Goal: Task Accomplishment & Management: Use online tool/utility

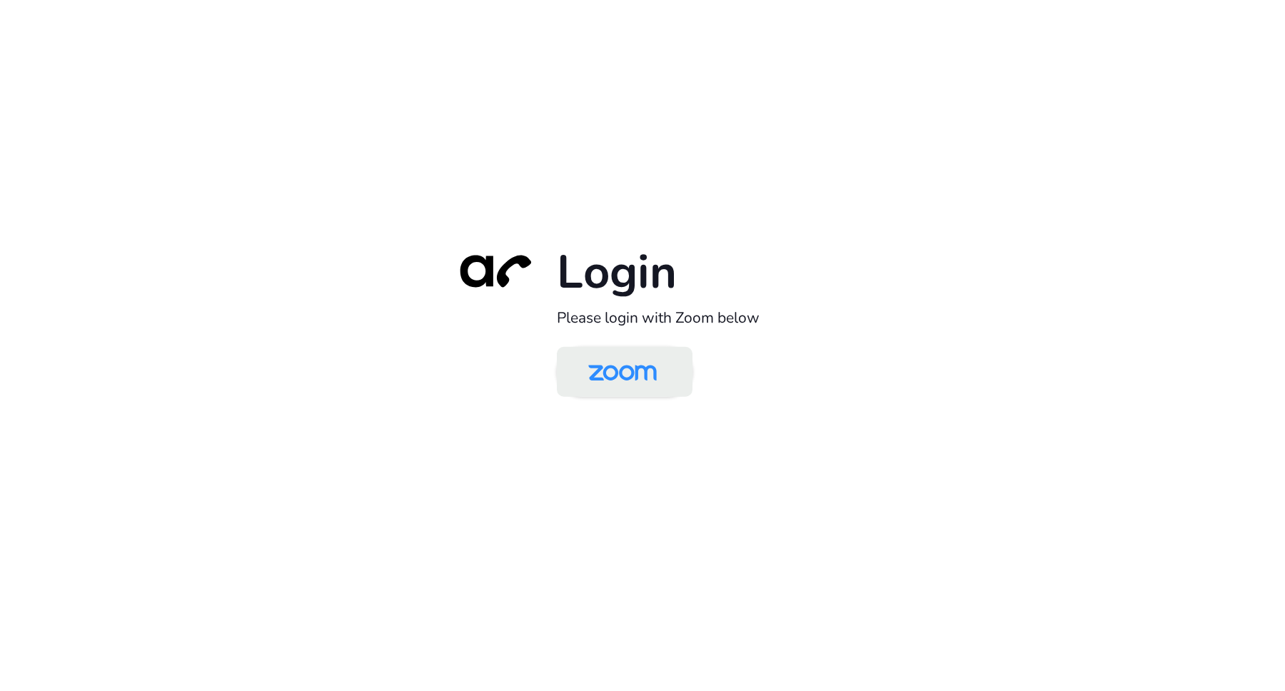
click at [639, 375] on img at bounding box center [622, 373] width 98 height 46
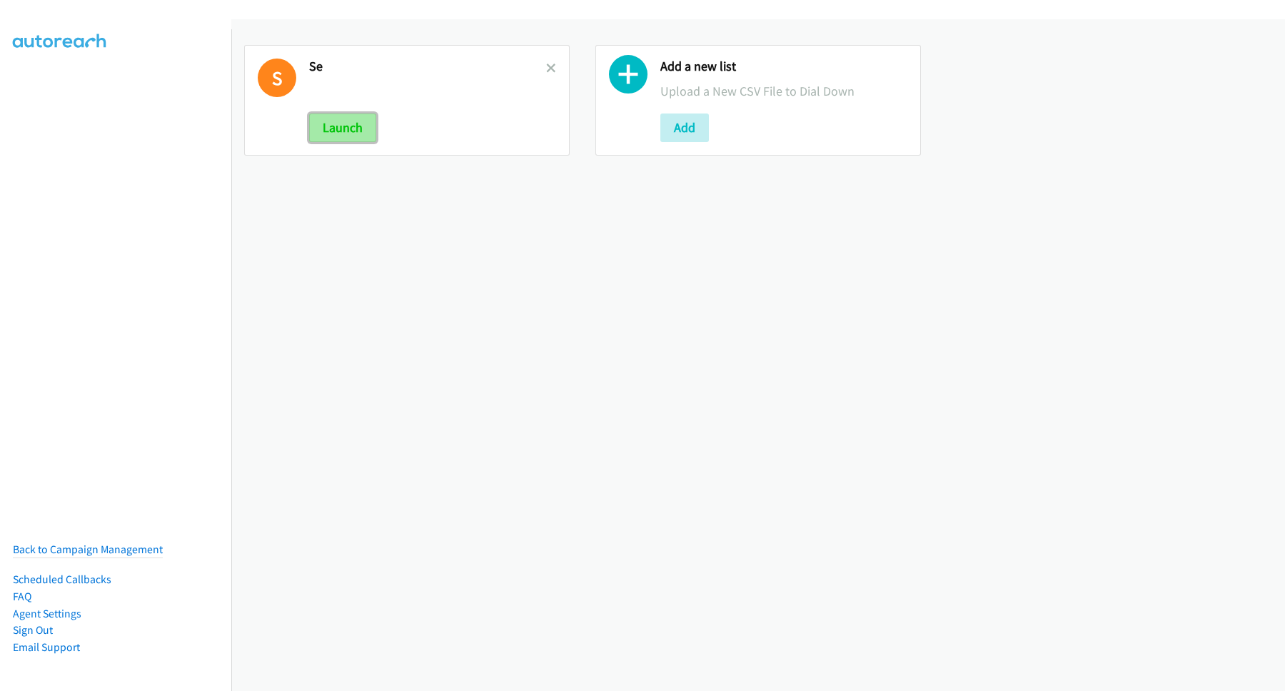
click at [347, 122] on button "Launch" at bounding box center [342, 127] width 67 height 29
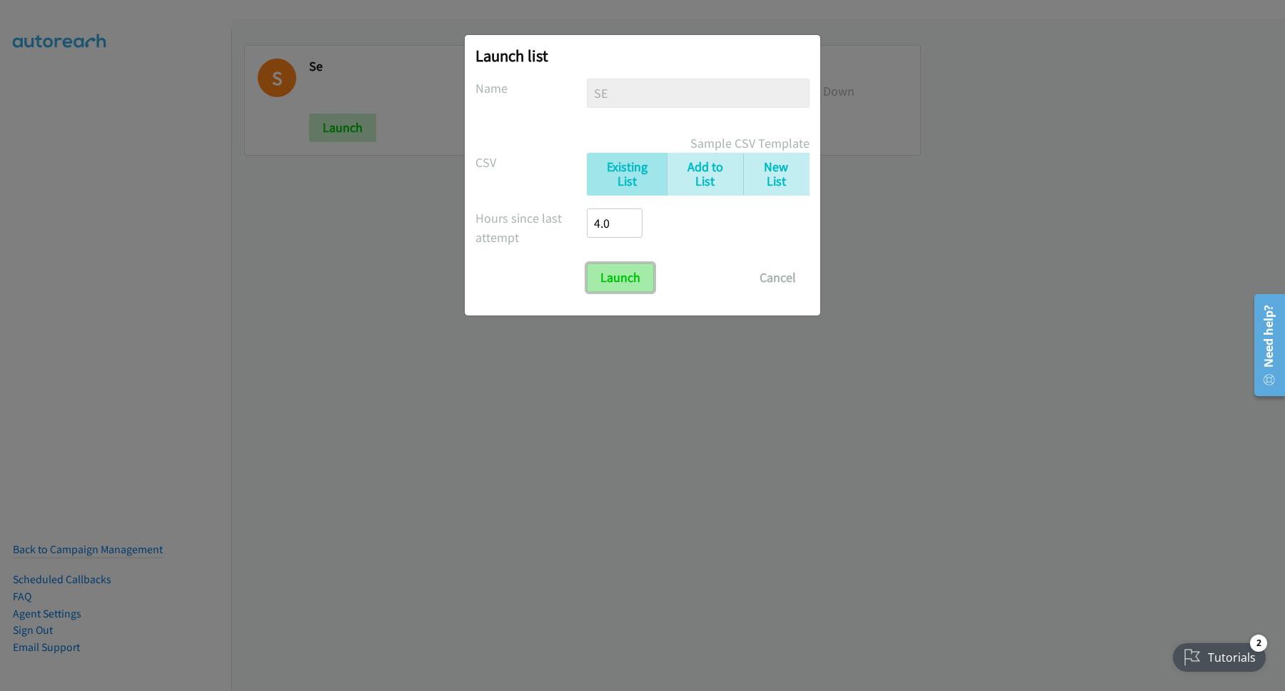
click at [607, 275] on input "Launch" at bounding box center [620, 277] width 67 height 29
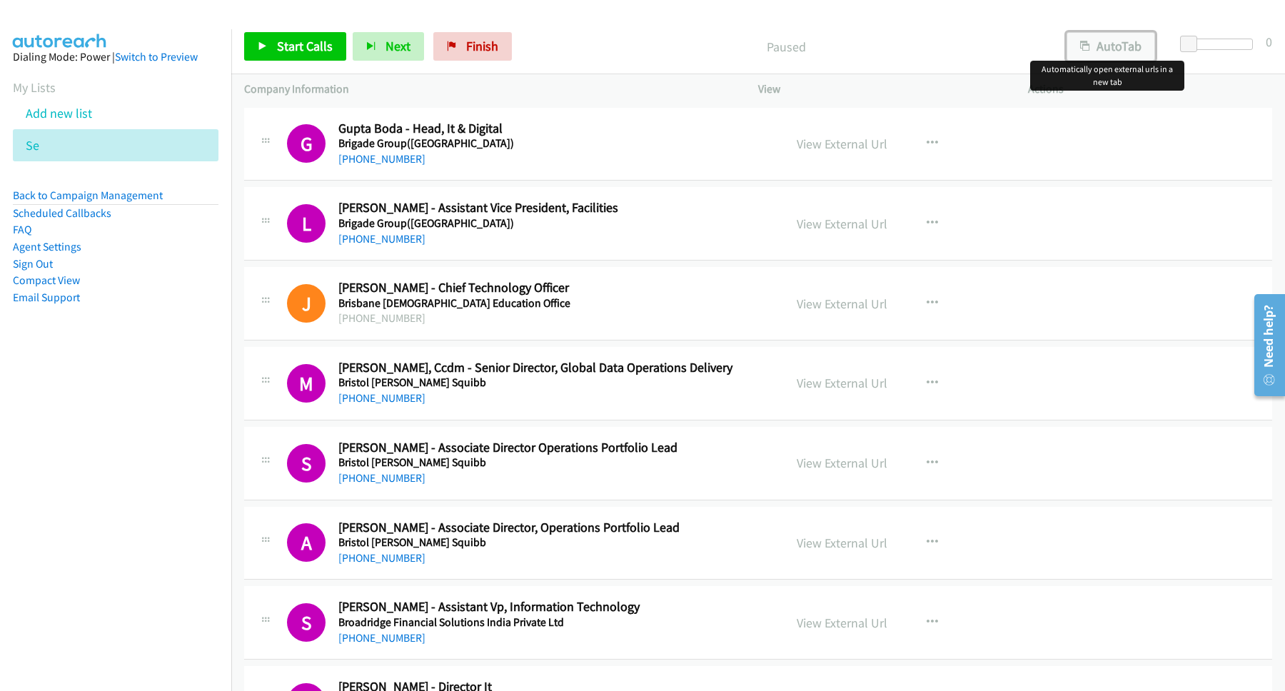
drag, startPoint x: 1130, startPoint y: 52, endPoint x: 1115, endPoint y: 60, distance: 16.9
click at [1130, 52] on button "AutoTab" at bounding box center [1110, 46] width 88 height 29
click at [329, 51] on span "Start Calls" at bounding box center [305, 46] width 56 height 16
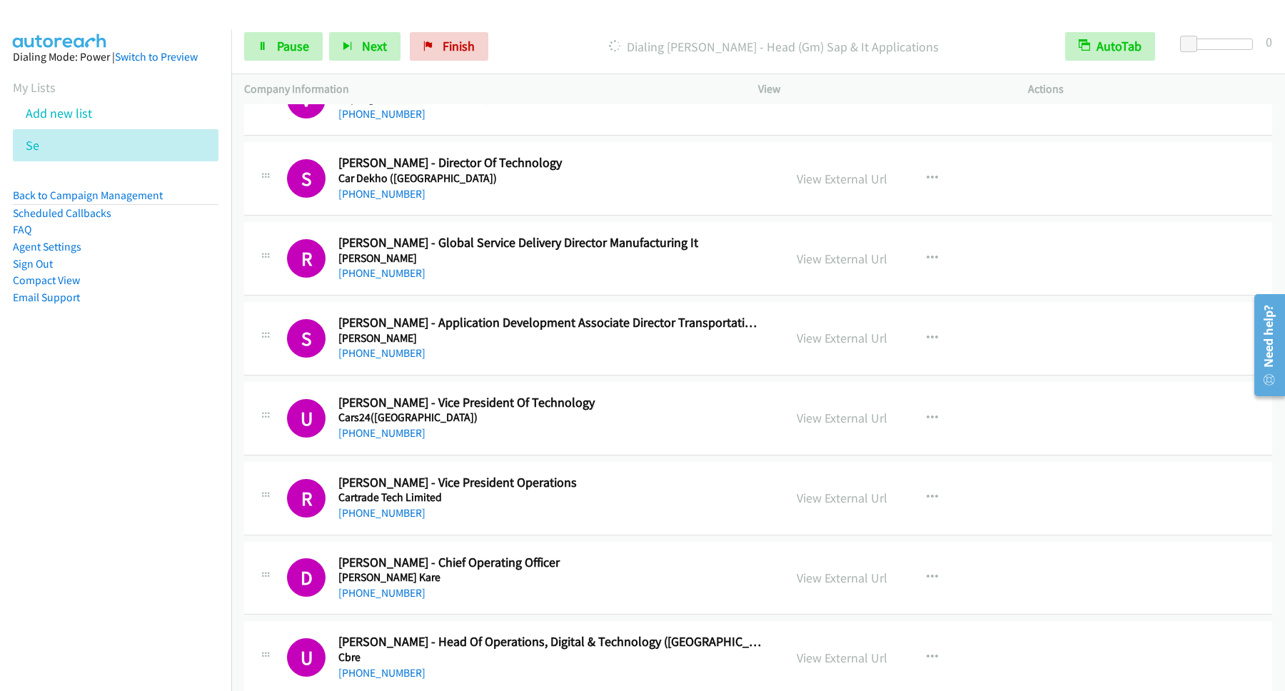
scroll to position [2697, 0]
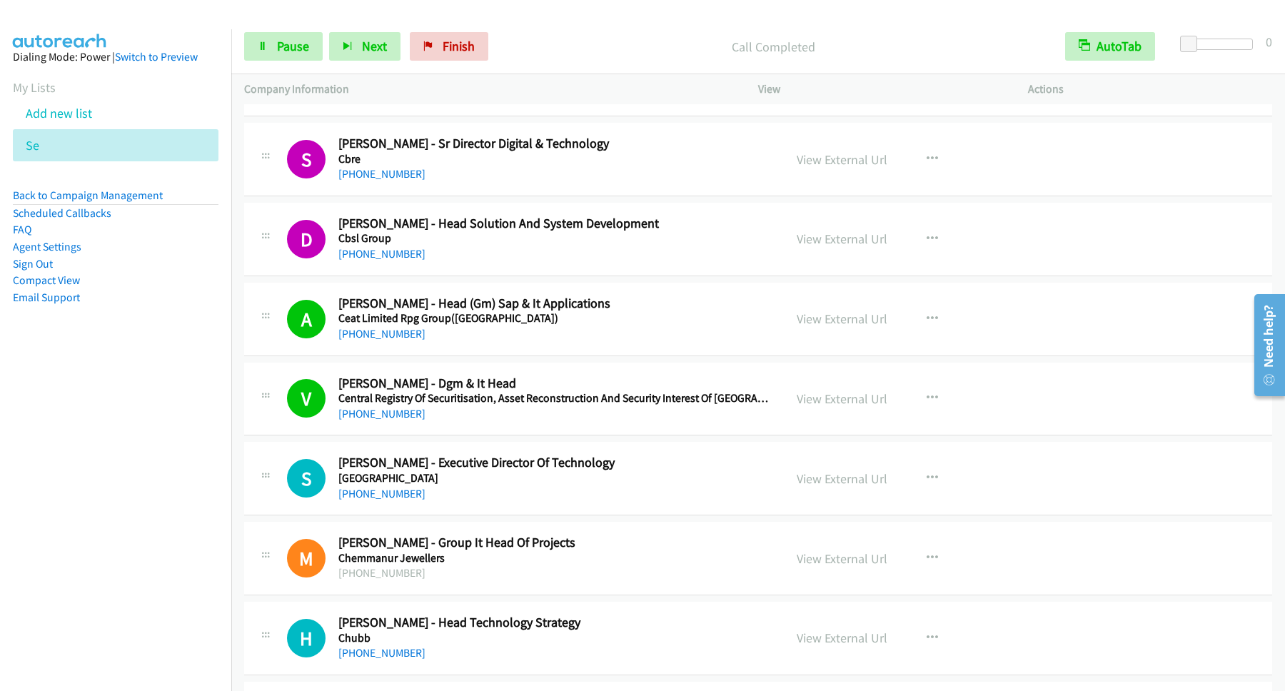
click at [288, 27] on div "Start Calls Pause Next Finish Call Completed AutoTab AutoTab 0" at bounding box center [757, 46] width 1053 height 55
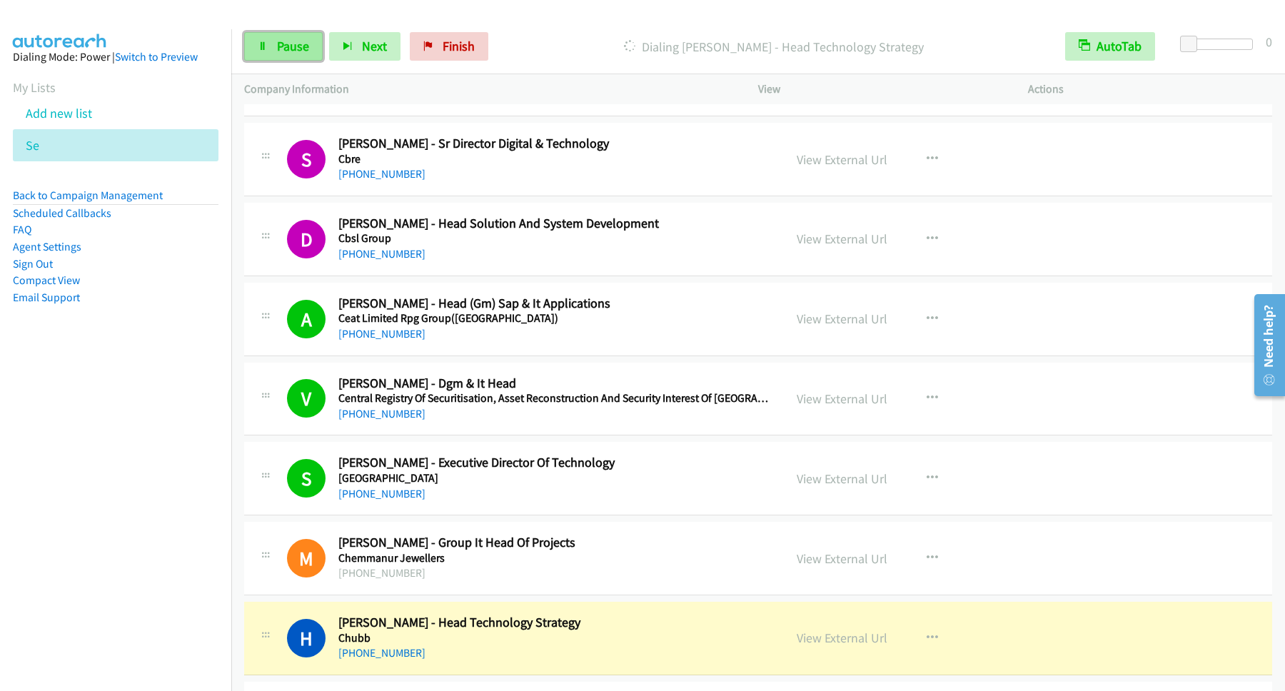
click at [302, 56] on link "Pause" at bounding box center [283, 46] width 78 height 29
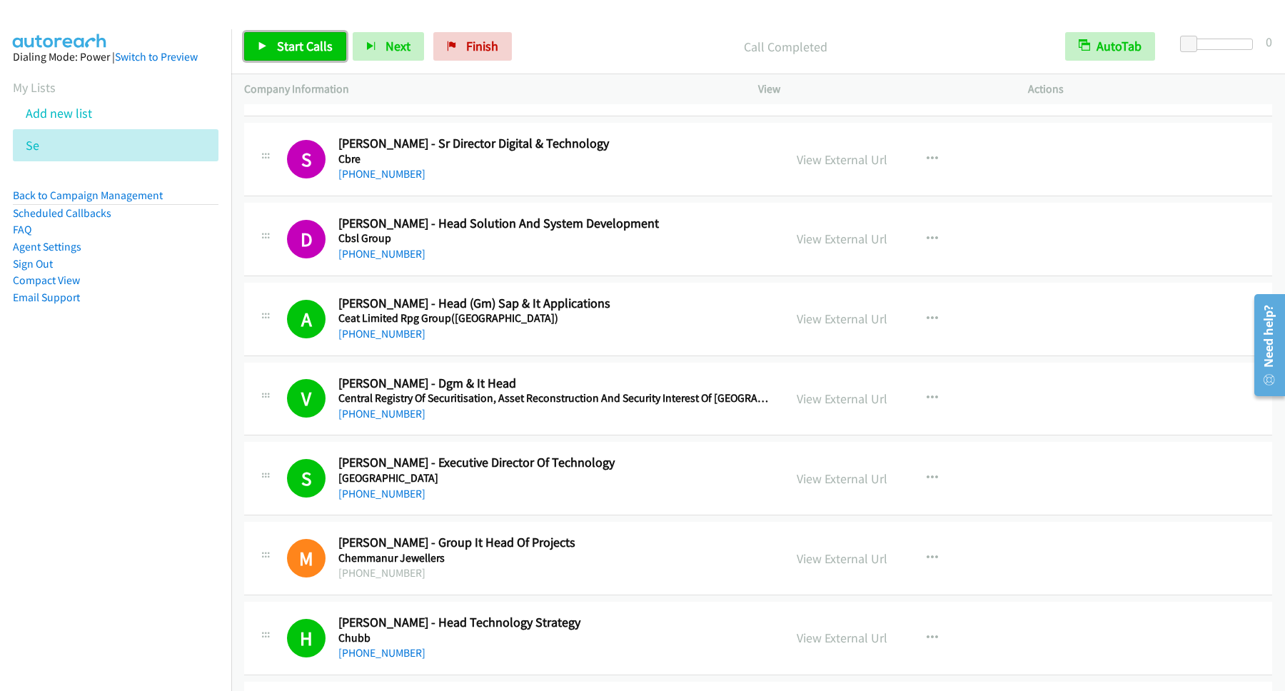
click at [293, 39] on link "Start Calls" at bounding box center [295, 46] width 102 height 29
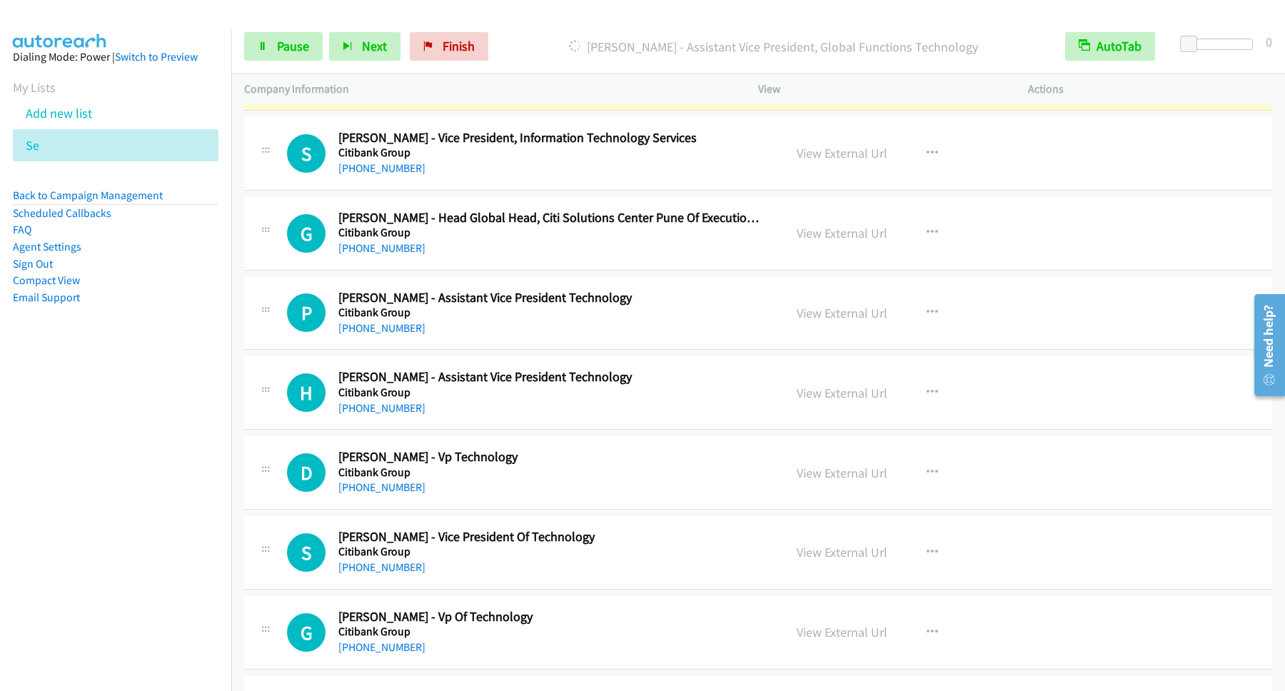
scroll to position [3276, 0]
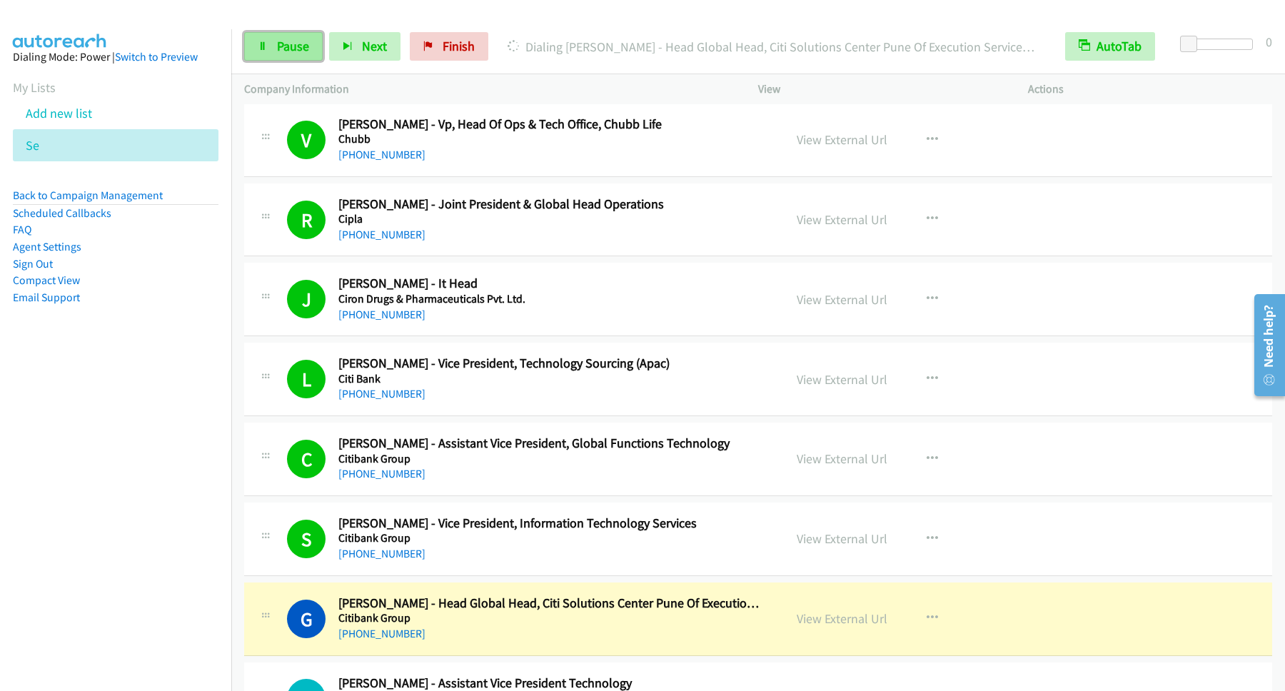
click at [277, 41] on link "Pause" at bounding box center [283, 46] width 78 height 29
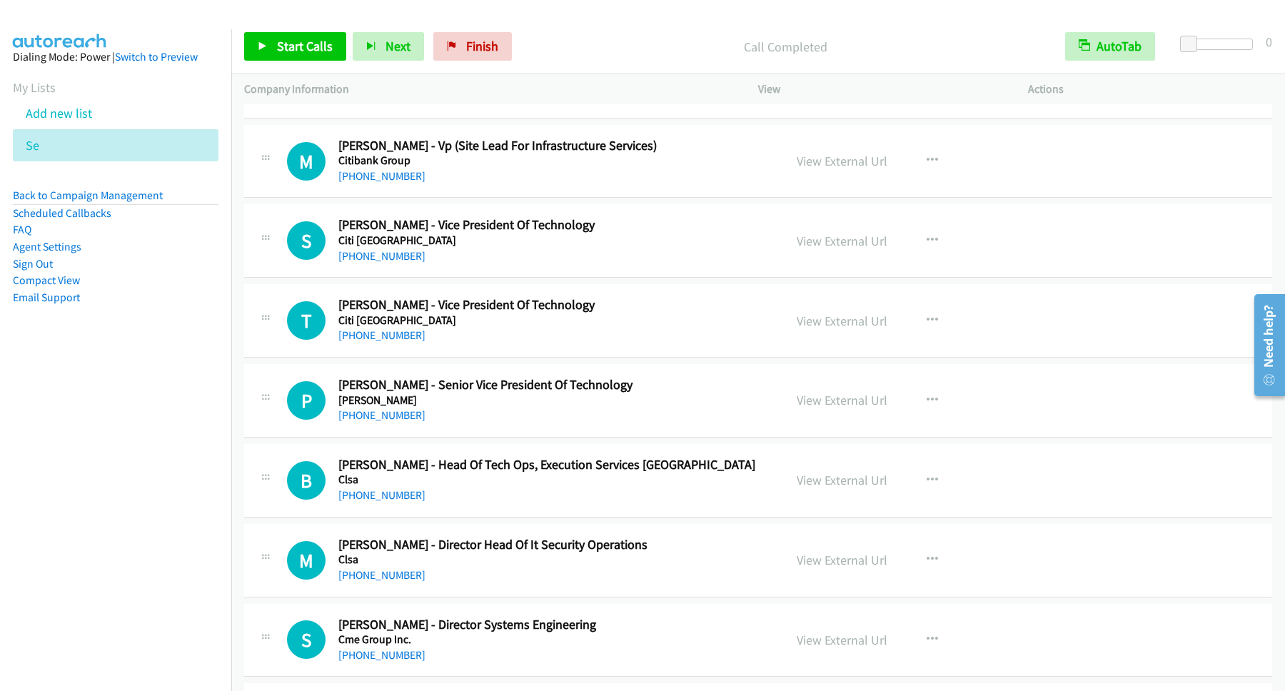
scroll to position [4624, 0]
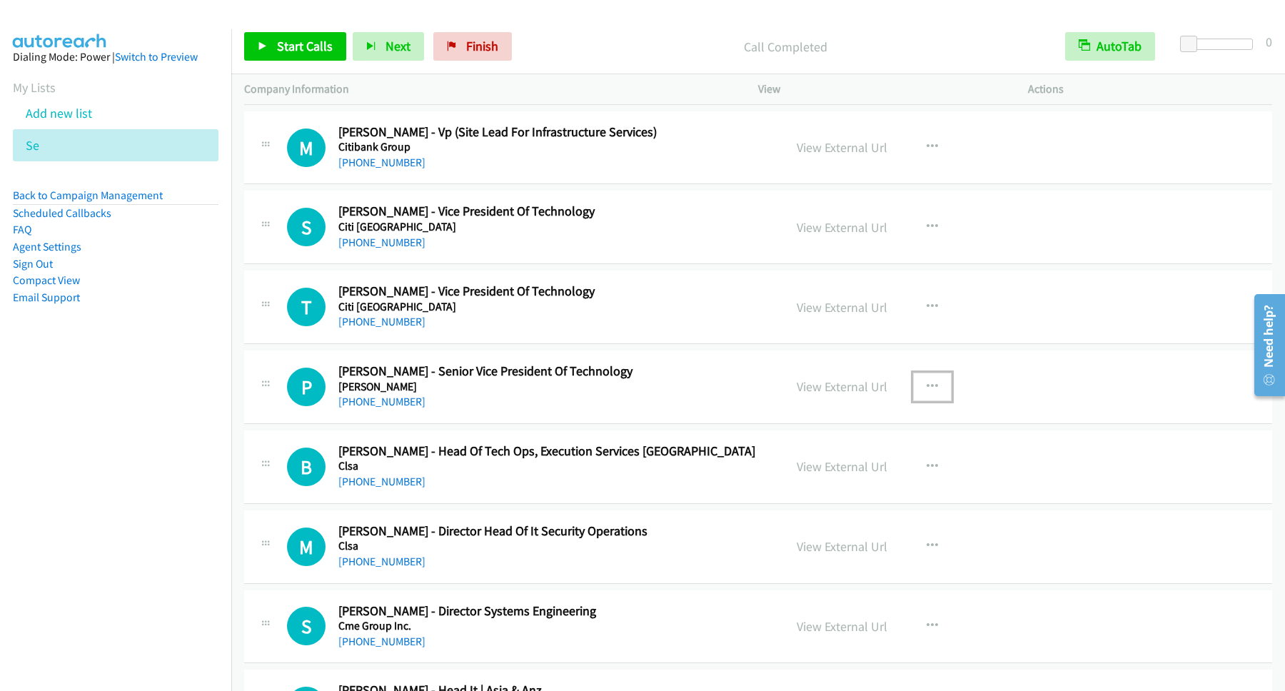
click at [926, 392] on icon "button" at bounding box center [931, 386] width 11 height 11
click at [812, 485] on link "Start Calls Here" at bounding box center [856, 480] width 190 height 29
click at [315, 39] on link "Start Calls" at bounding box center [295, 46] width 102 height 29
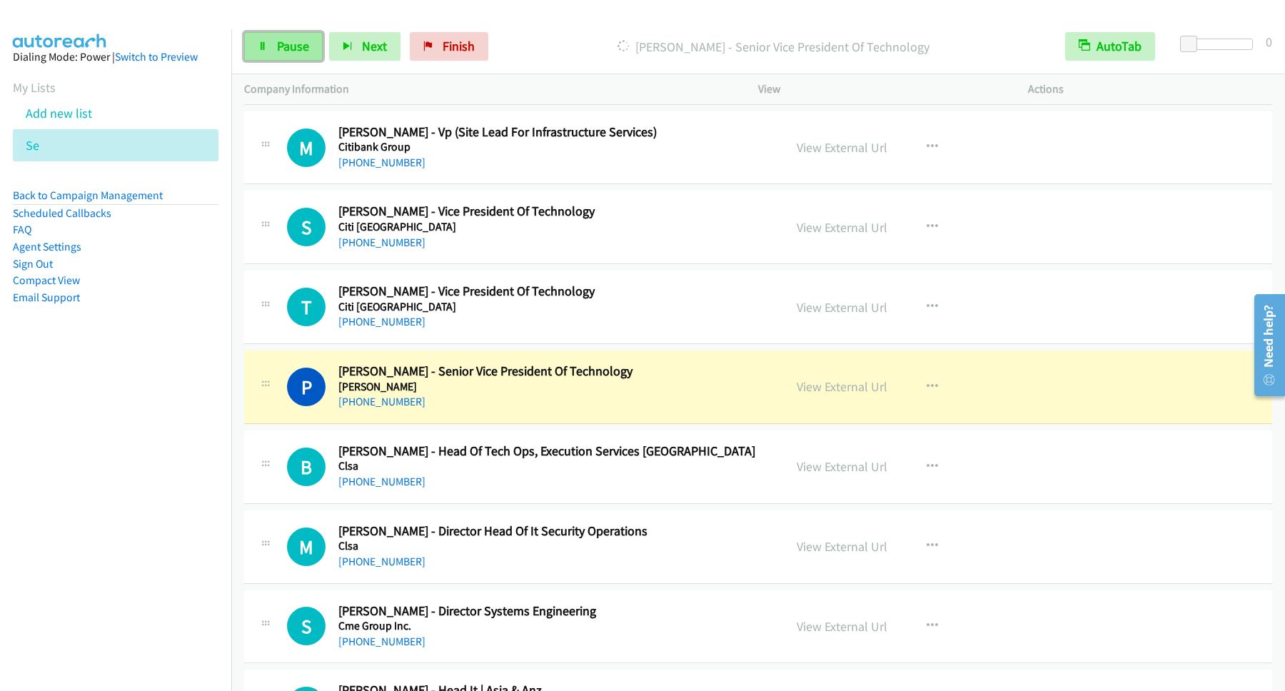
click at [282, 42] on span "Pause" at bounding box center [293, 46] width 32 height 16
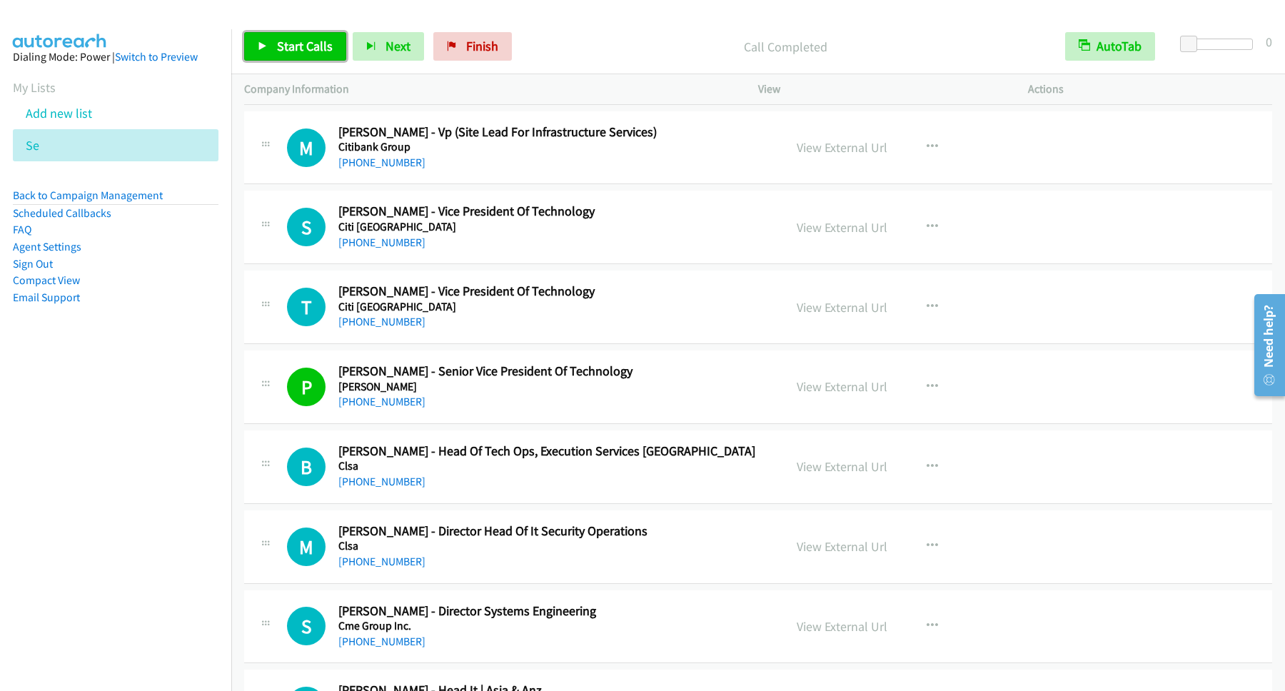
click at [310, 45] on span "Start Calls" at bounding box center [305, 46] width 56 height 16
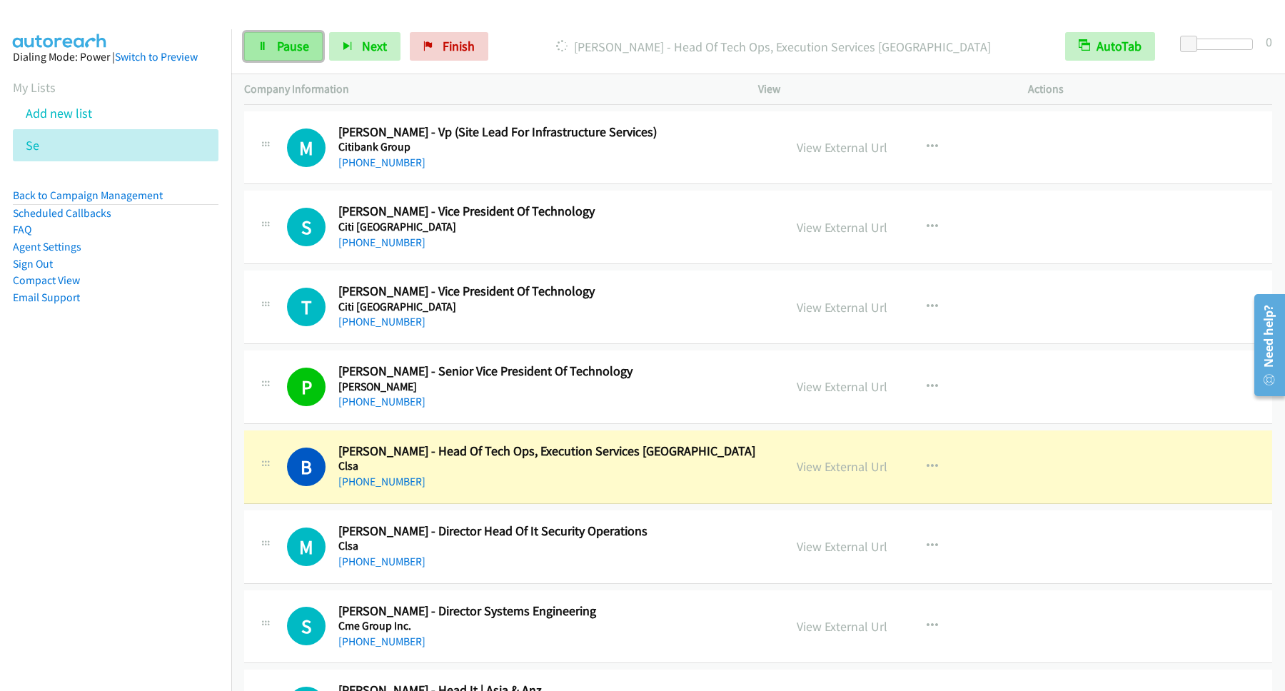
click at [273, 45] on link "Pause" at bounding box center [283, 46] width 78 height 29
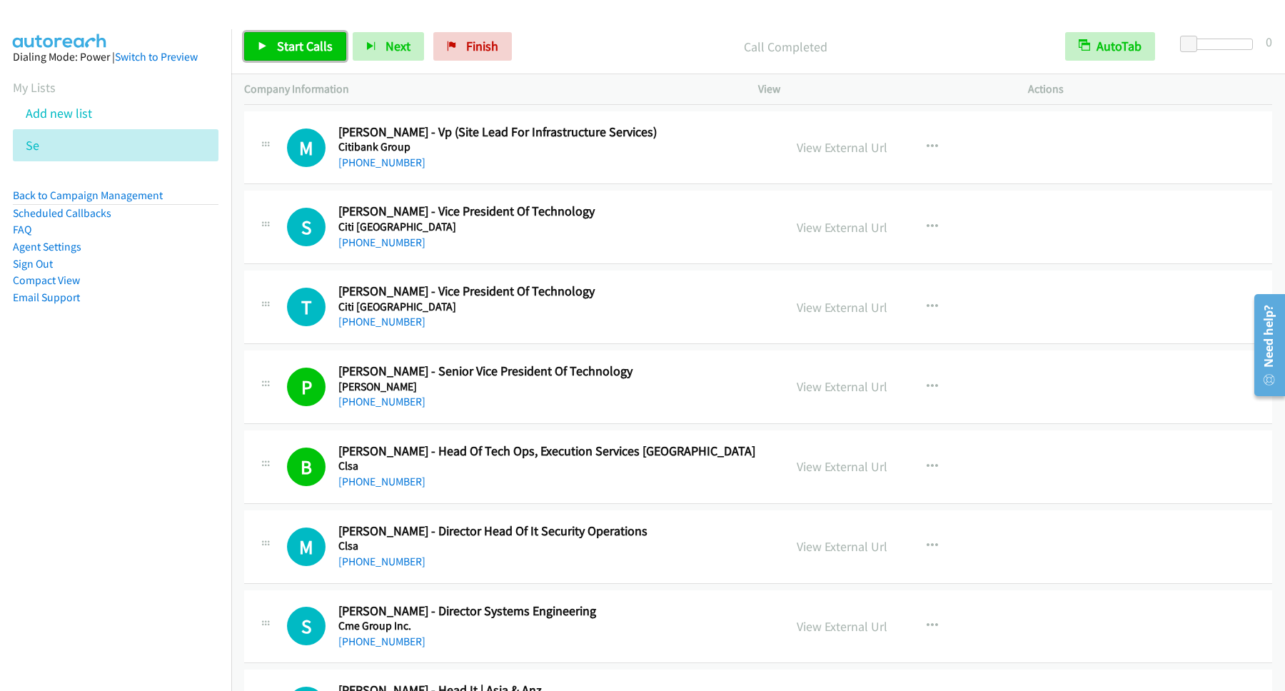
click at [318, 51] on span "Start Calls" at bounding box center [305, 46] width 56 height 16
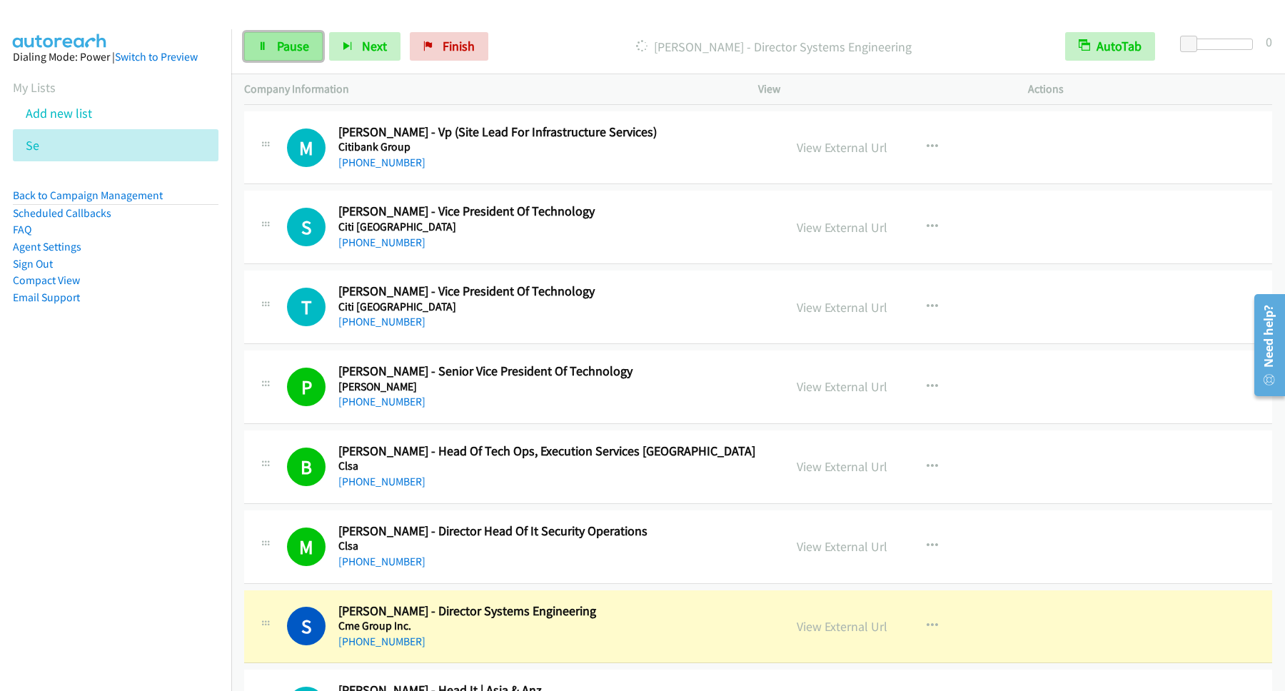
click at [295, 60] on link "Pause" at bounding box center [283, 46] width 78 height 29
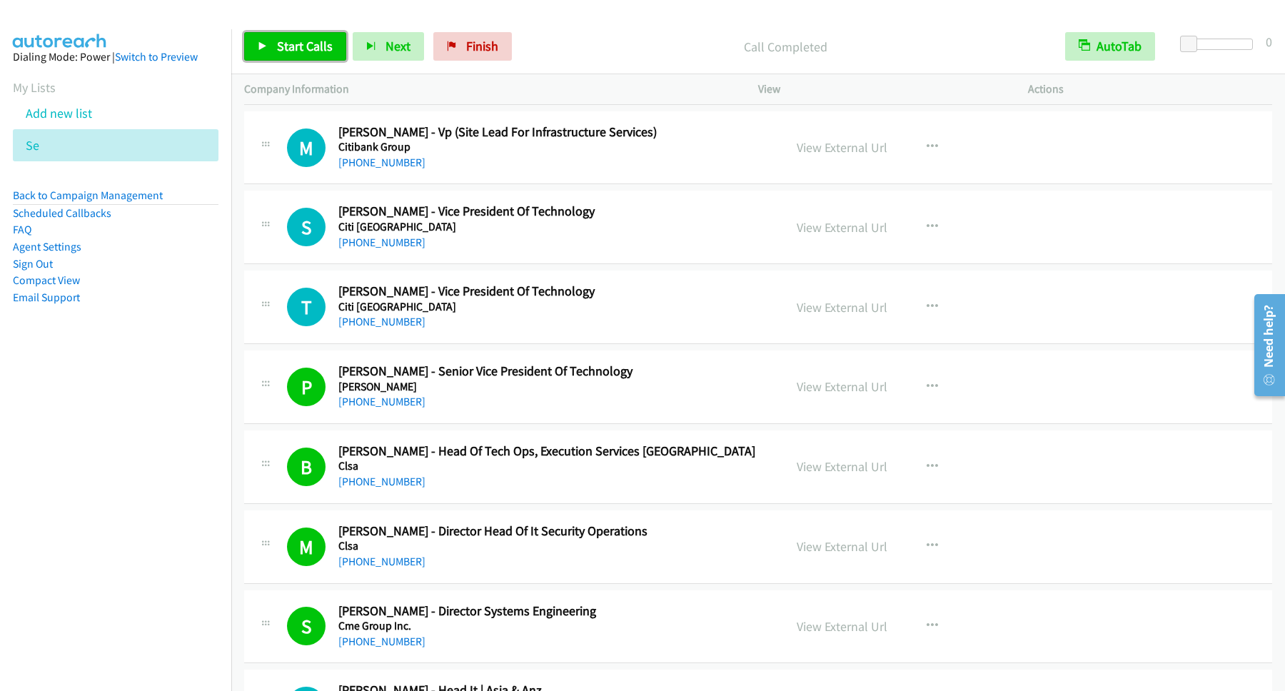
click at [272, 49] on link "Start Calls" at bounding box center [295, 46] width 102 height 29
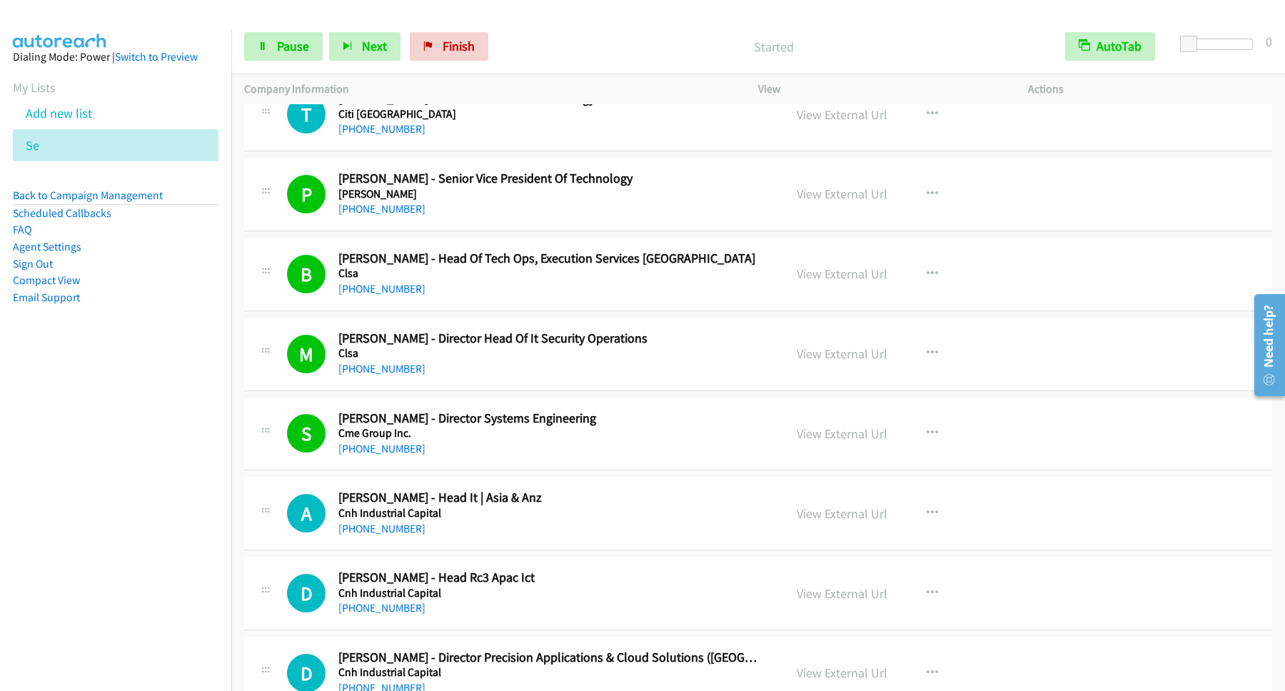
scroll to position [5010, 0]
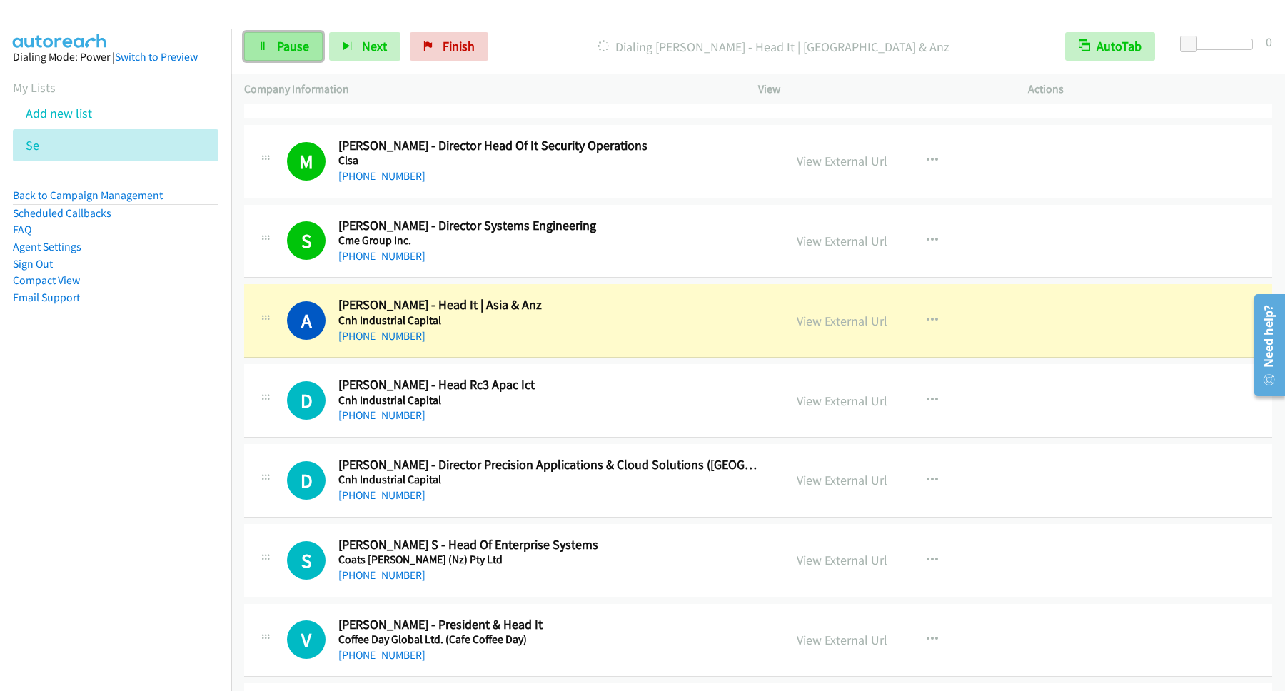
click at [285, 50] on span "Pause" at bounding box center [293, 46] width 32 height 16
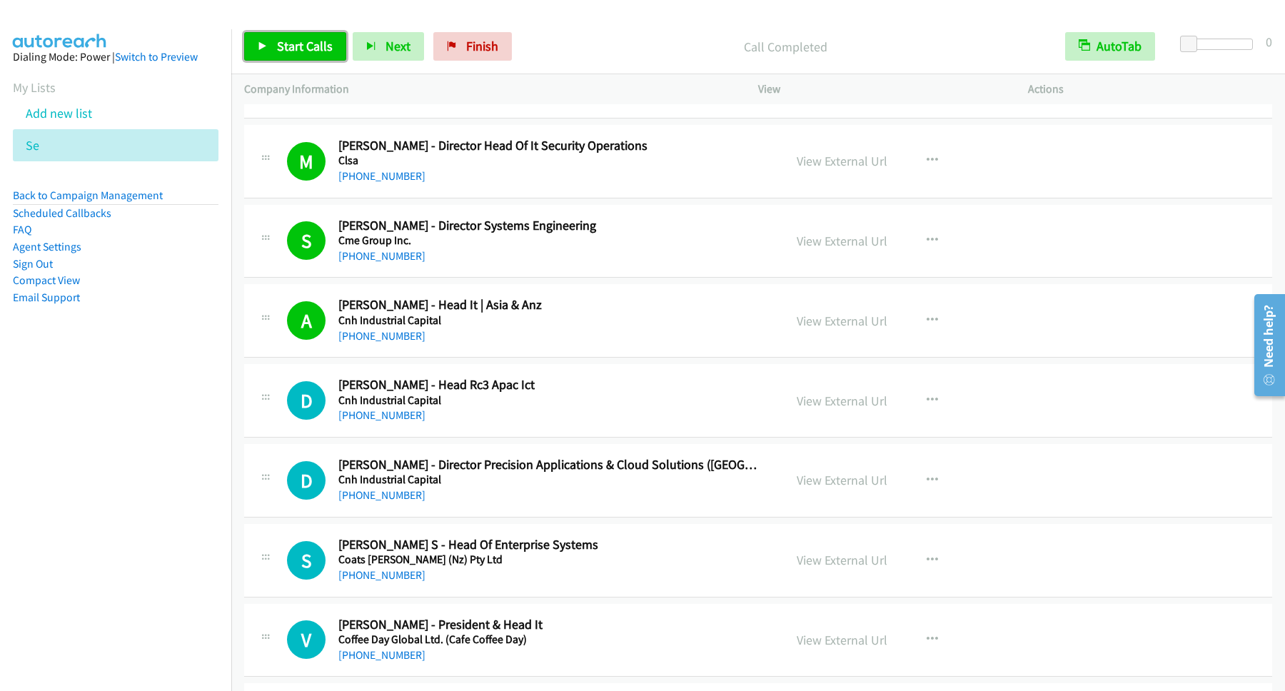
click at [304, 39] on span "Start Calls" at bounding box center [305, 46] width 56 height 16
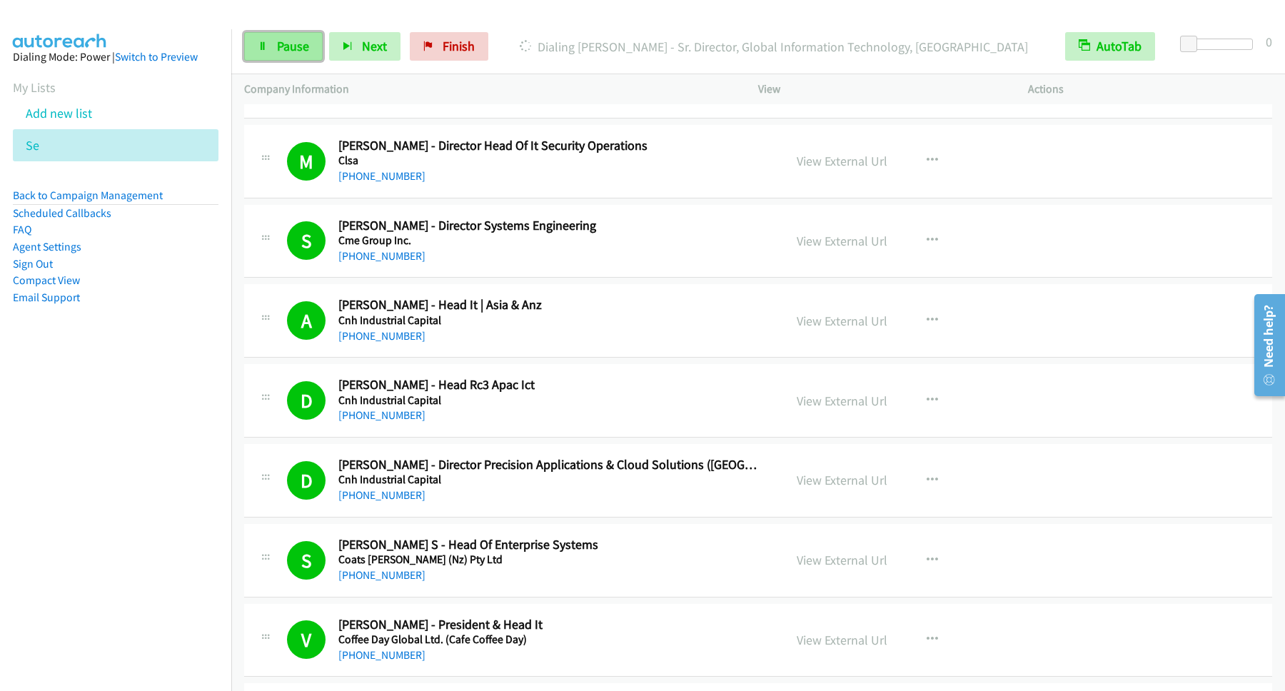
click at [286, 51] on span "Pause" at bounding box center [293, 46] width 32 height 16
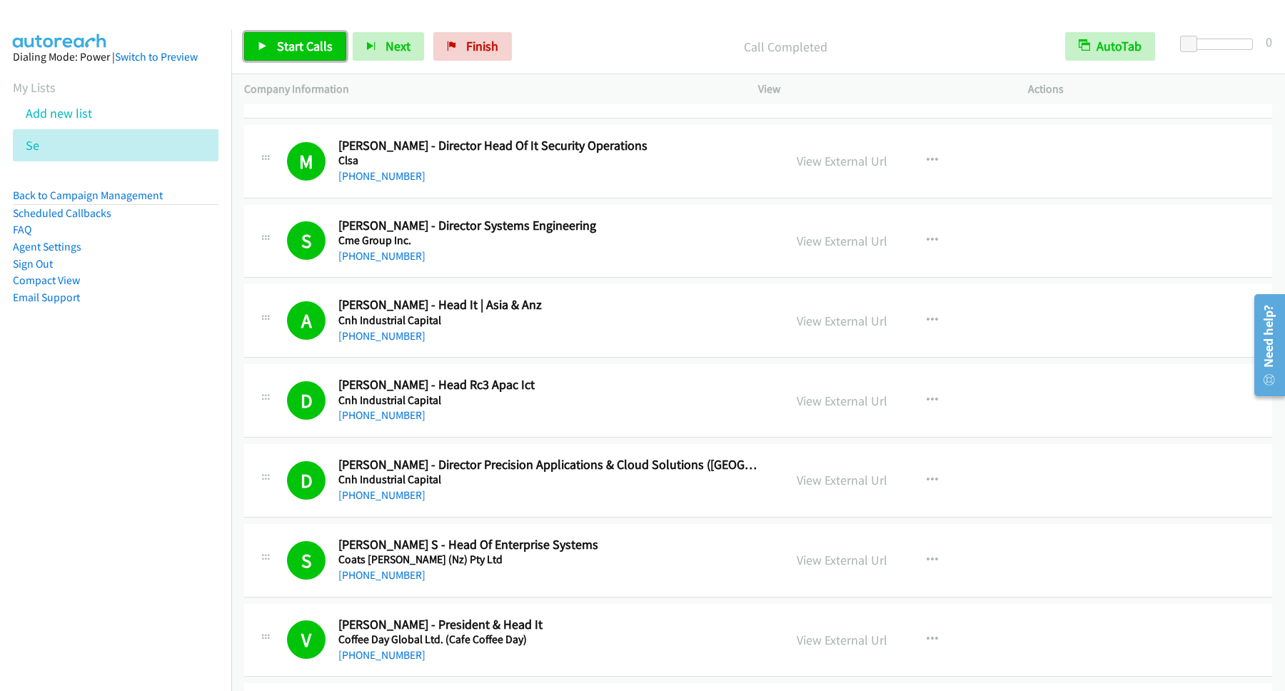
click at [310, 46] on span "Start Calls" at bounding box center [305, 46] width 56 height 16
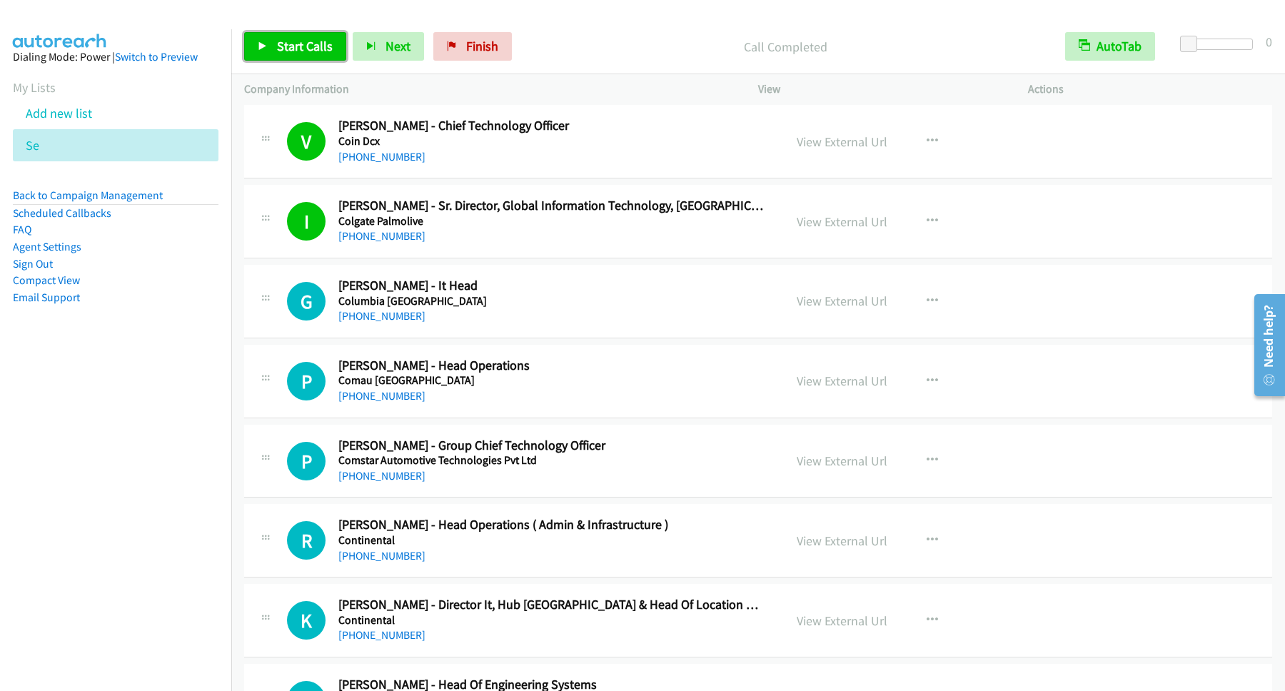
click at [310, 43] on span "Start Calls" at bounding box center [305, 46] width 56 height 16
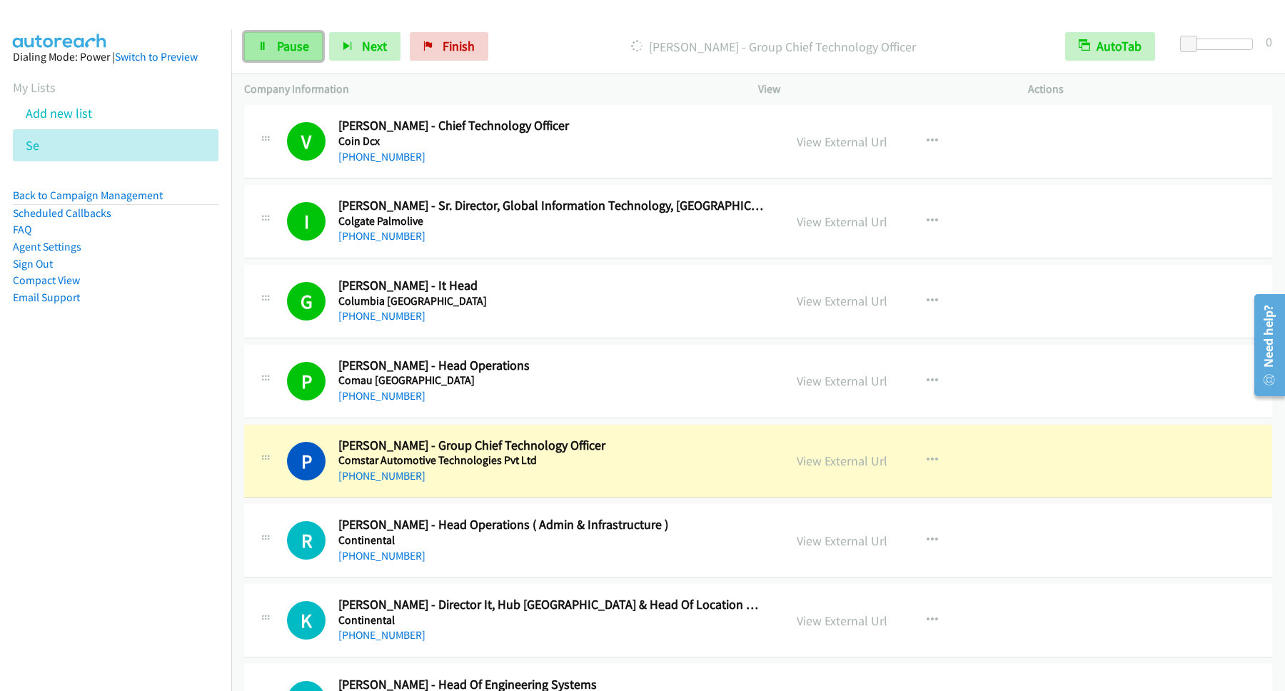
click at [280, 42] on span "Pause" at bounding box center [293, 46] width 32 height 16
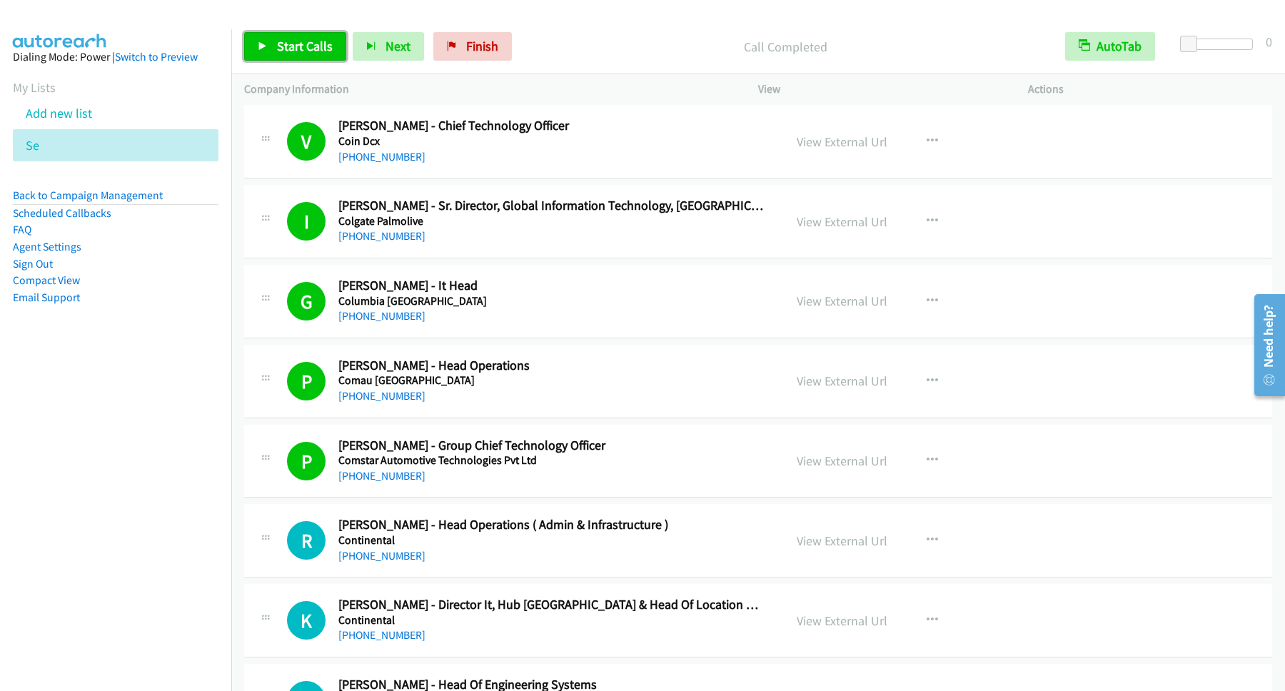
click at [318, 52] on span "Start Calls" at bounding box center [305, 46] width 56 height 16
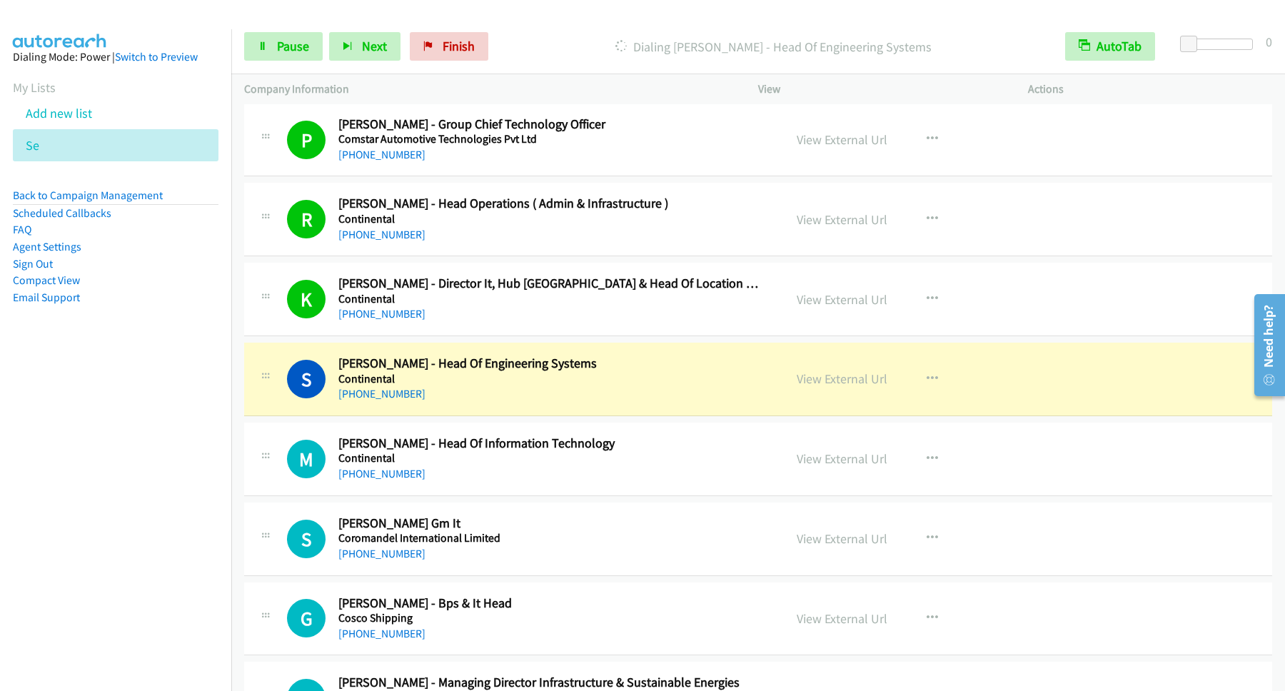
scroll to position [5973, 0]
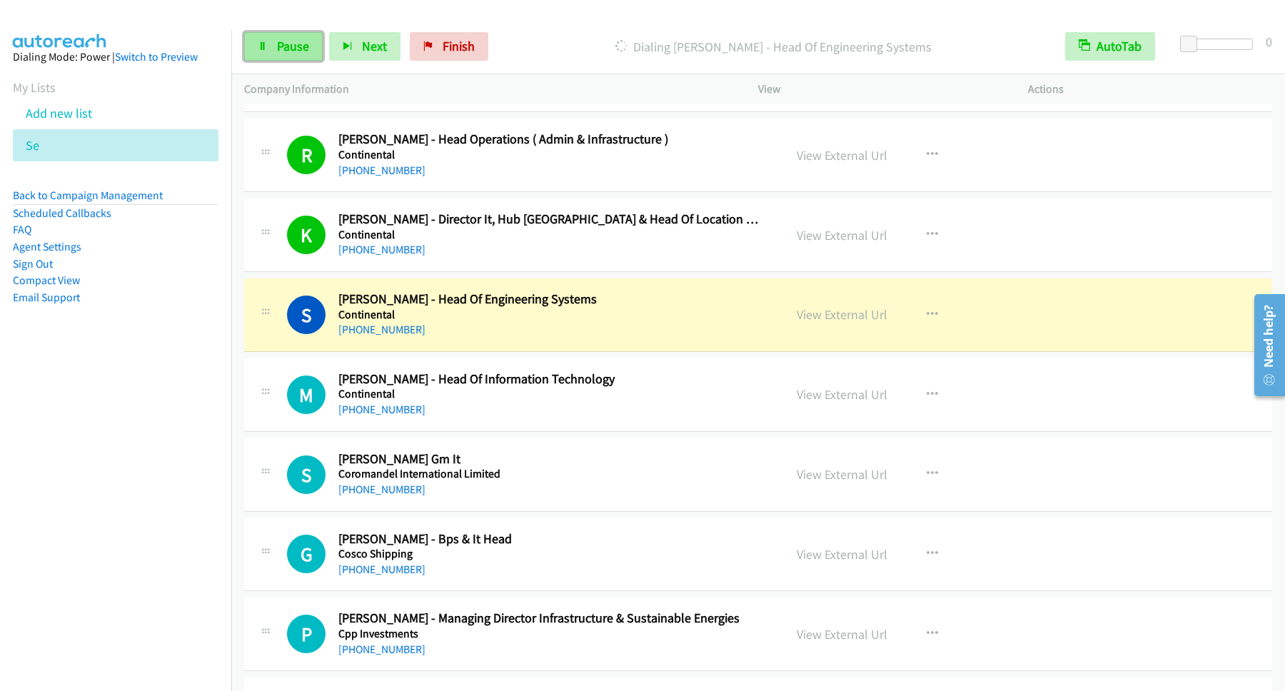
click at [286, 38] on link "Pause" at bounding box center [283, 46] width 78 height 29
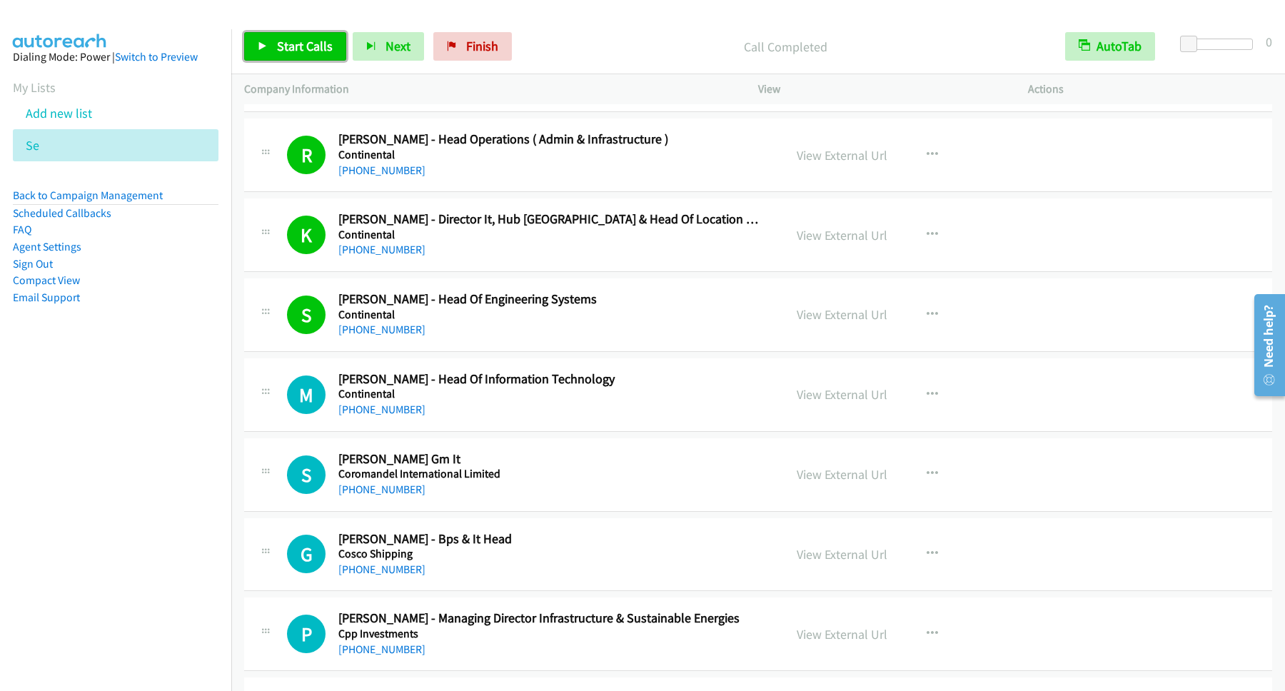
click at [295, 45] on span "Start Calls" at bounding box center [305, 46] width 56 height 16
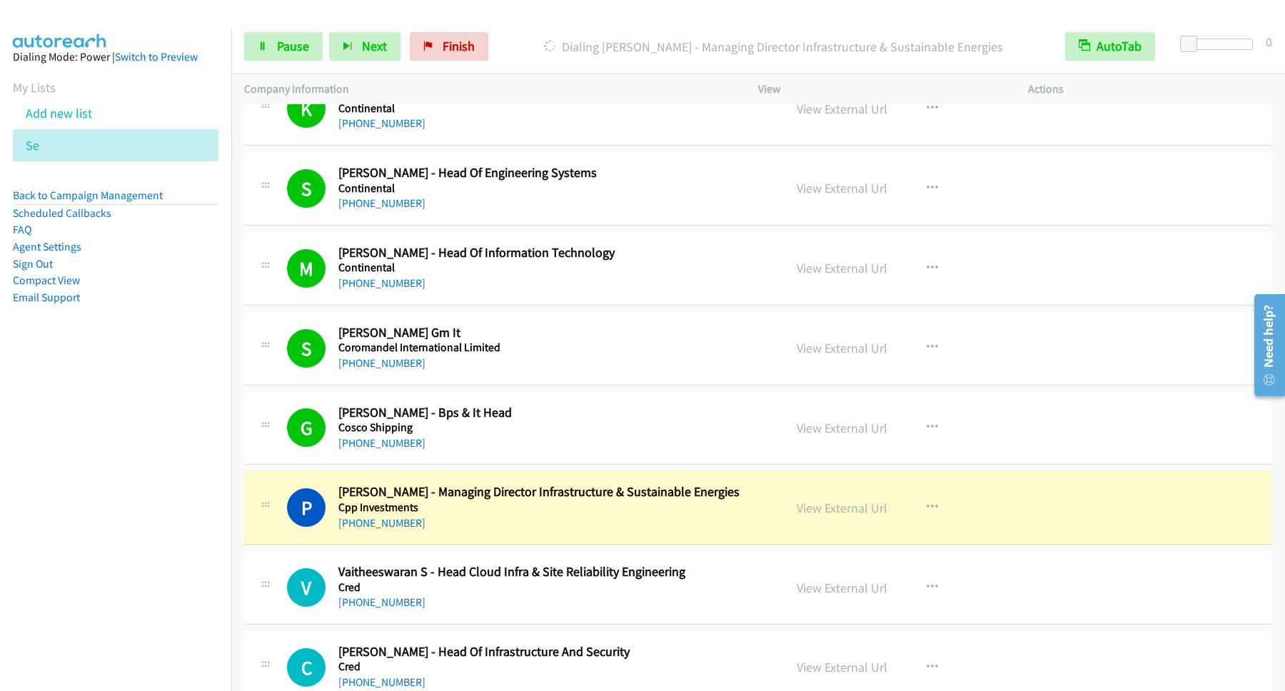
scroll to position [6166, 0]
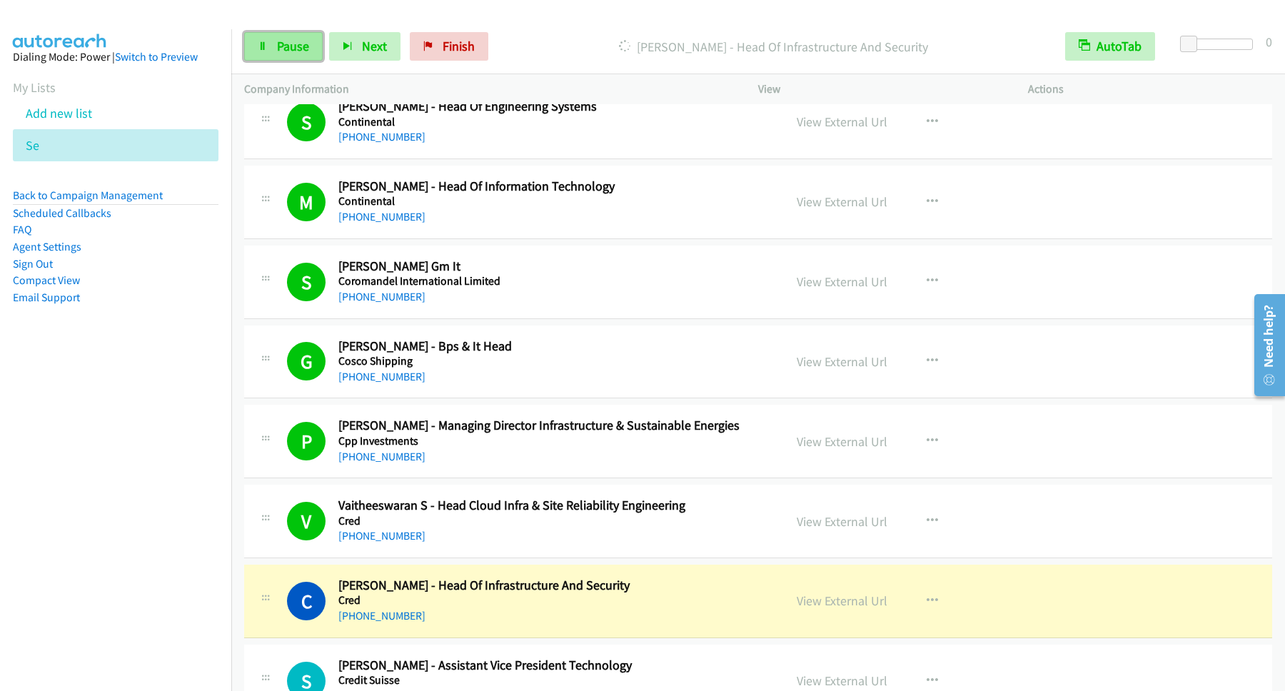
click at [299, 51] on span "Pause" at bounding box center [293, 46] width 32 height 16
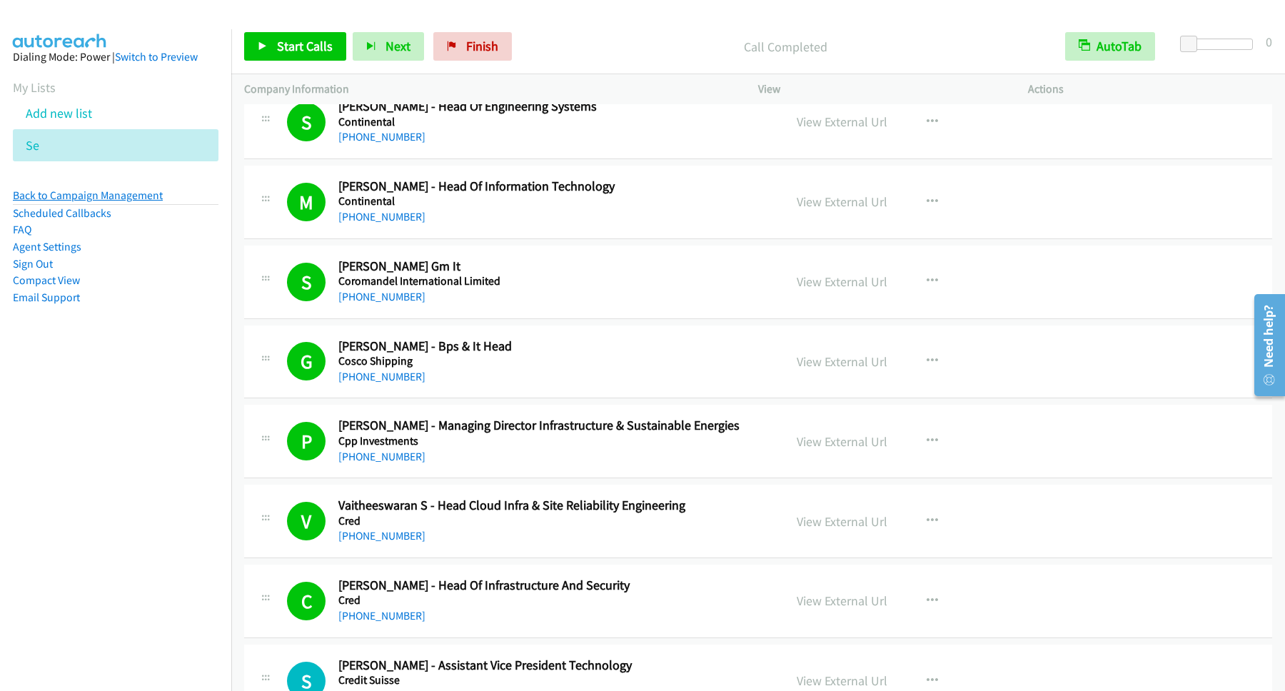
click at [113, 190] on link "Back to Campaign Management" at bounding box center [88, 195] width 150 height 14
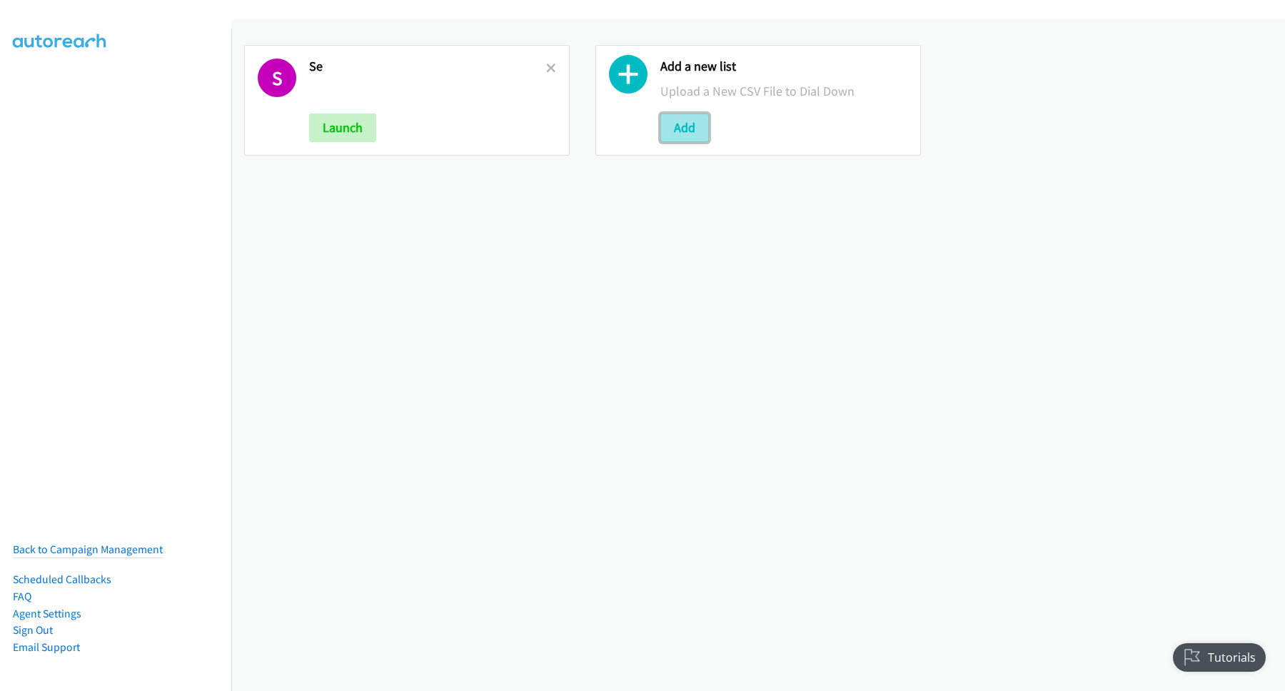
click at [691, 131] on button "Add" at bounding box center [684, 127] width 49 height 29
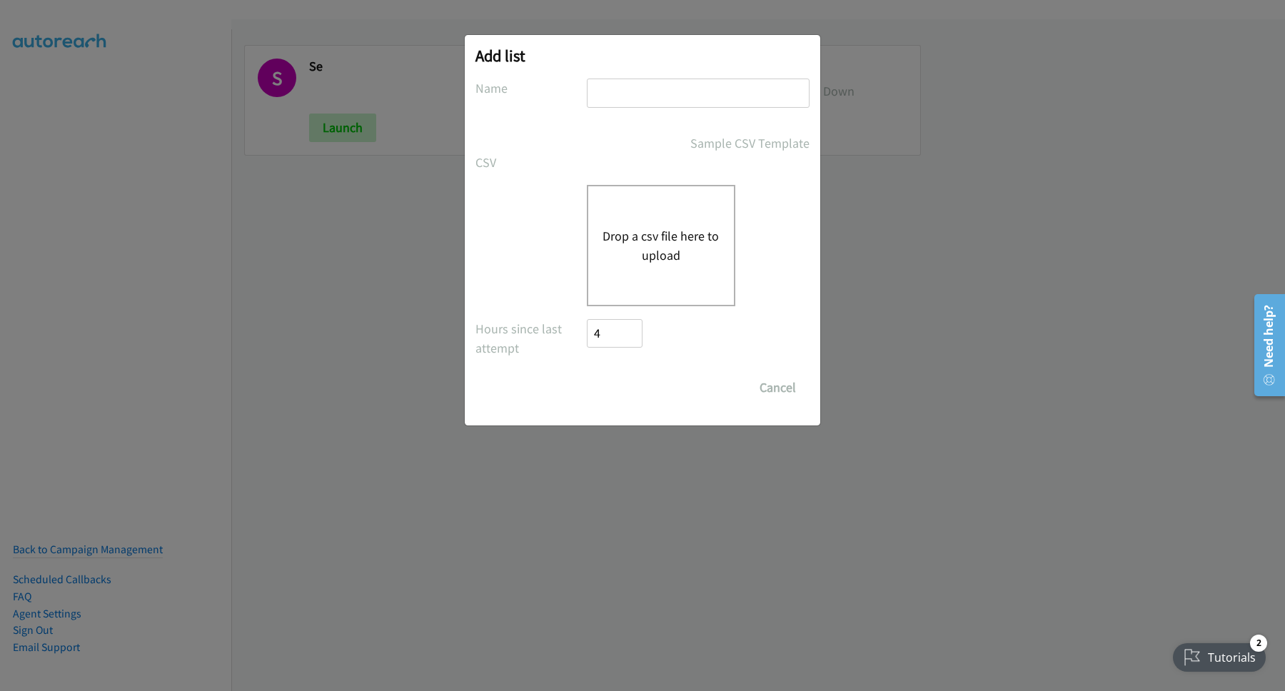
drag, startPoint x: 680, startPoint y: 72, endPoint x: 679, endPoint y: 97, distance: 25.0
click at [679, 77] on div "Add list No phone fields were returned for that Report or List View Please uplo…" at bounding box center [642, 230] width 355 height 390
click at [679, 97] on input "text" at bounding box center [698, 92] width 223 height 29
type input "SE3"
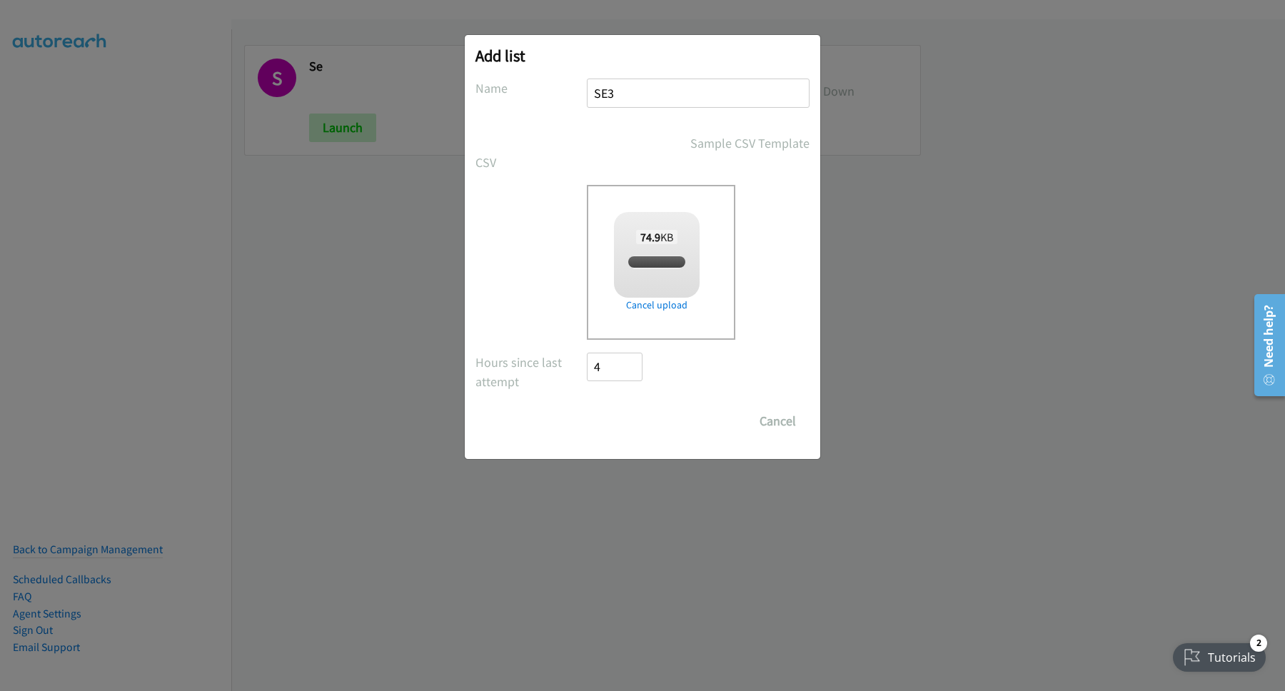
checkbox input "true"
click at [631, 422] on input "Save List" at bounding box center [624, 421] width 75 height 29
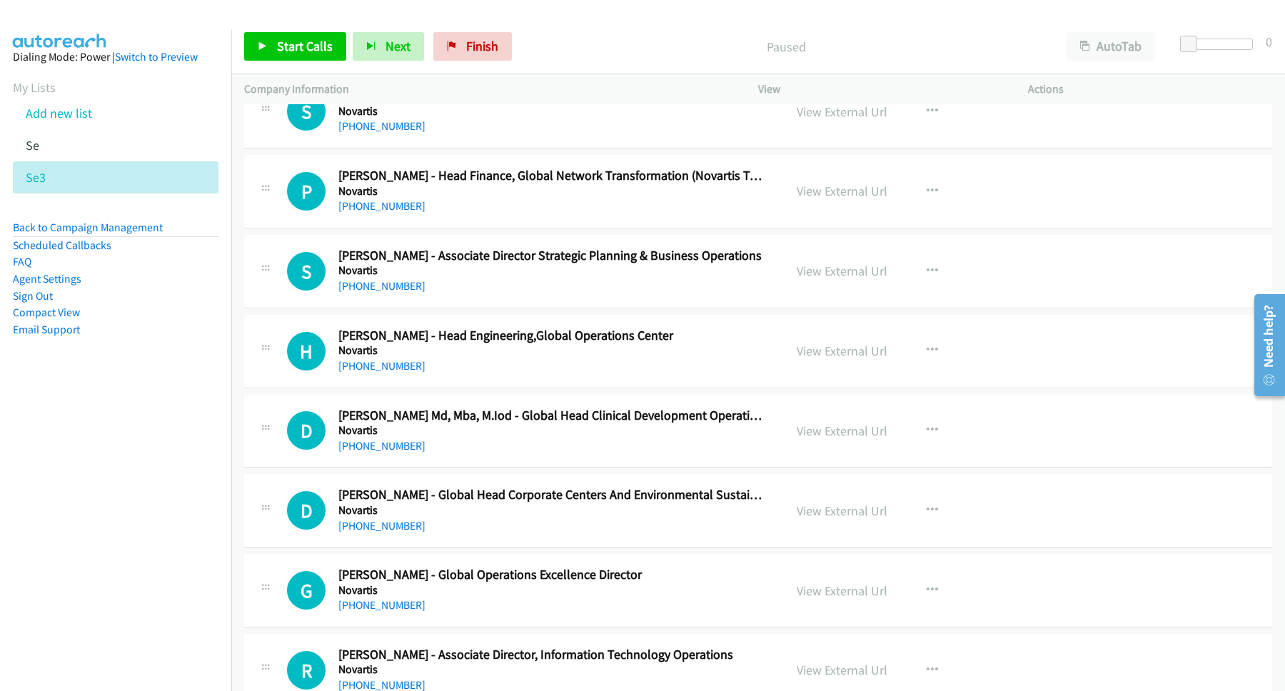
scroll to position [2505, 0]
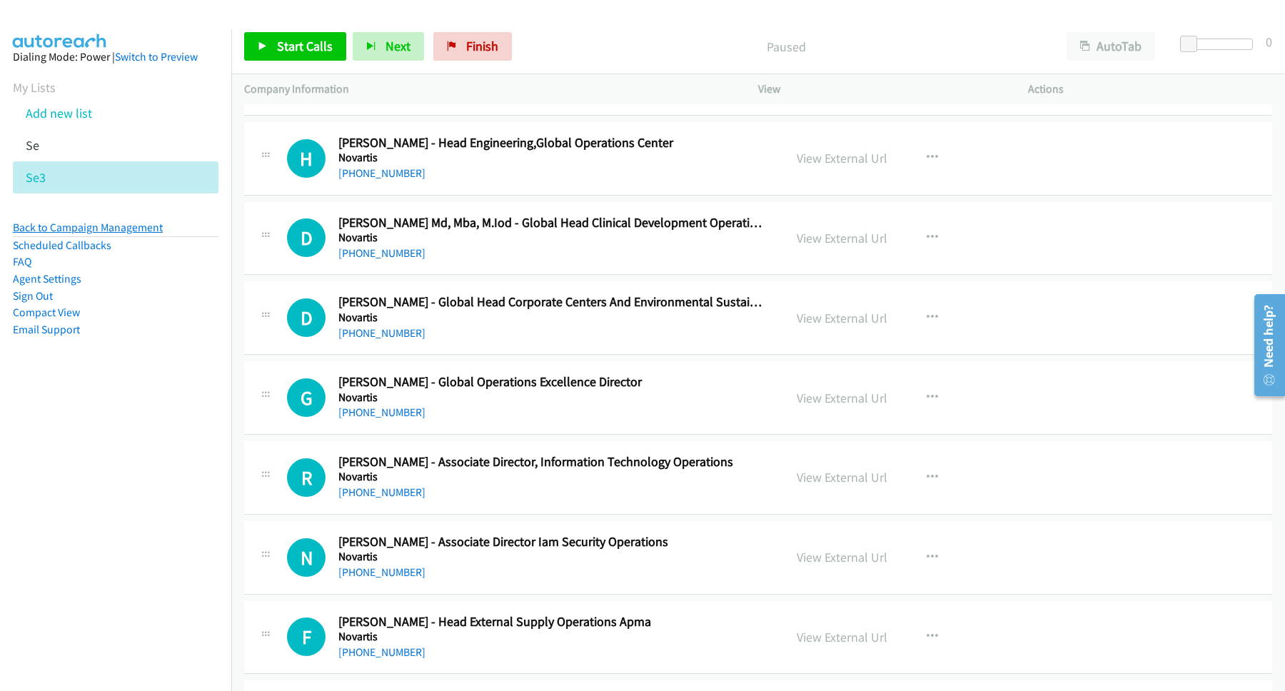
click at [128, 226] on link "Back to Campaign Management" at bounding box center [88, 228] width 150 height 14
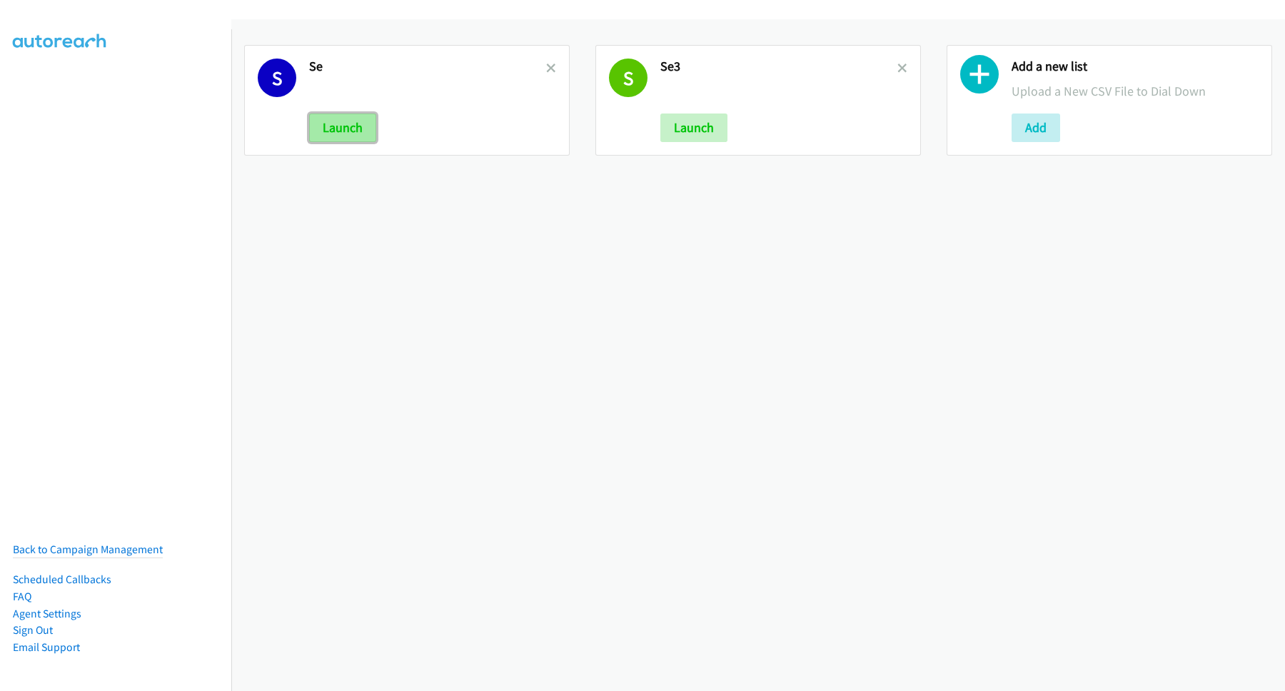
click at [358, 131] on button "Launch" at bounding box center [342, 127] width 67 height 29
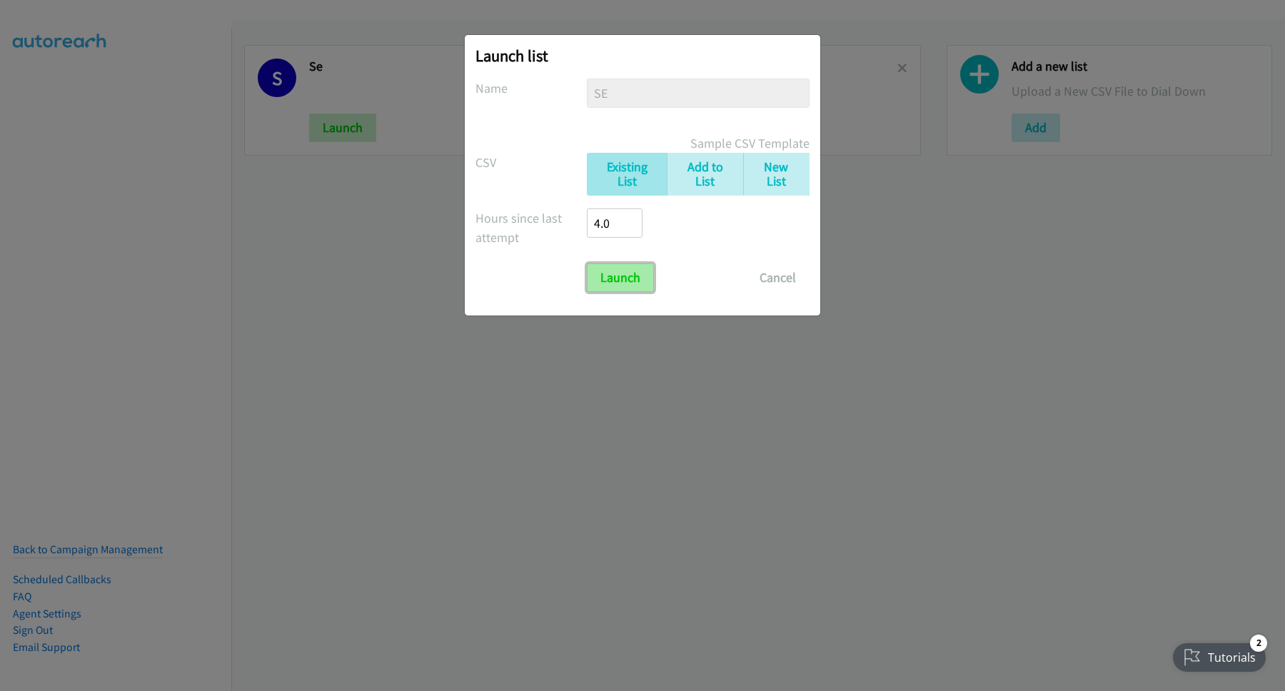
click at [599, 275] on input "Launch" at bounding box center [620, 277] width 67 height 29
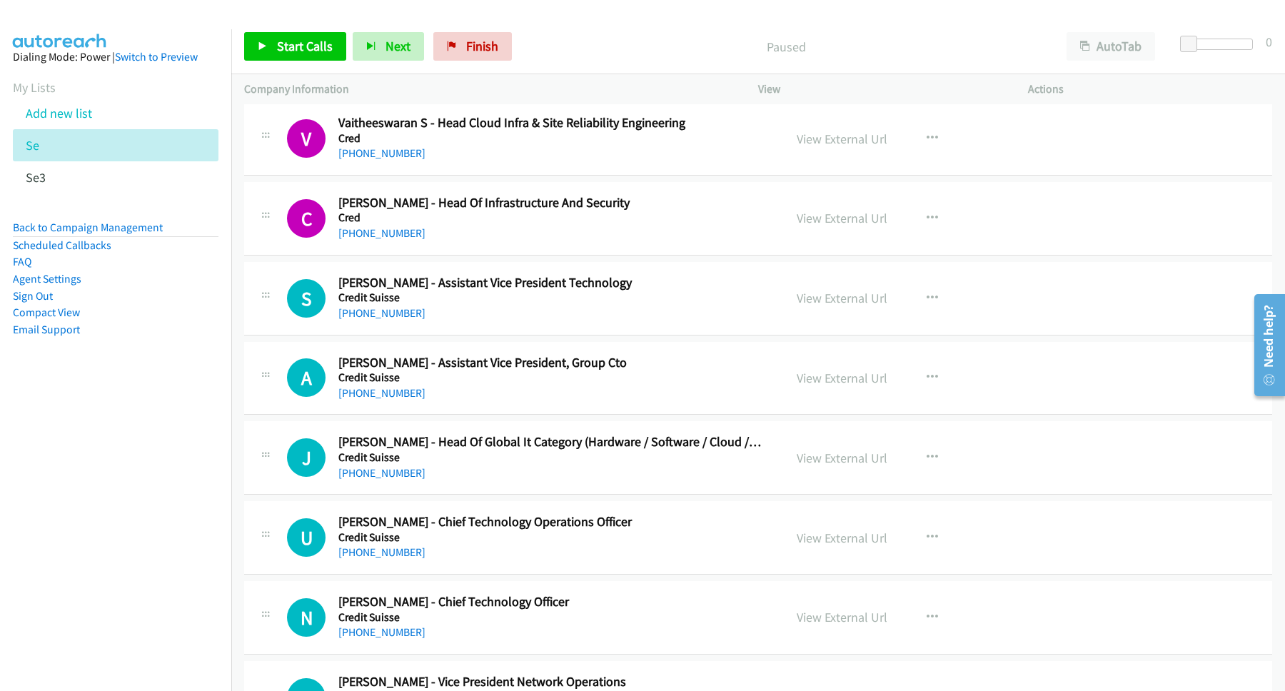
scroll to position [6551, 0]
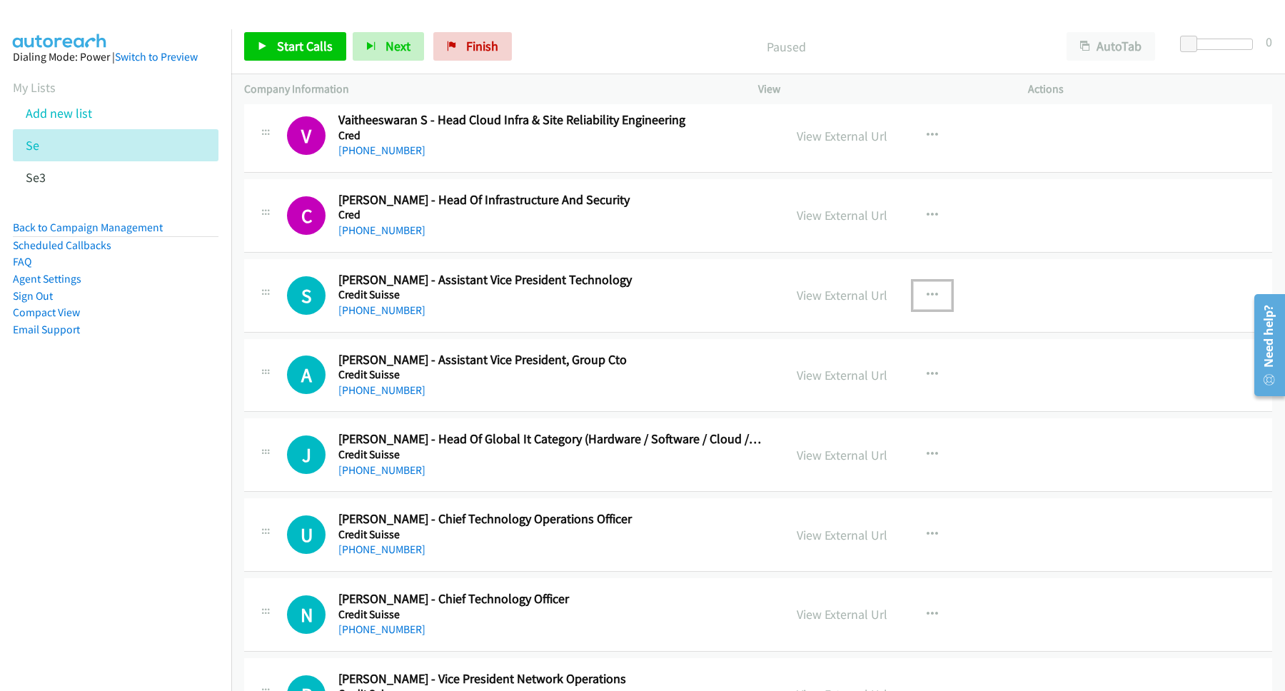
click at [926, 301] on icon "button" at bounding box center [931, 295] width 11 height 11
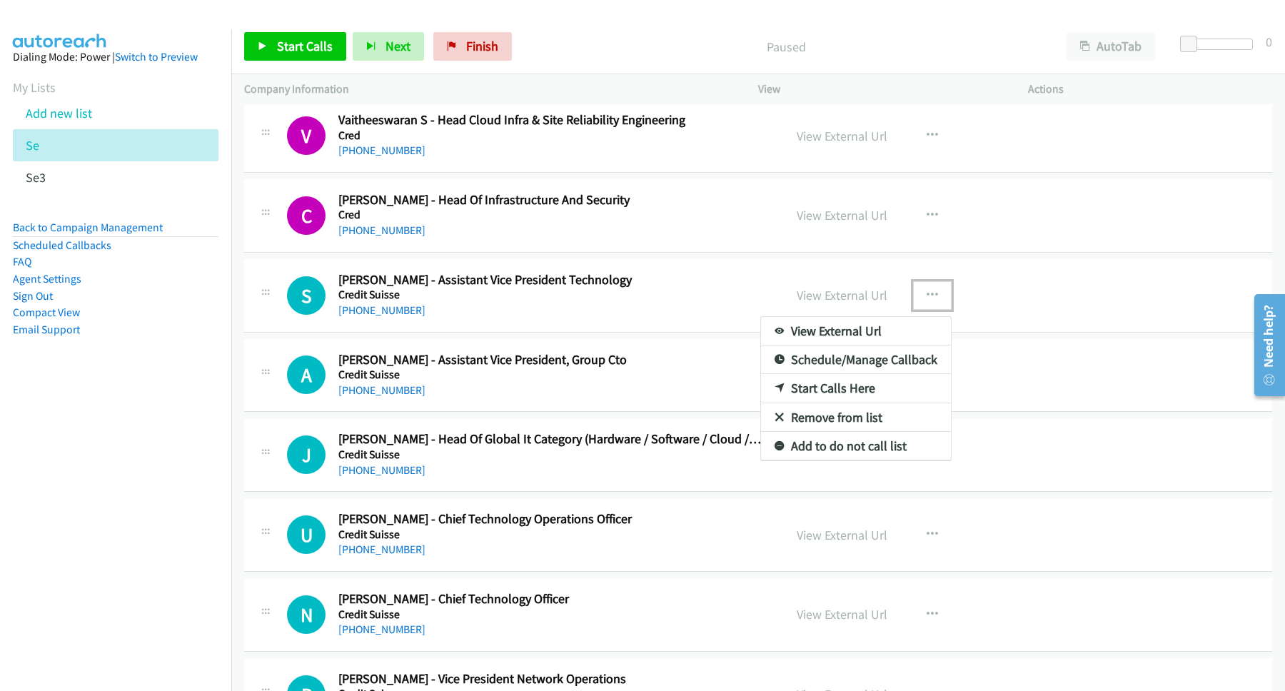
click at [821, 402] on link "Start Calls Here" at bounding box center [856, 388] width 190 height 29
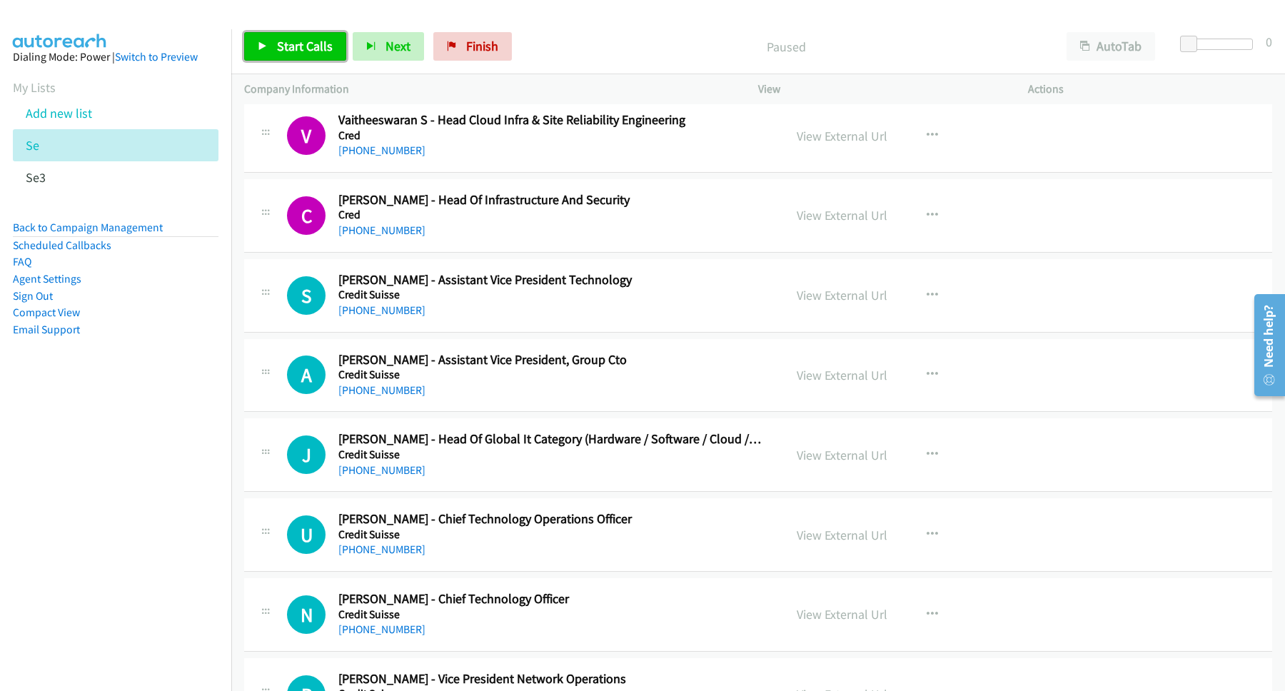
click at [323, 57] on link "Start Calls" at bounding box center [295, 46] width 102 height 29
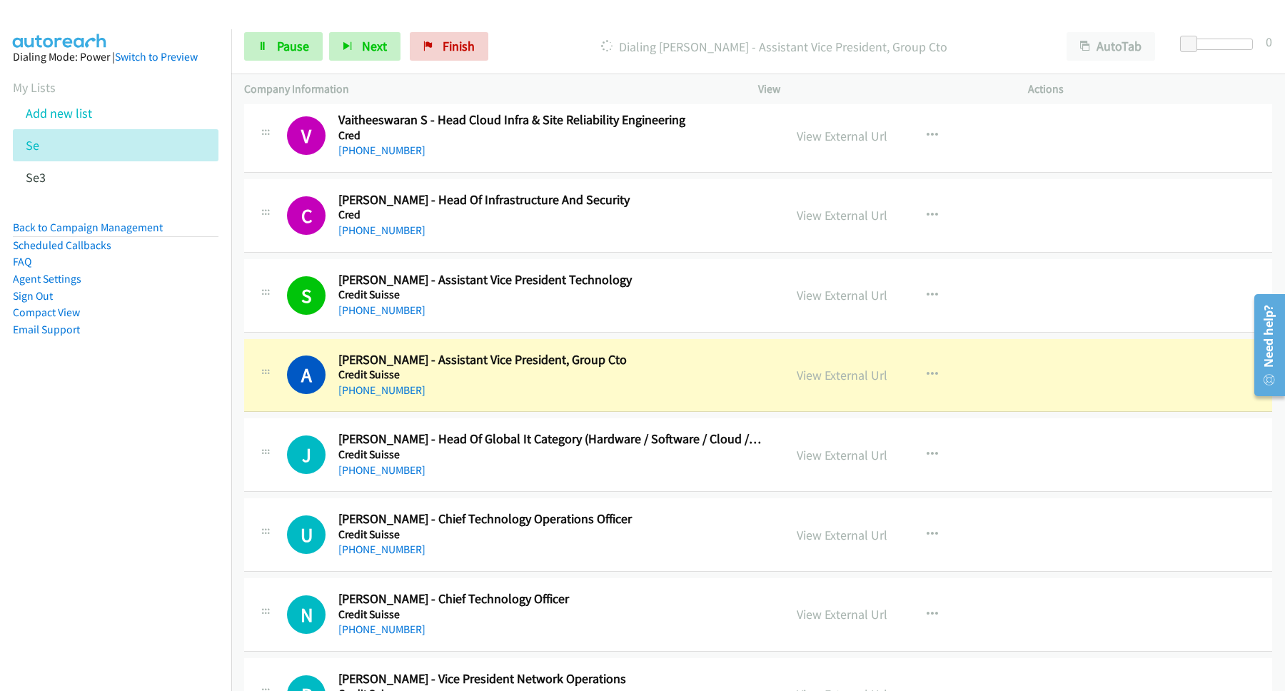
click at [103, 604] on nav "Dialing Mode: Power | Switch to Preview My Lists Add new list Se Se3 Back to Ca…" at bounding box center [116, 374] width 232 height 691
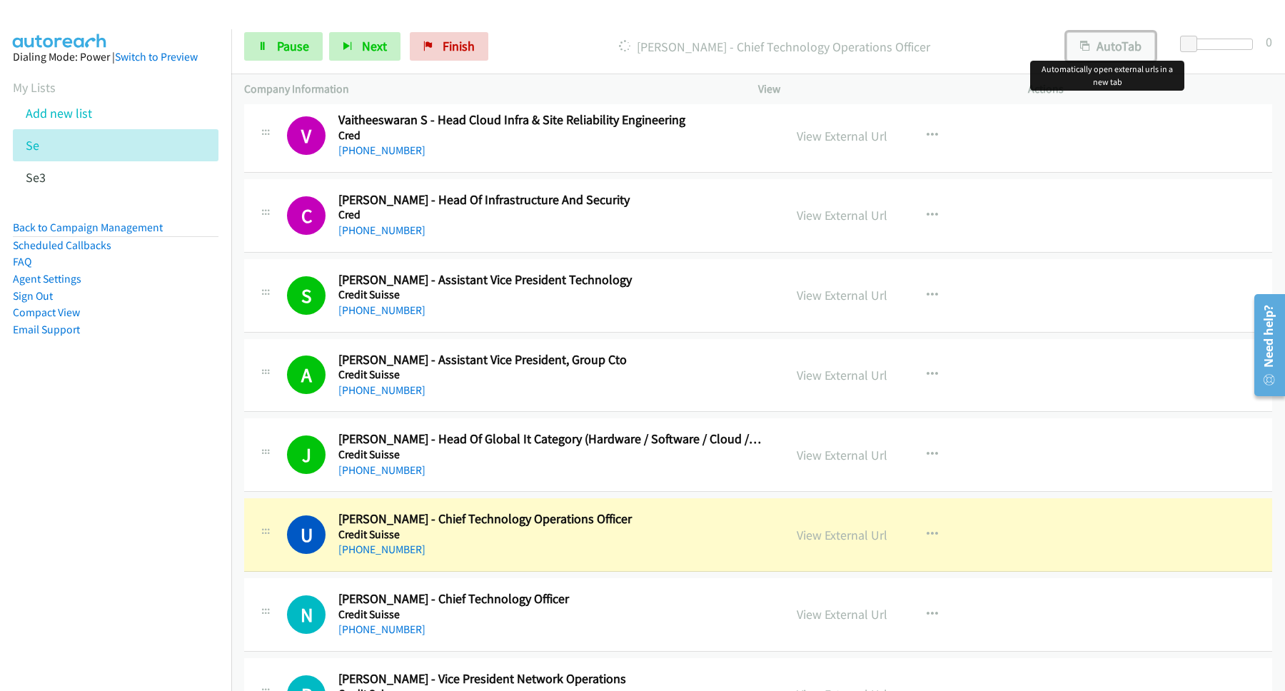
drag, startPoint x: 1118, startPoint y: 50, endPoint x: 1109, endPoint y: 50, distance: 8.6
click at [1116, 50] on button "AutoTab" at bounding box center [1110, 46] width 88 height 29
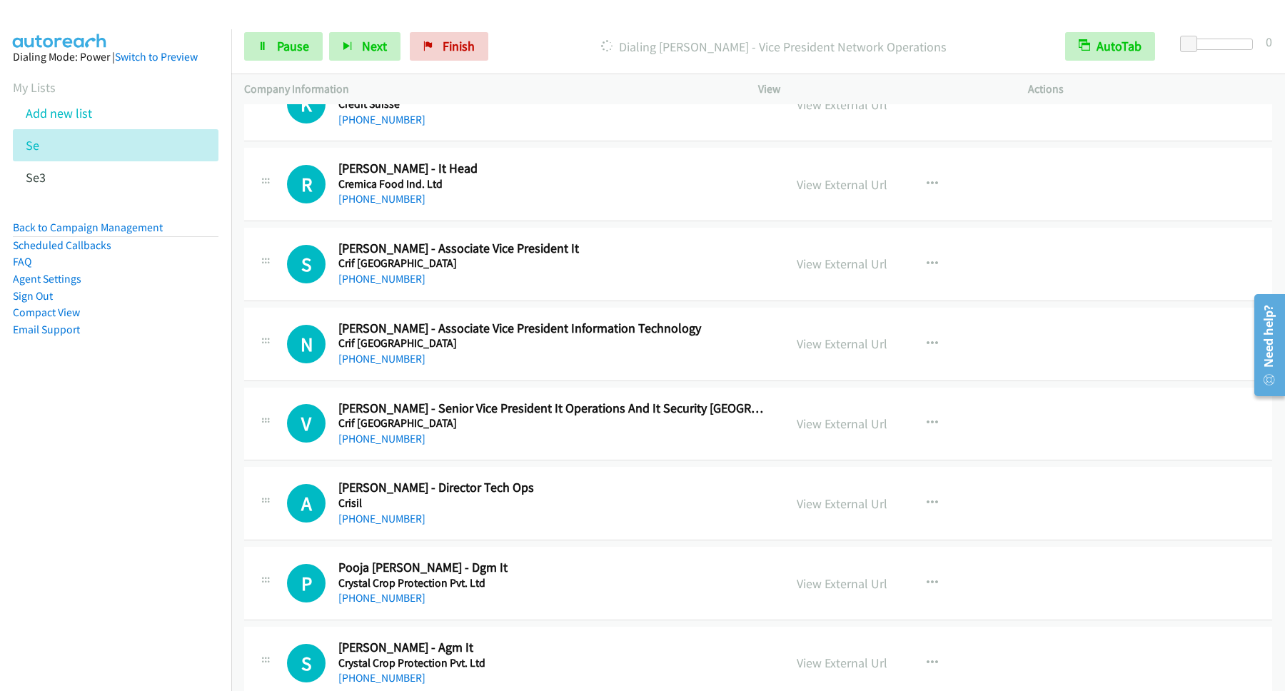
scroll to position [8863, 0]
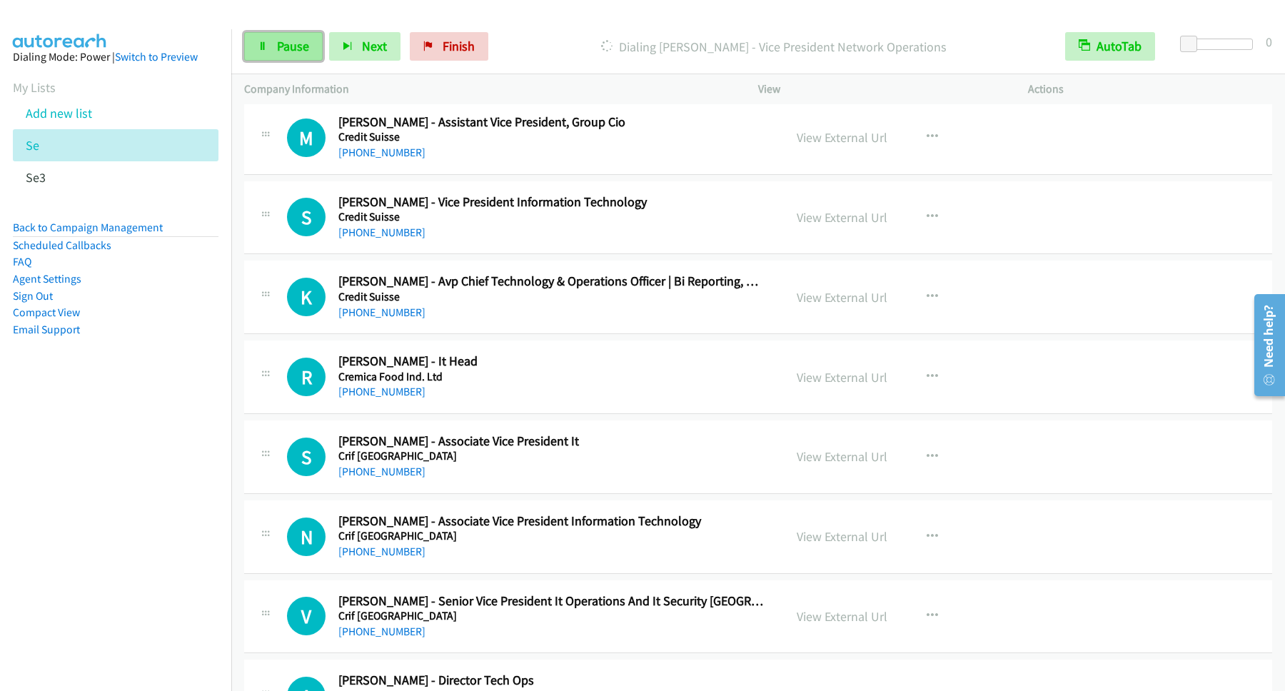
click at [299, 46] on span "Pause" at bounding box center [293, 46] width 32 height 16
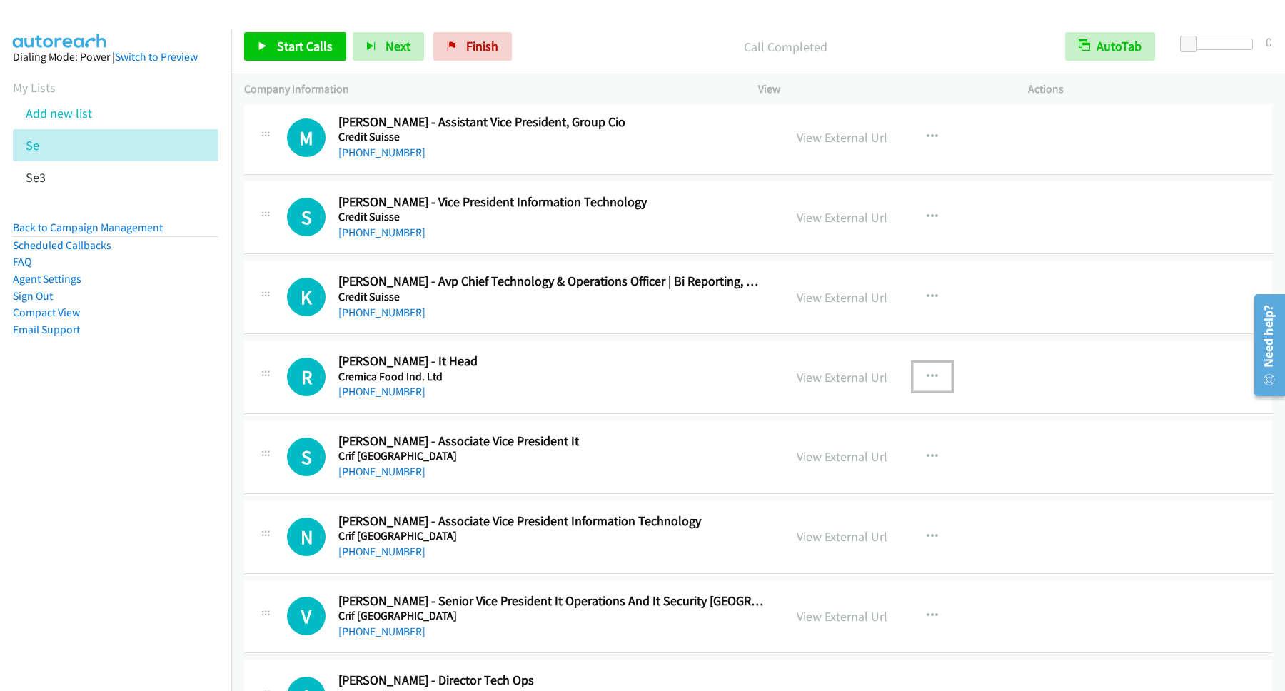
click at [926, 383] on icon "button" at bounding box center [931, 376] width 11 height 11
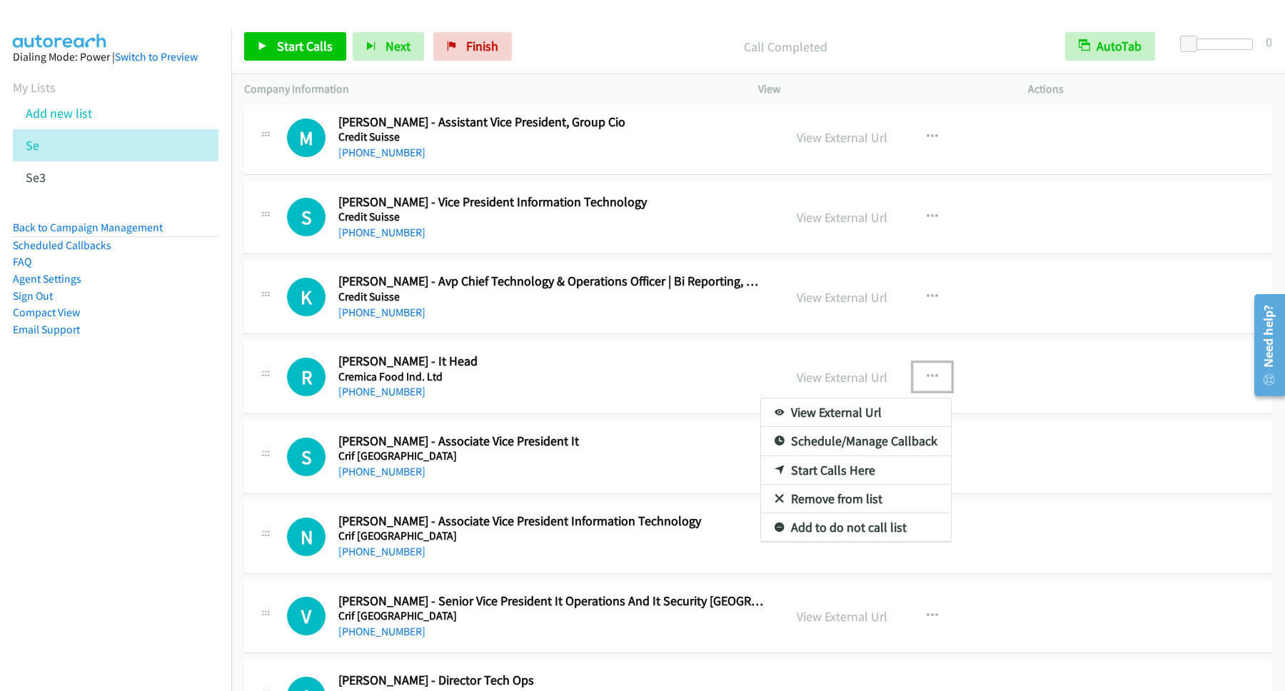
click at [842, 485] on link "Start Calls Here" at bounding box center [856, 470] width 190 height 29
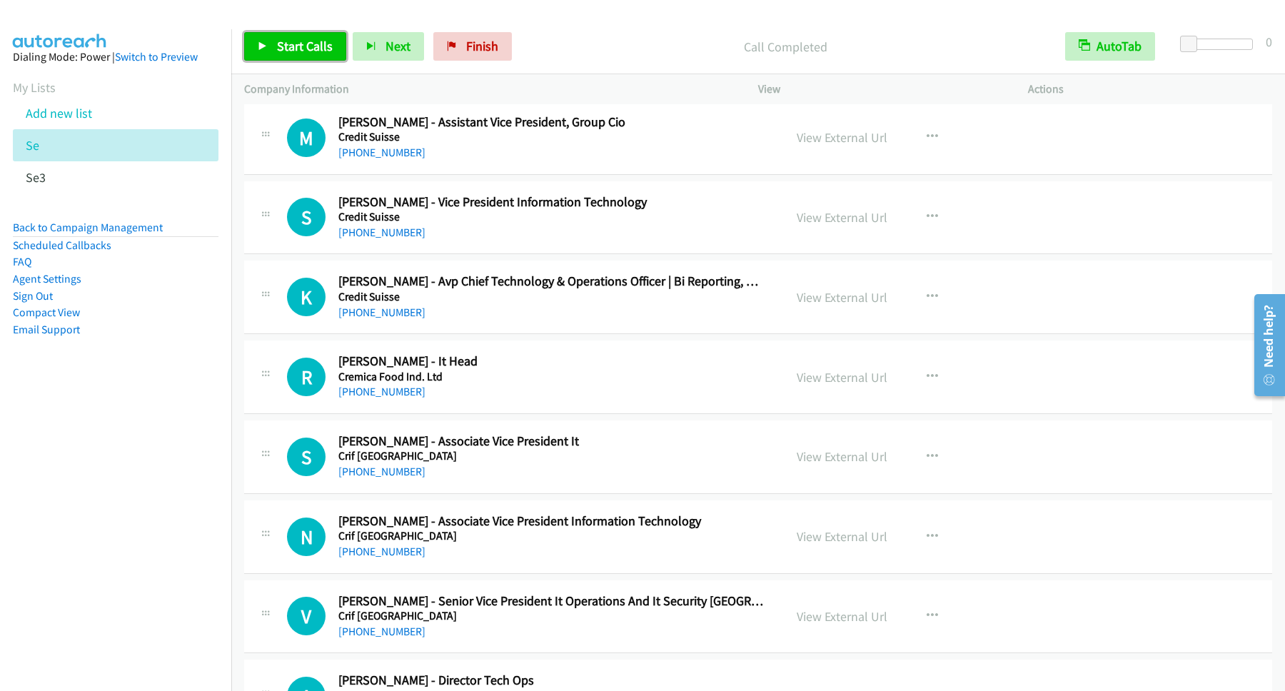
click at [332, 39] on span "Start Calls" at bounding box center [305, 46] width 56 height 16
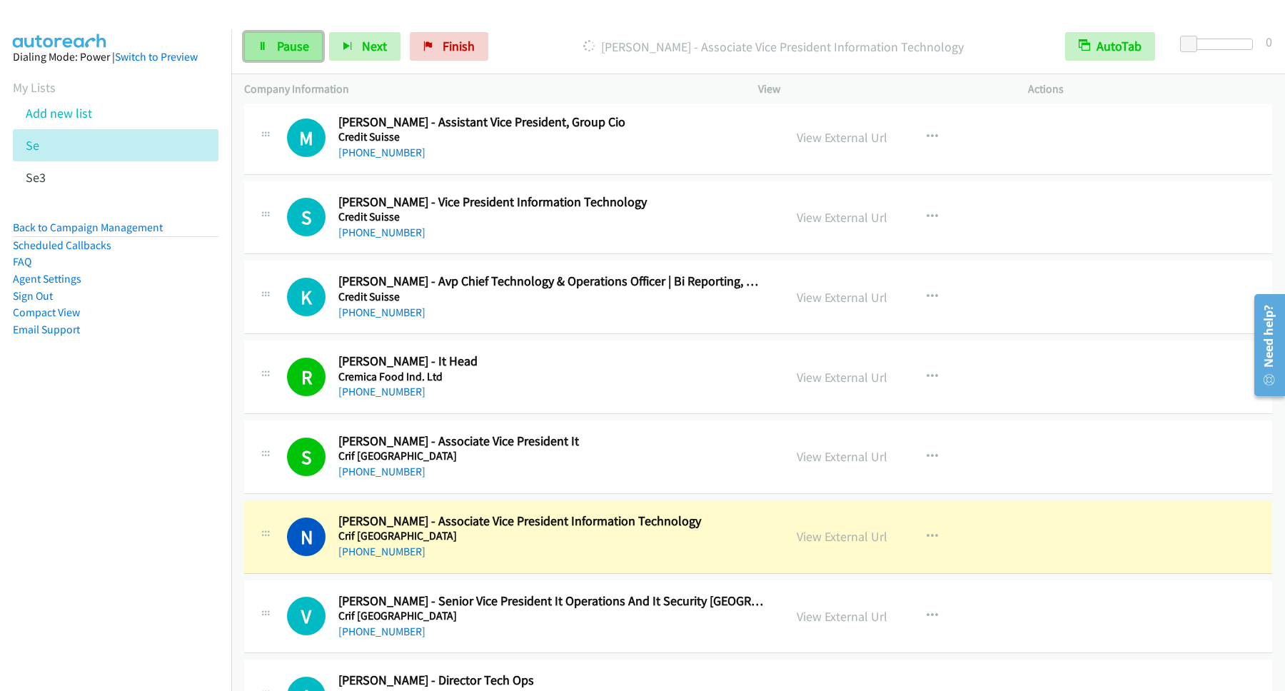
click at [289, 51] on span "Pause" at bounding box center [293, 46] width 32 height 16
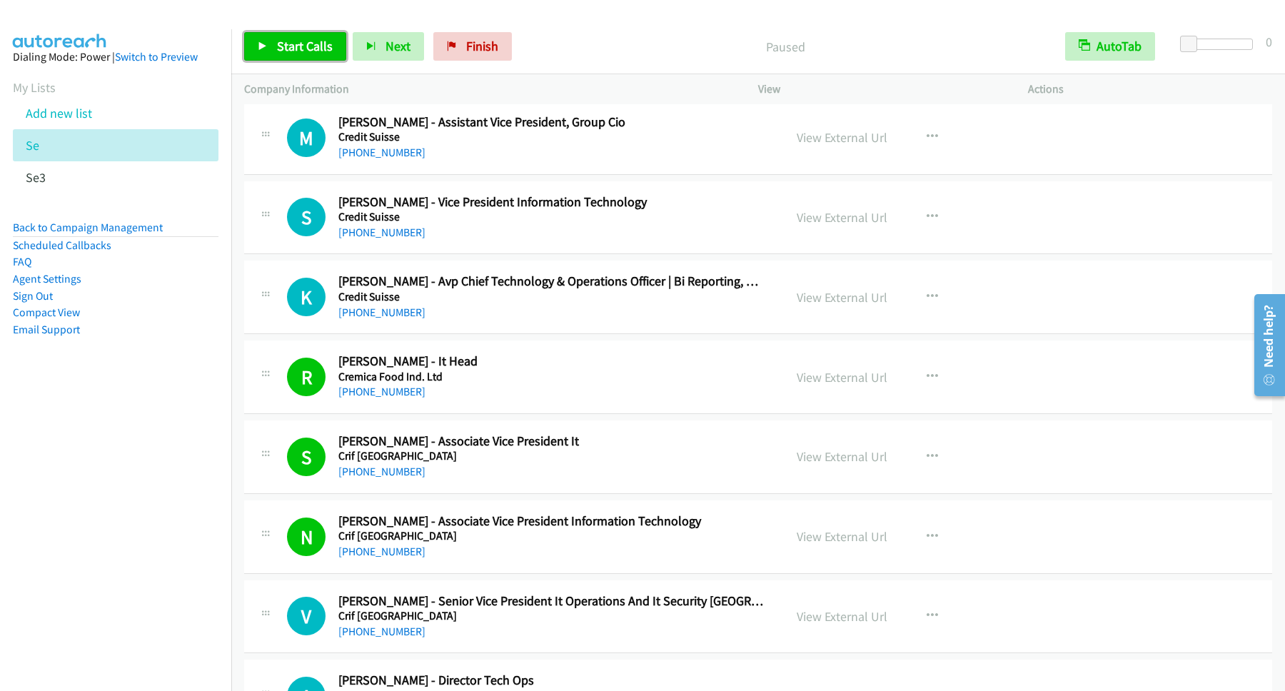
click at [315, 49] on span "Start Calls" at bounding box center [305, 46] width 56 height 16
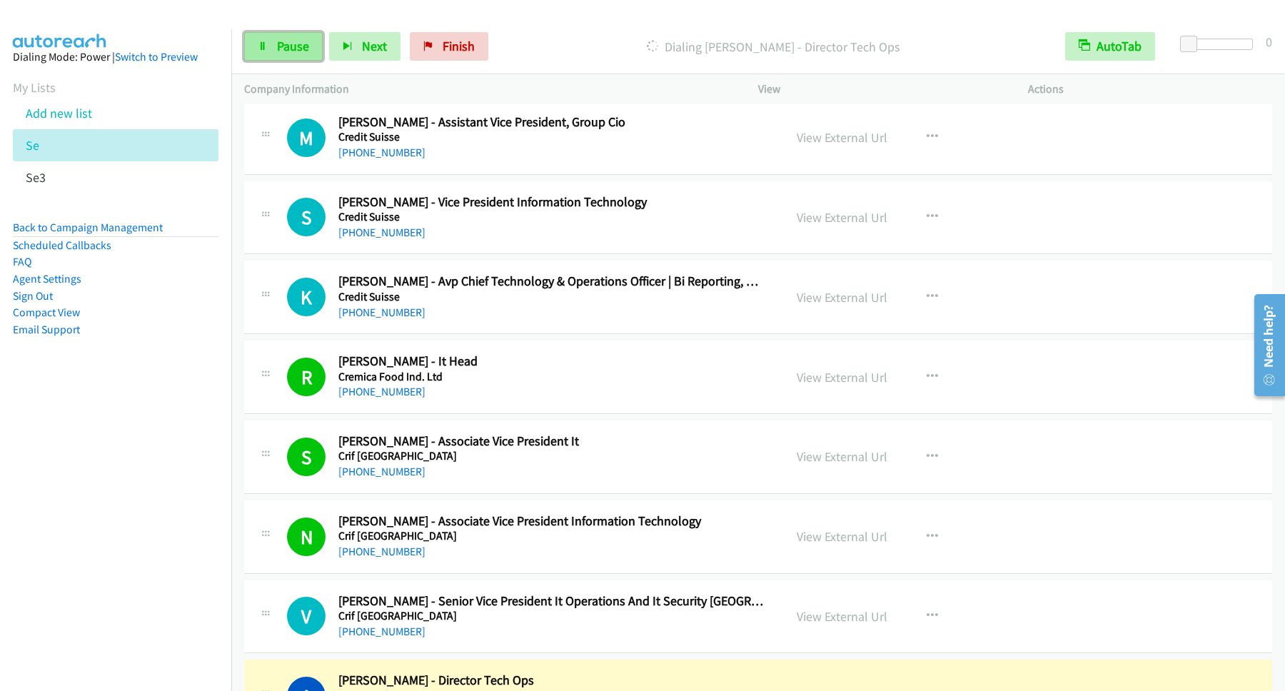
click at [306, 46] on span "Pause" at bounding box center [293, 46] width 32 height 16
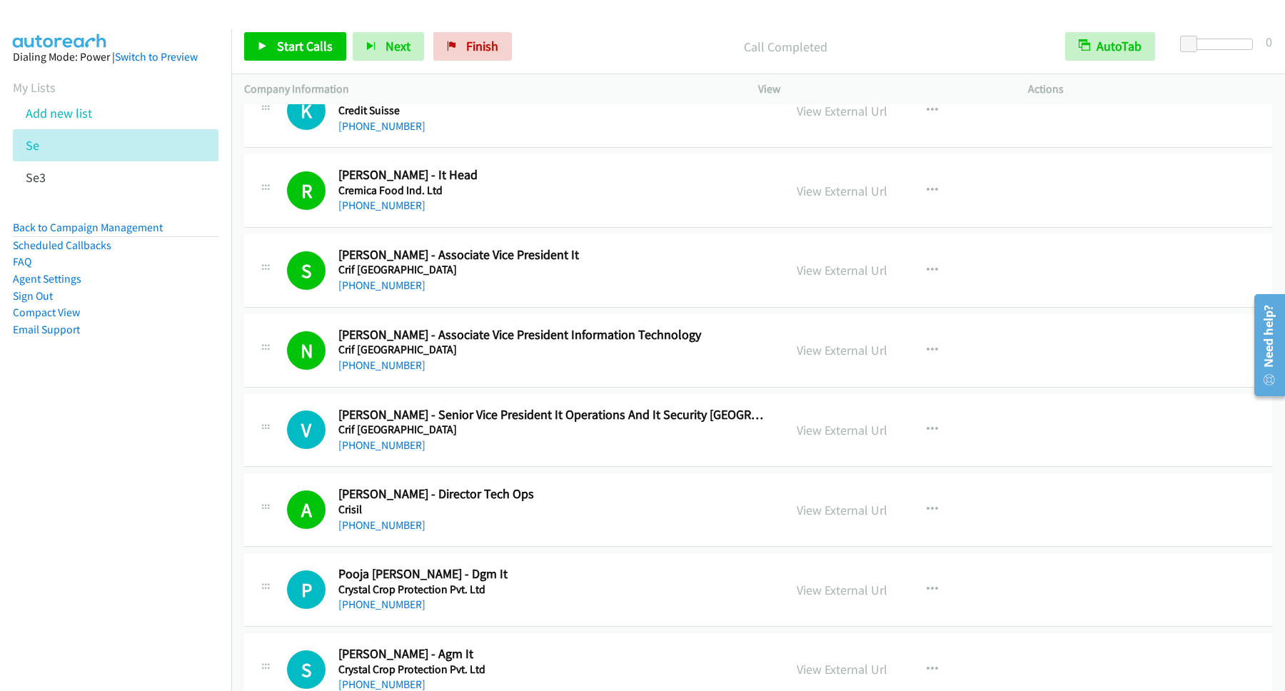
scroll to position [9249, 0]
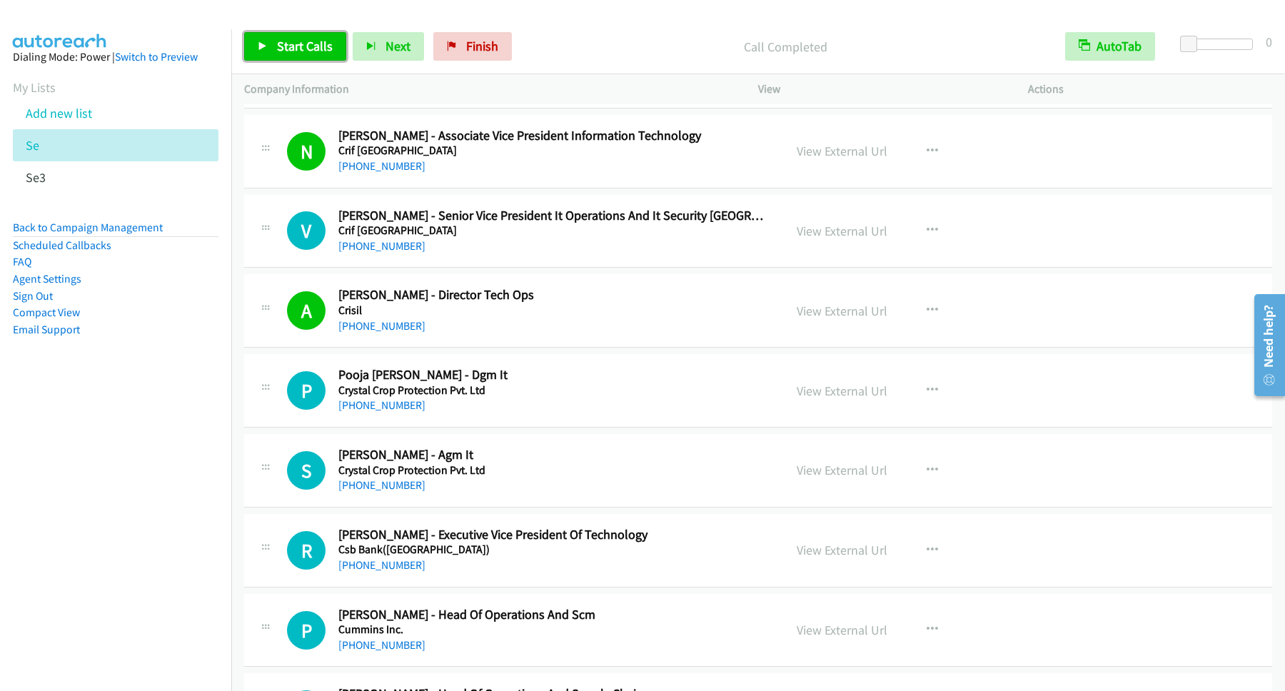
click at [299, 42] on span "Start Calls" at bounding box center [305, 46] width 56 height 16
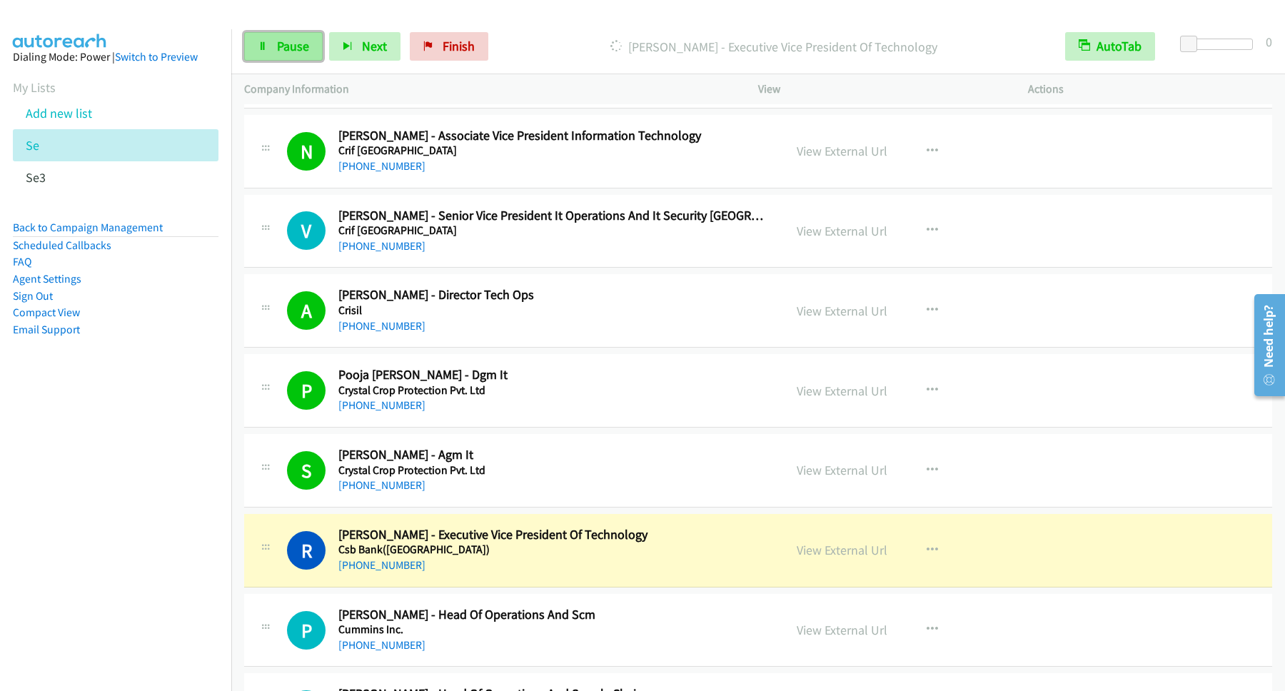
click at [298, 59] on link "Pause" at bounding box center [283, 46] width 78 height 29
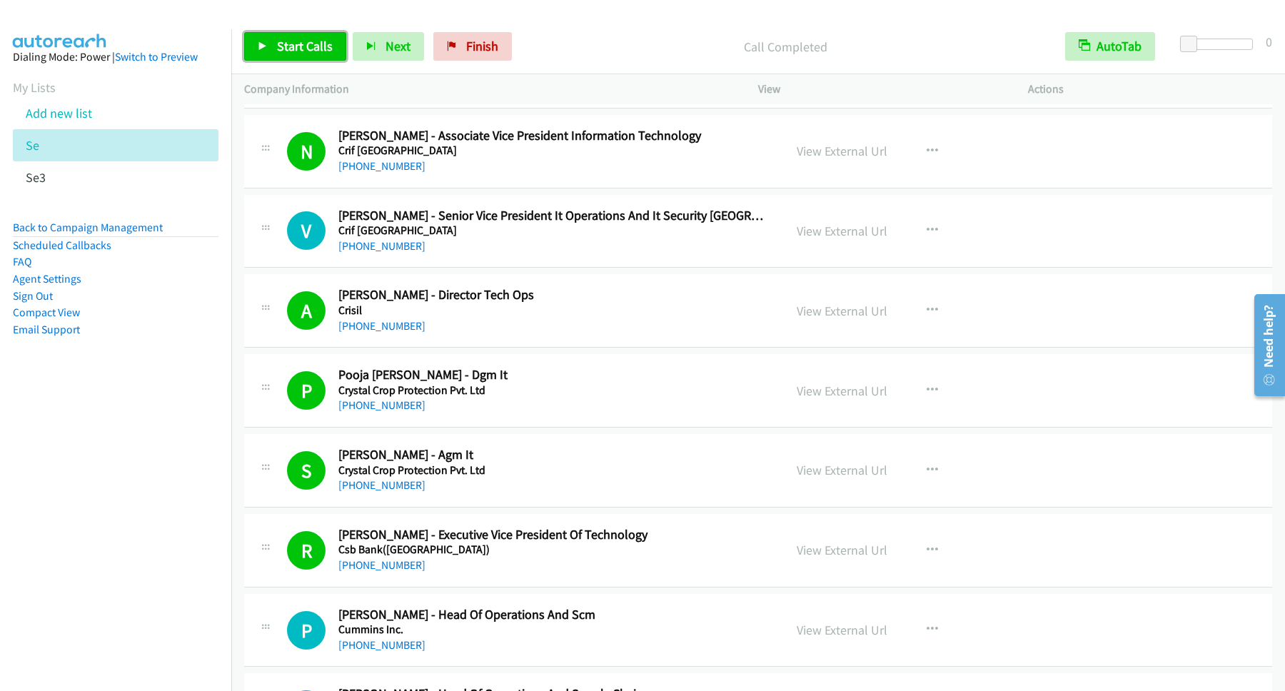
click at [313, 51] on span "Start Calls" at bounding box center [305, 46] width 56 height 16
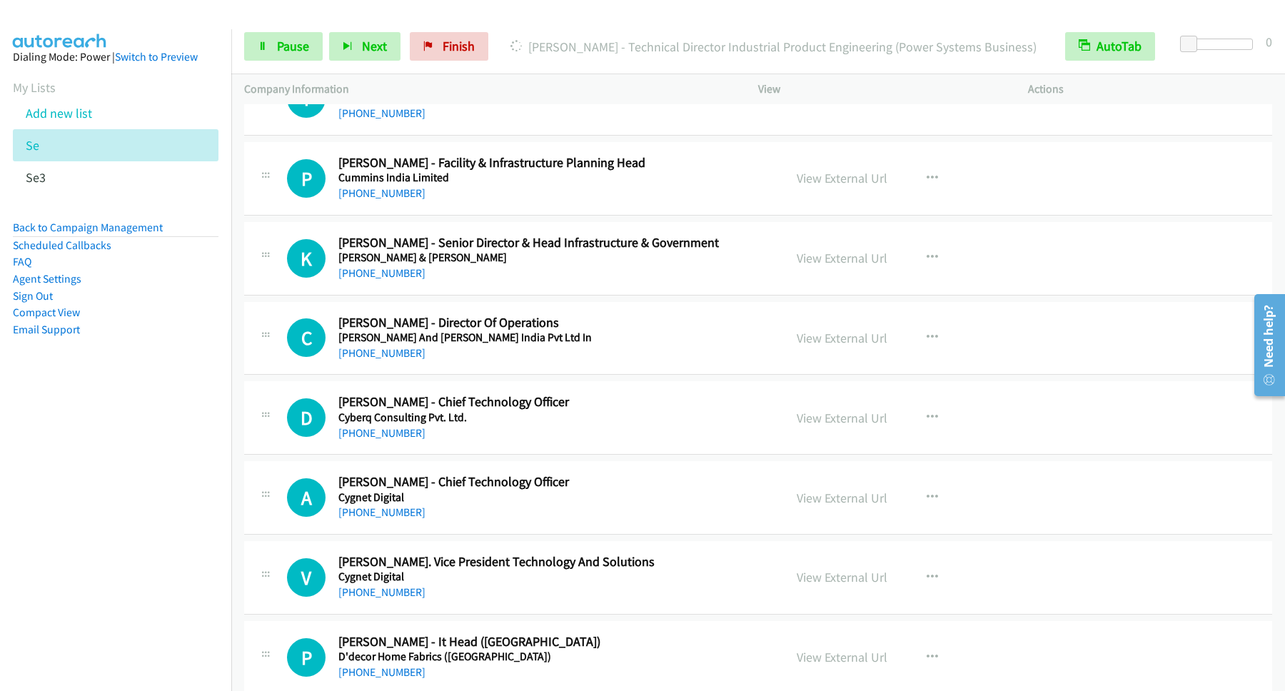
scroll to position [9827, 0]
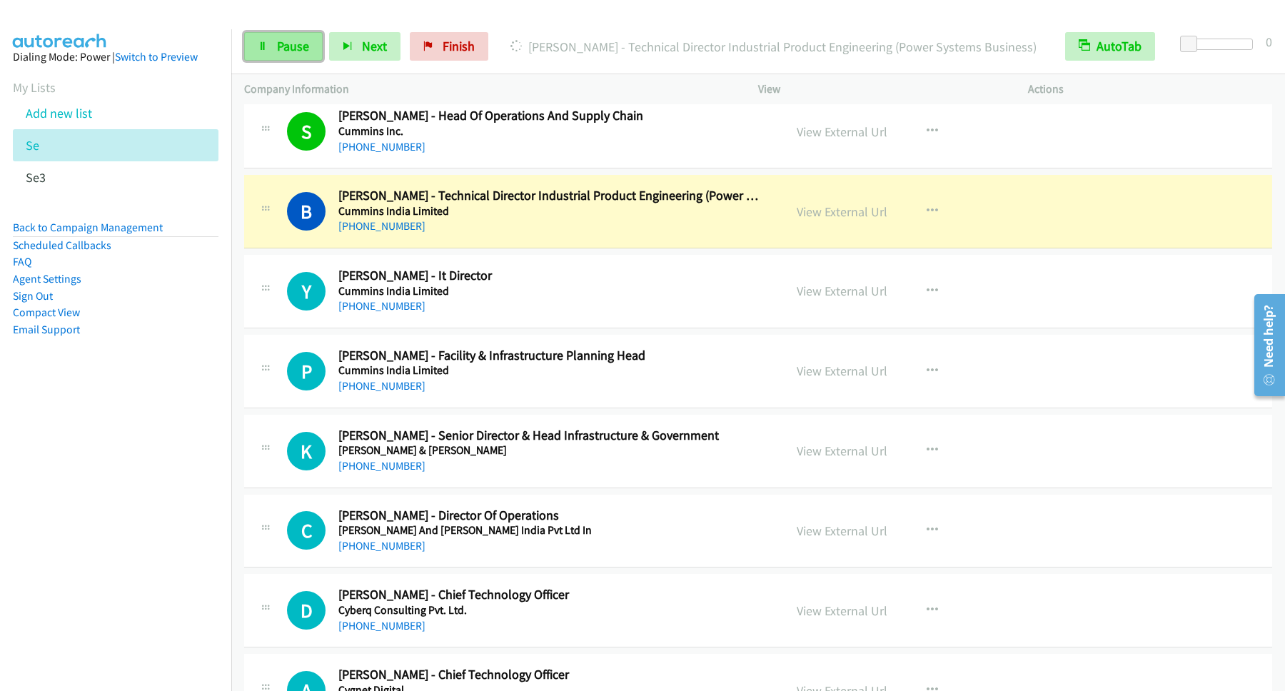
click at [285, 40] on span "Pause" at bounding box center [293, 46] width 32 height 16
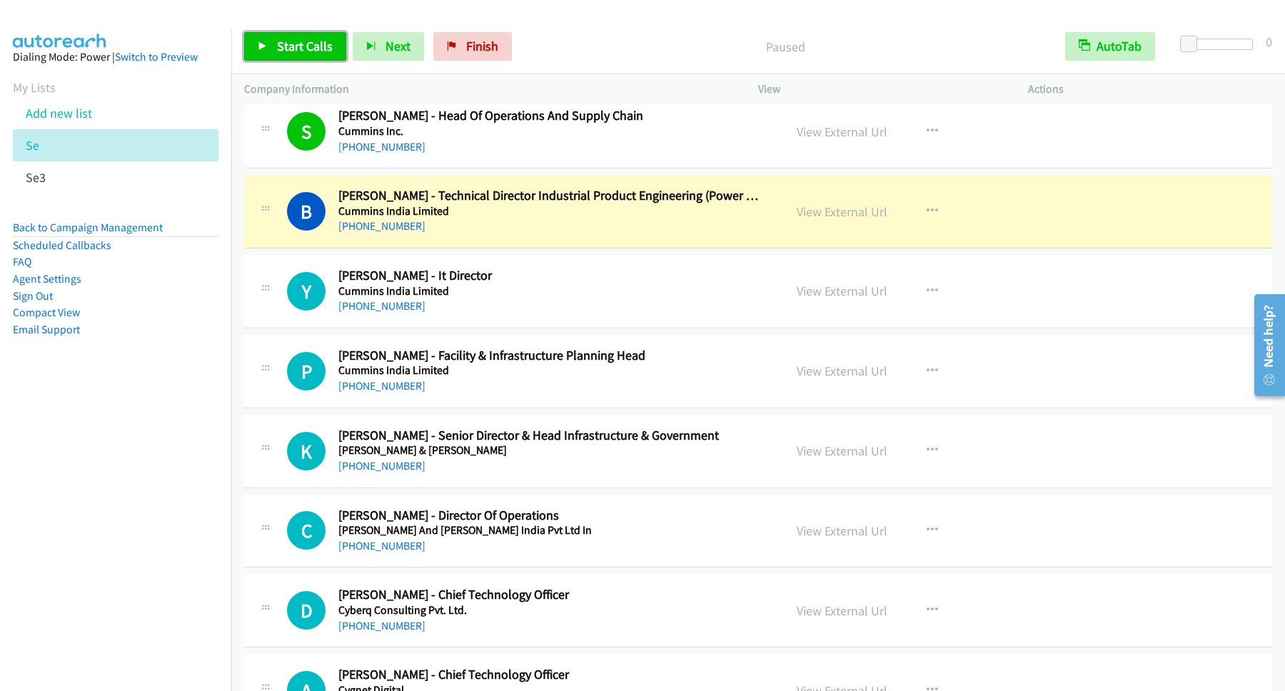
click at [329, 60] on link "Start Calls" at bounding box center [295, 46] width 102 height 29
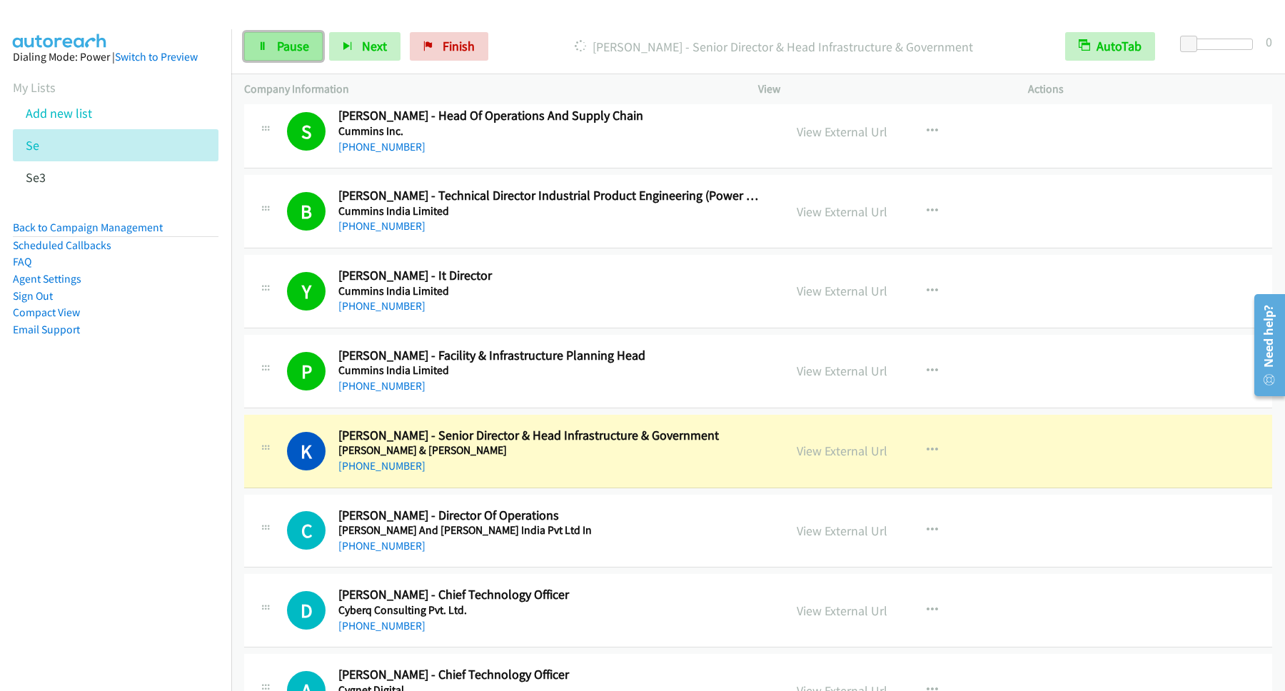
click at [283, 46] on span "Pause" at bounding box center [293, 46] width 32 height 16
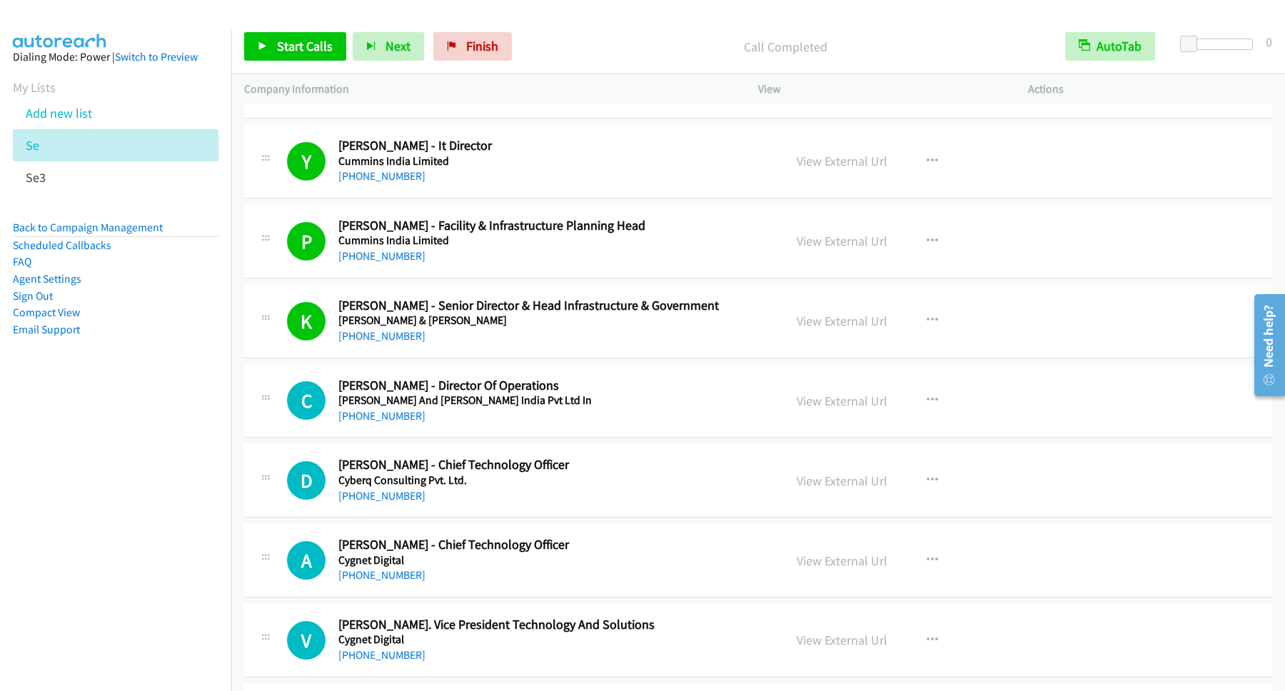
scroll to position [10019, 0]
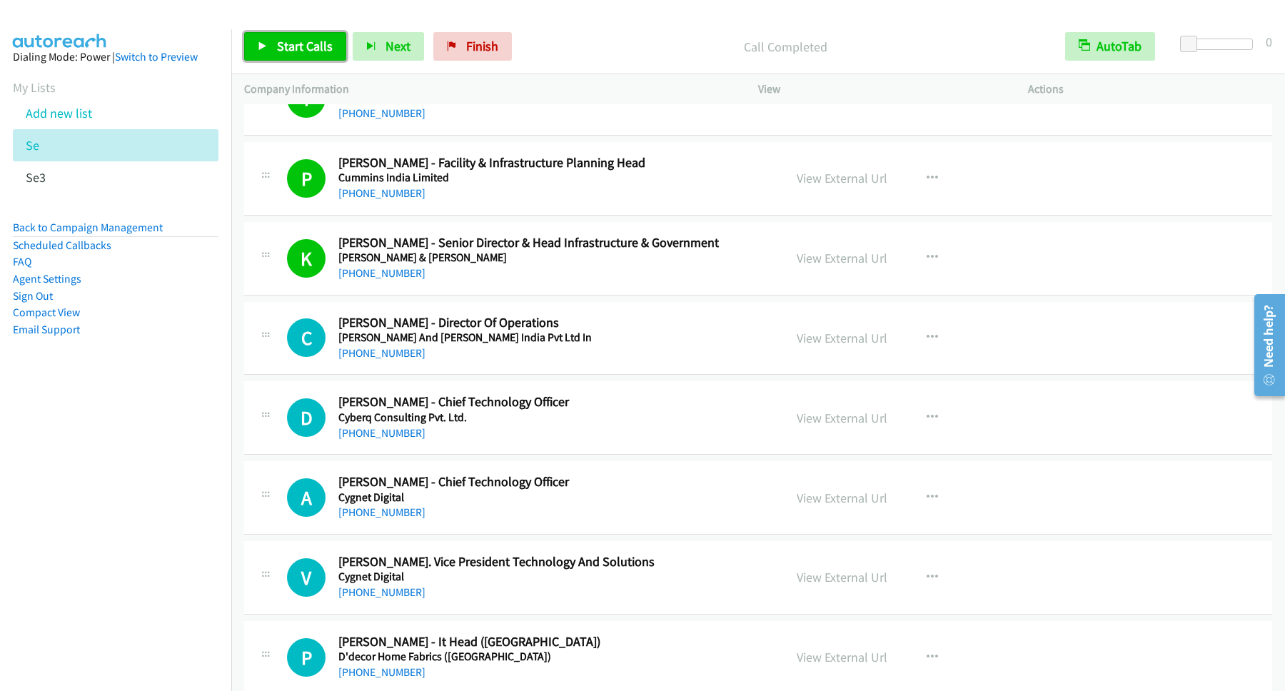
click at [302, 43] on span "Start Calls" at bounding box center [305, 46] width 56 height 16
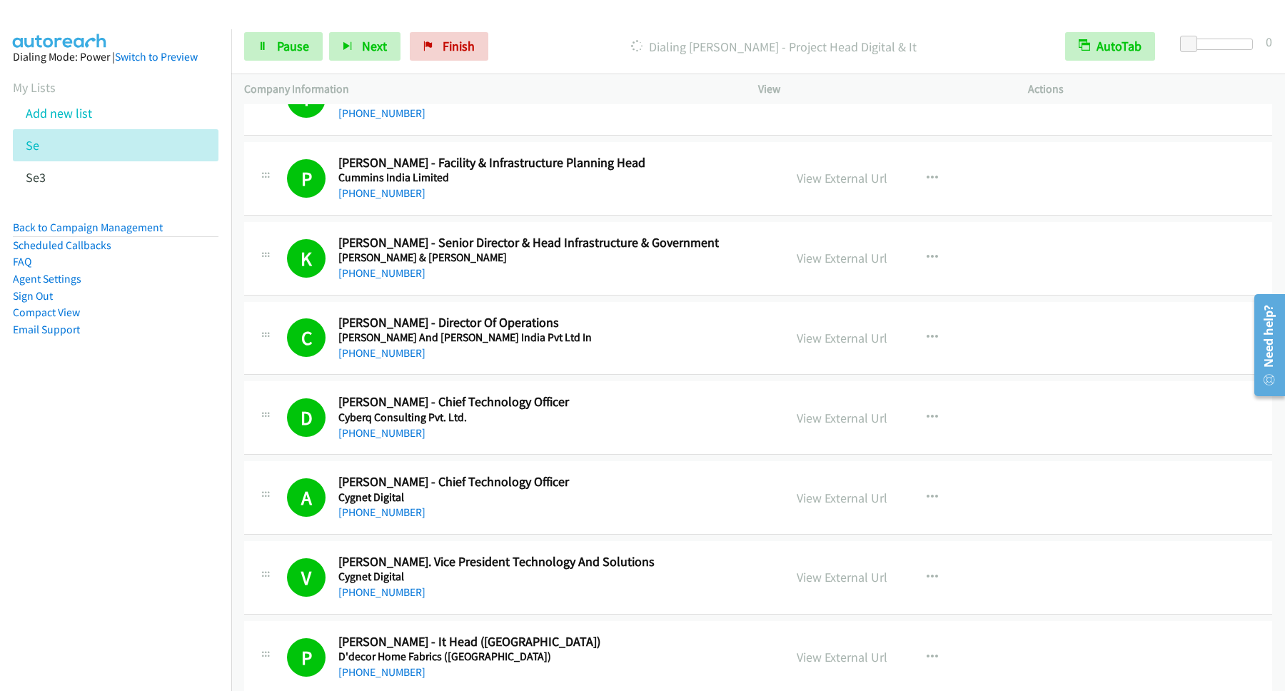
scroll to position [10405, 0]
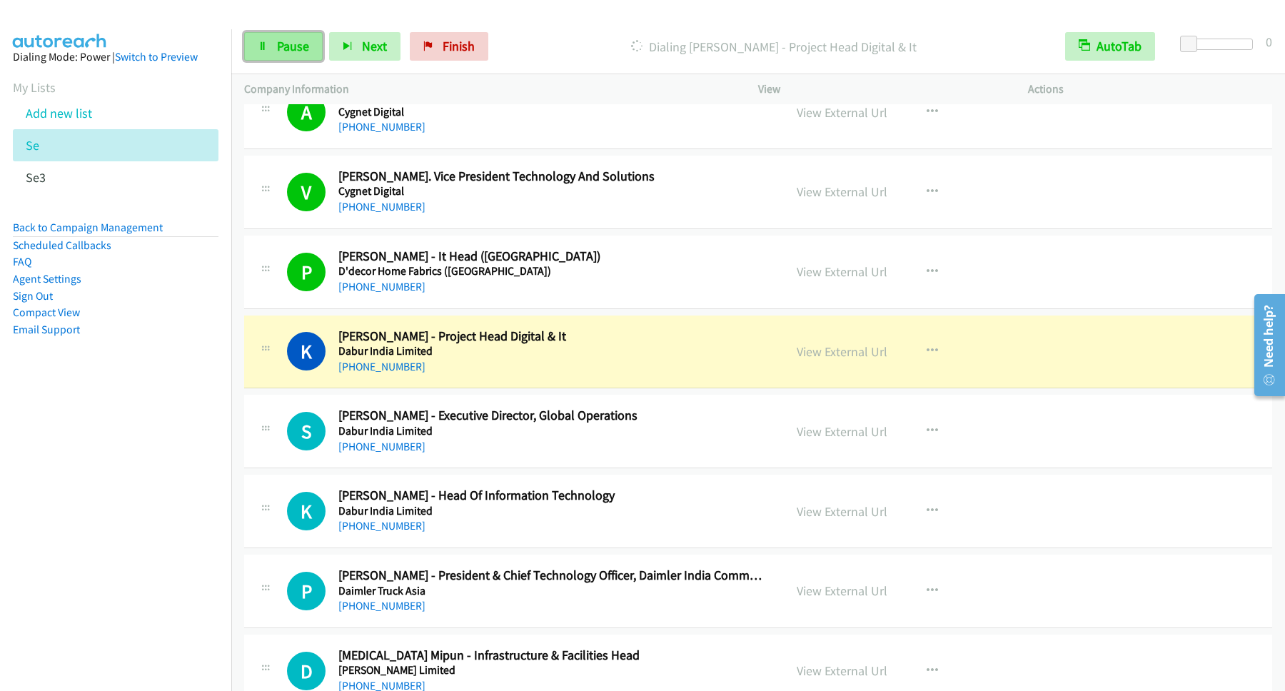
click at [297, 51] on span "Pause" at bounding box center [293, 46] width 32 height 16
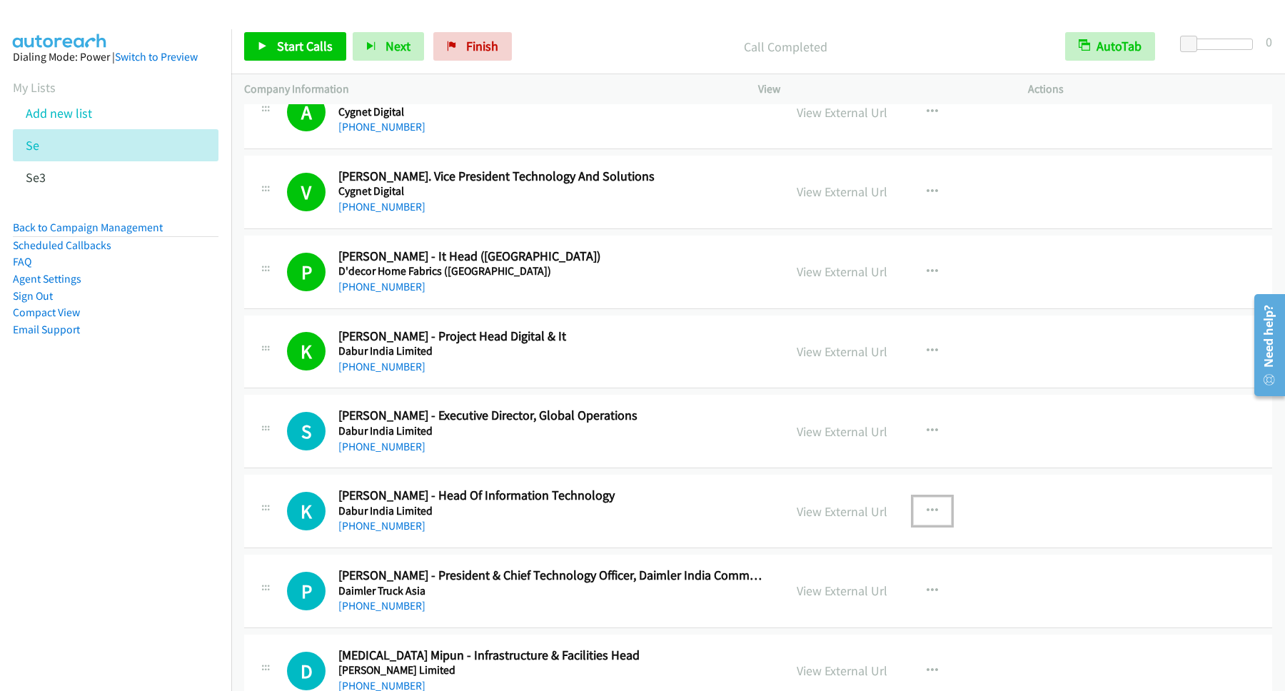
click at [928, 517] on icon "button" at bounding box center [931, 510] width 11 height 11
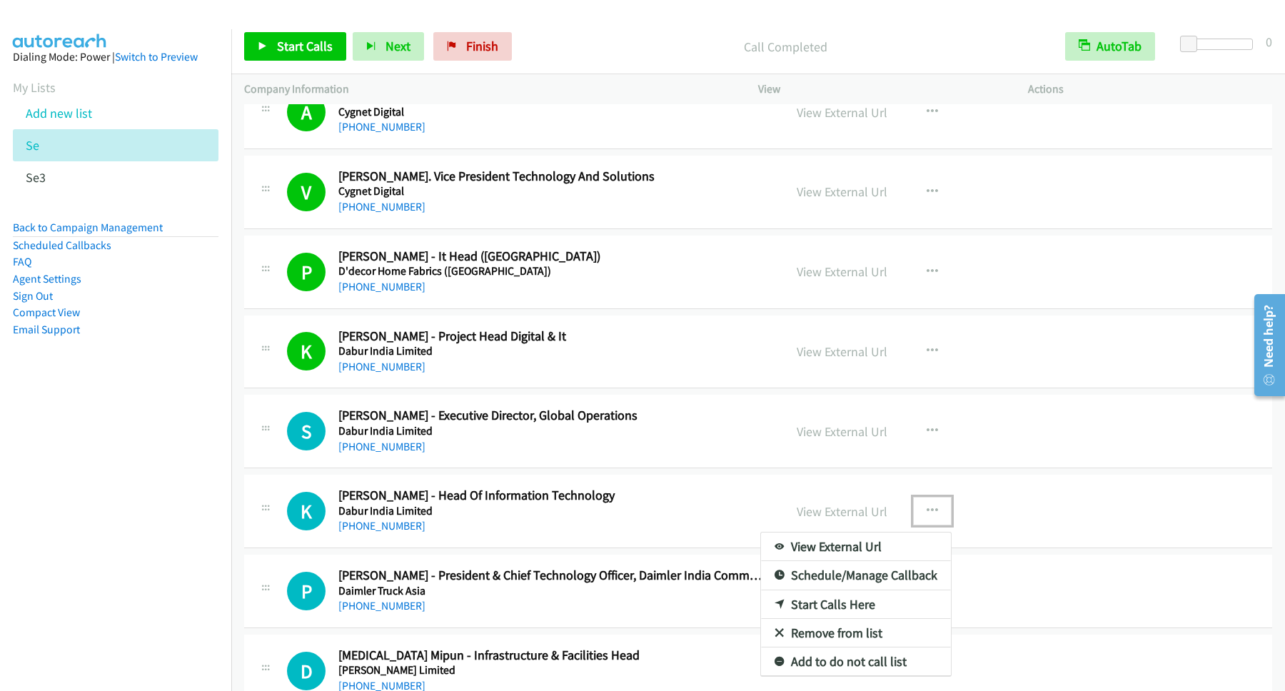
click at [814, 619] on link "Start Calls Here" at bounding box center [856, 604] width 190 height 29
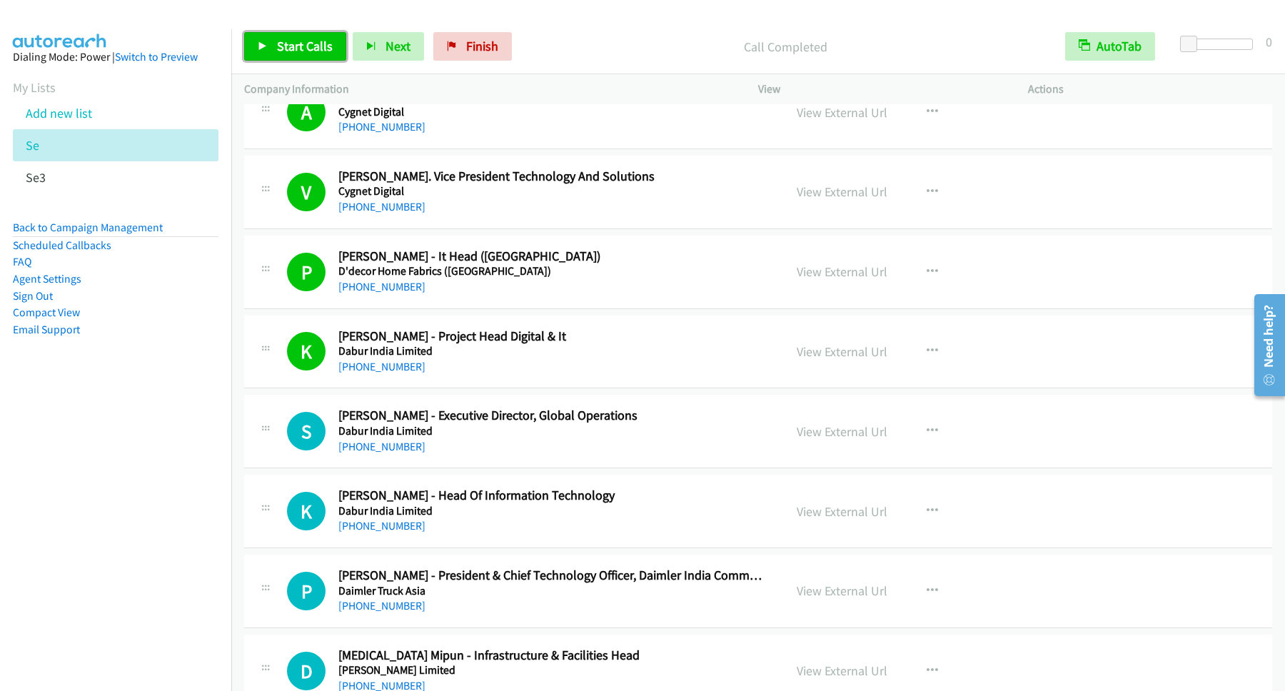
click at [309, 45] on span "Start Calls" at bounding box center [305, 46] width 56 height 16
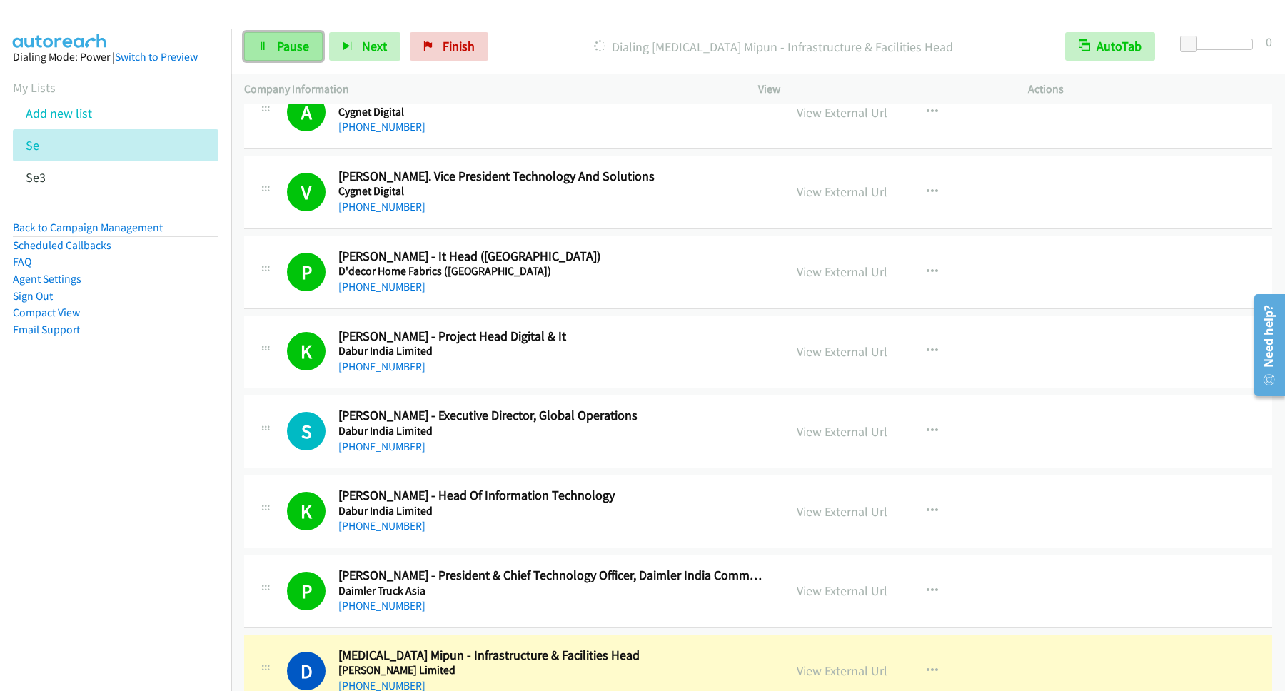
click at [293, 56] on link "Pause" at bounding box center [283, 46] width 78 height 29
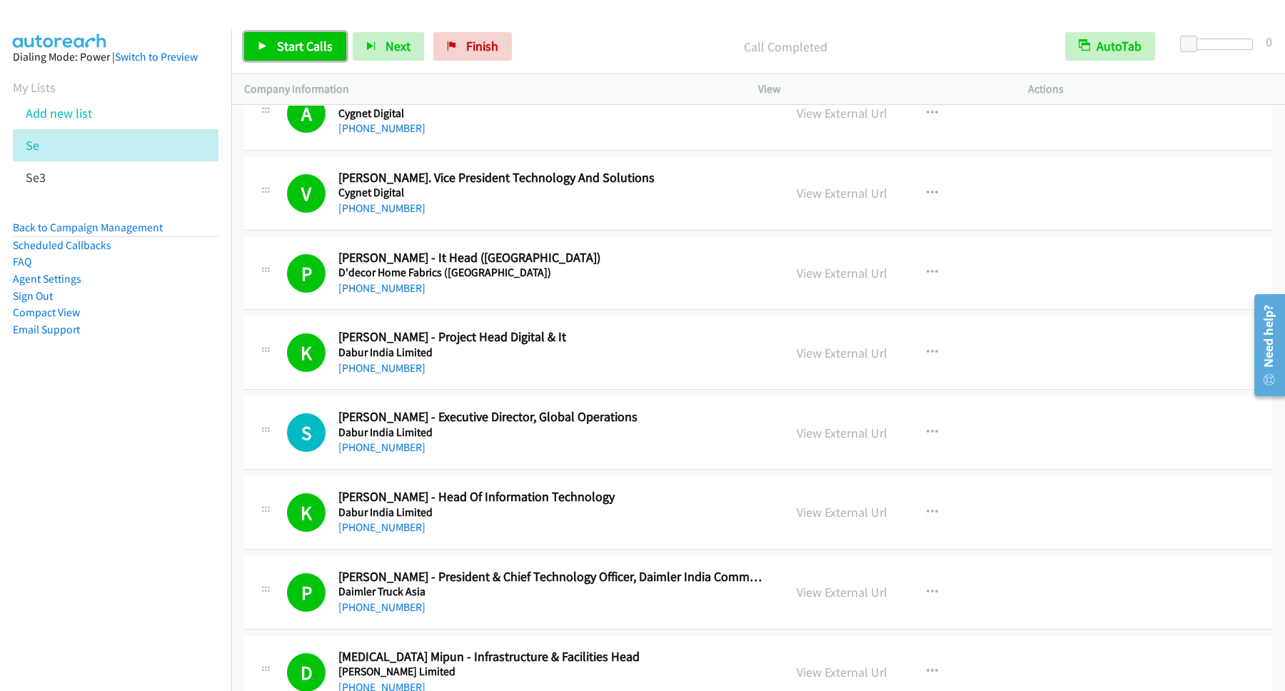
click at [307, 49] on span "Start Calls" at bounding box center [305, 46] width 56 height 16
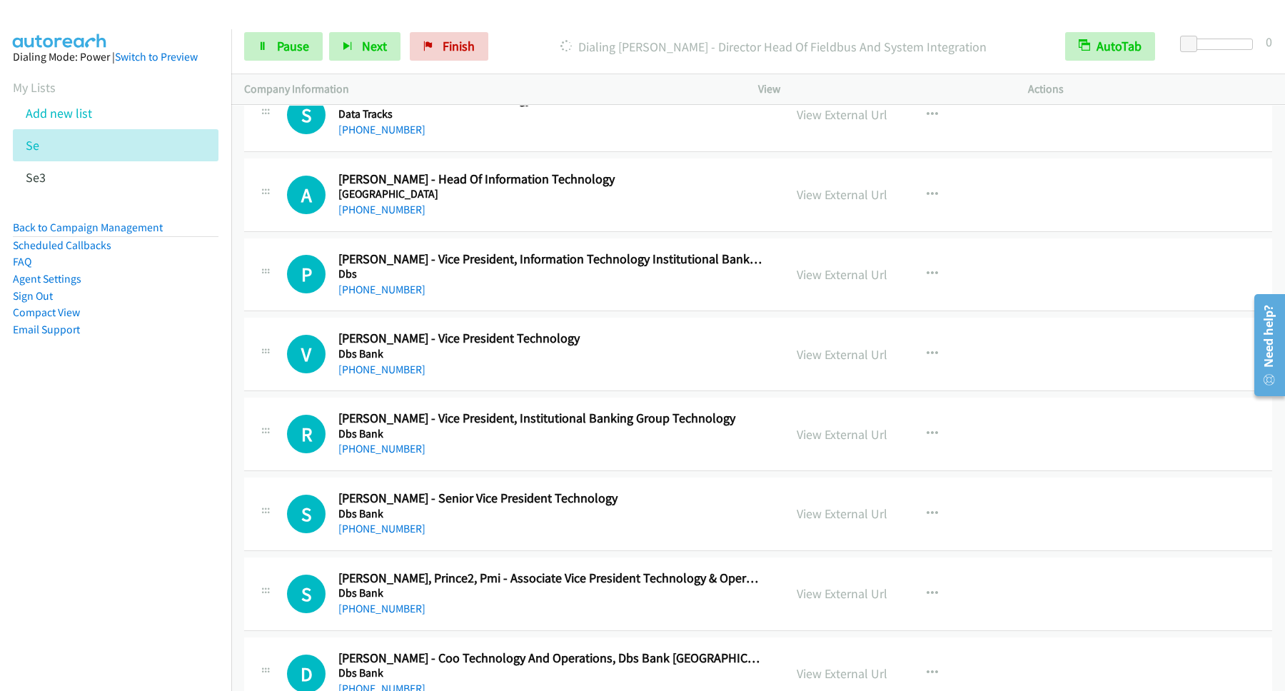
scroll to position [10983, 0]
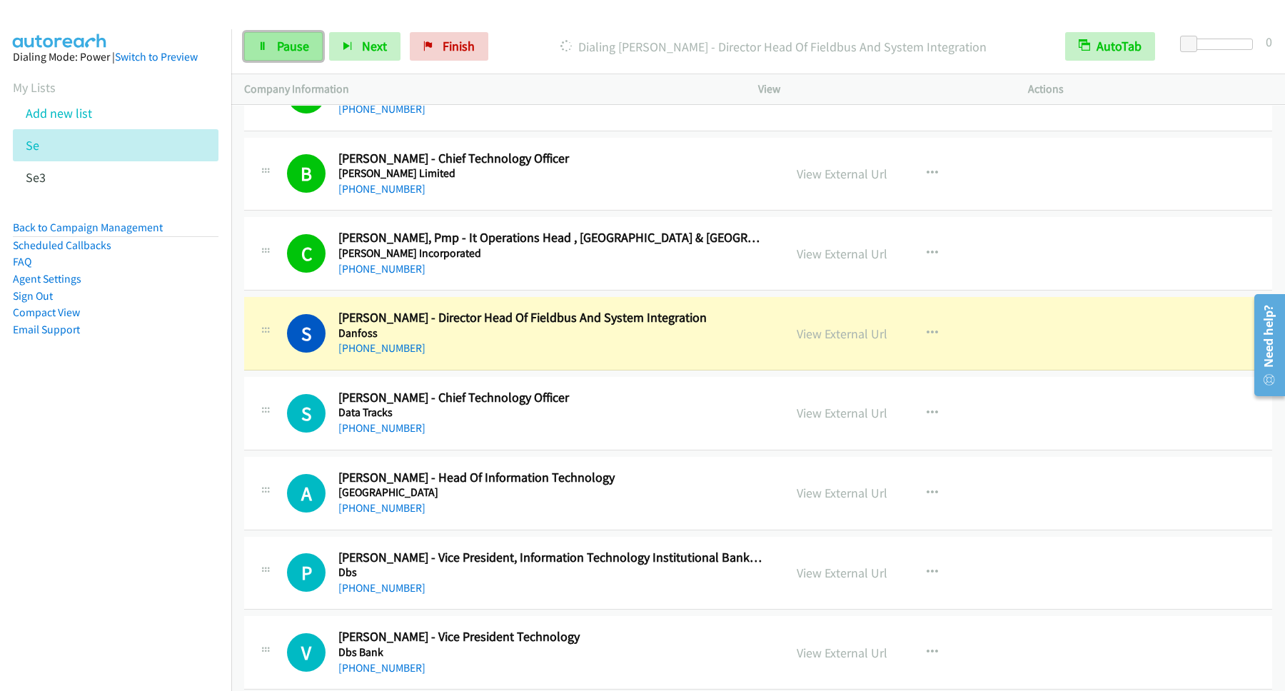
click at [280, 49] on span "Pause" at bounding box center [293, 46] width 32 height 16
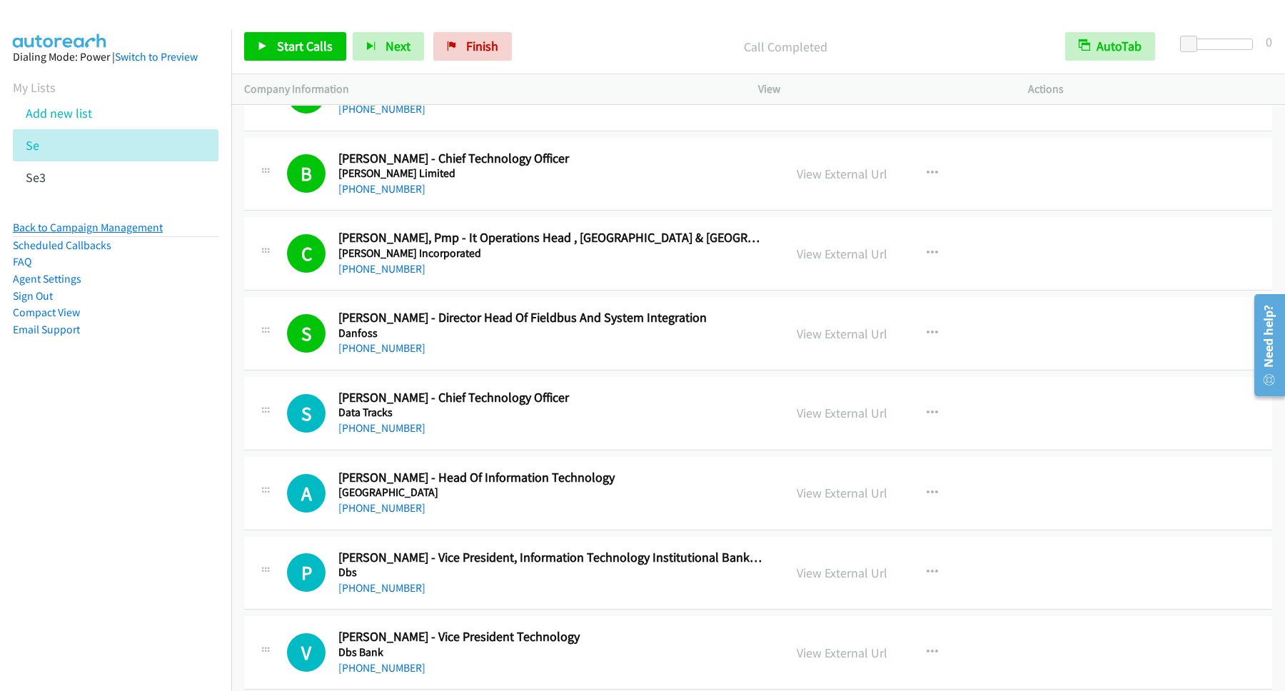
click at [143, 228] on link "Back to Campaign Management" at bounding box center [88, 228] width 150 height 14
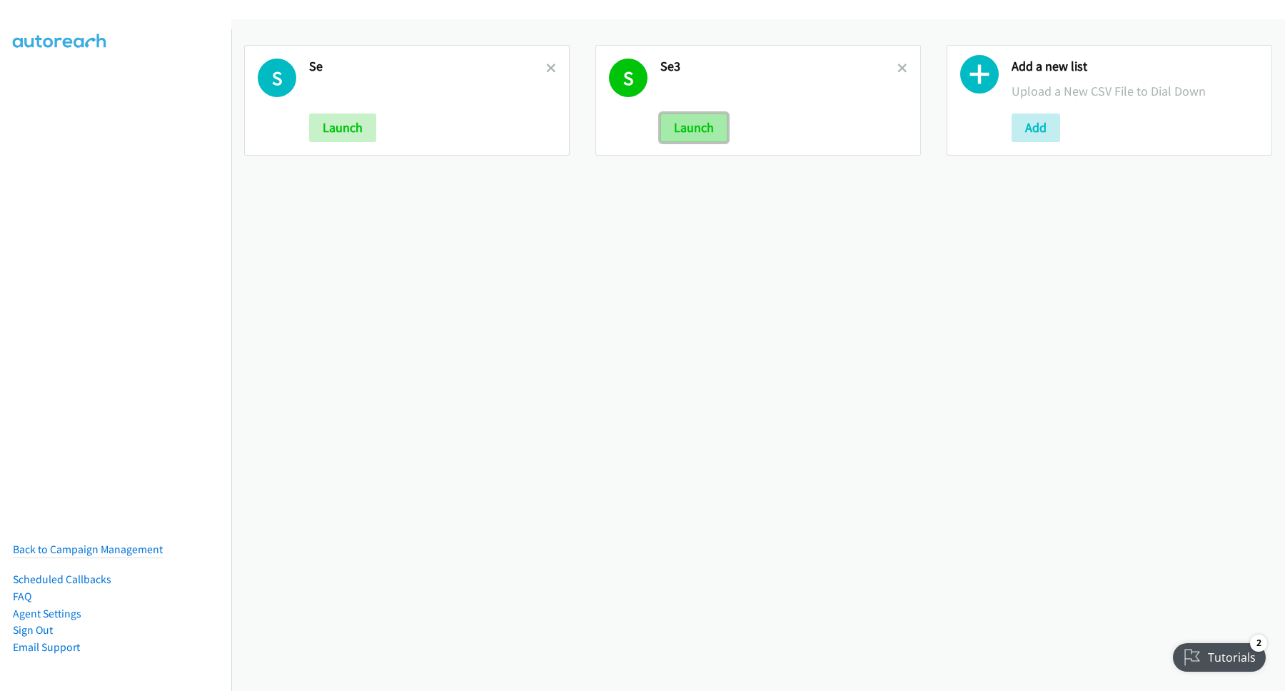
click at [702, 118] on button "Launch" at bounding box center [693, 127] width 67 height 29
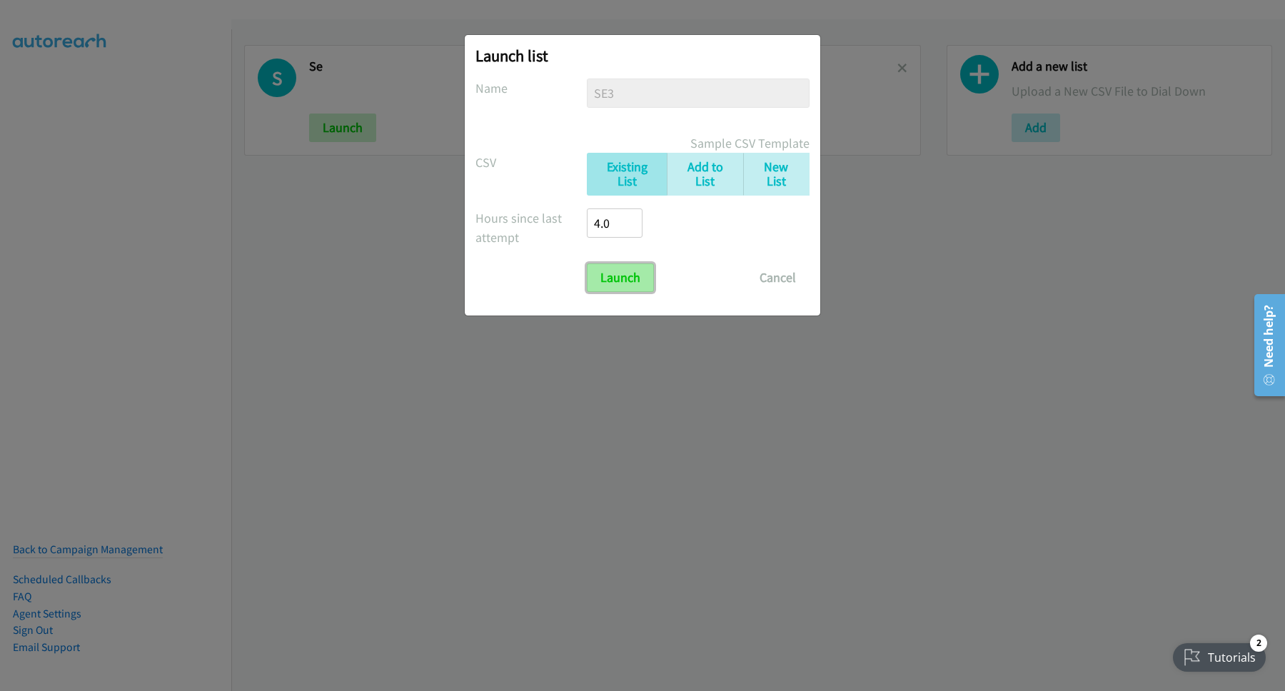
click at [610, 275] on input "Launch" at bounding box center [620, 277] width 67 height 29
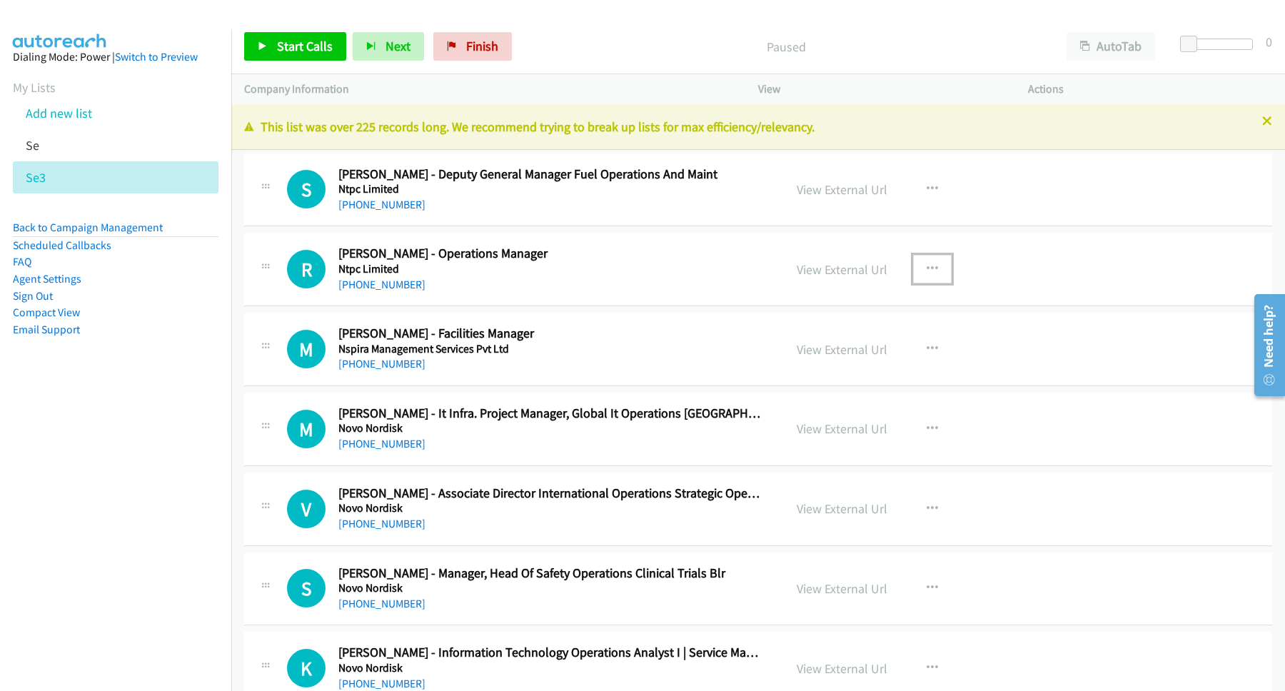
click at [928, 267] on icon "button" at bounding box center [931, 268] width 11 height 11
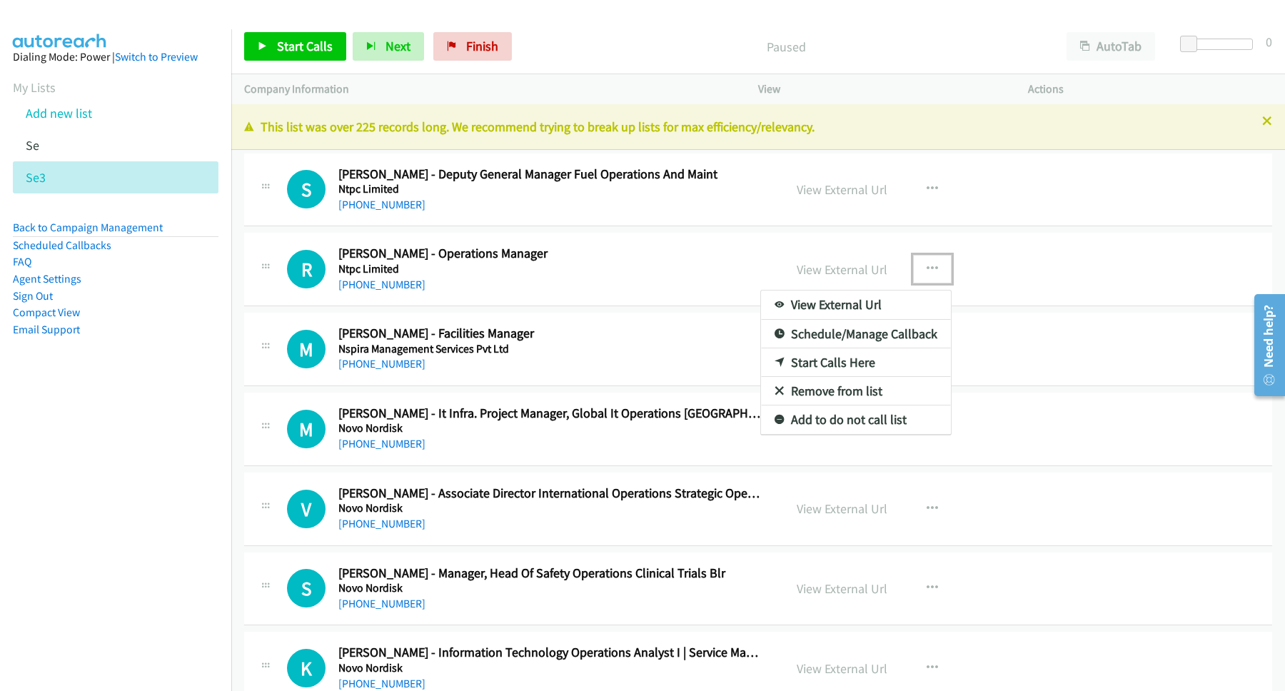
click at [856, 364] on link "Start Calls Here" at bounding box center [856, 362] width 190 height 29
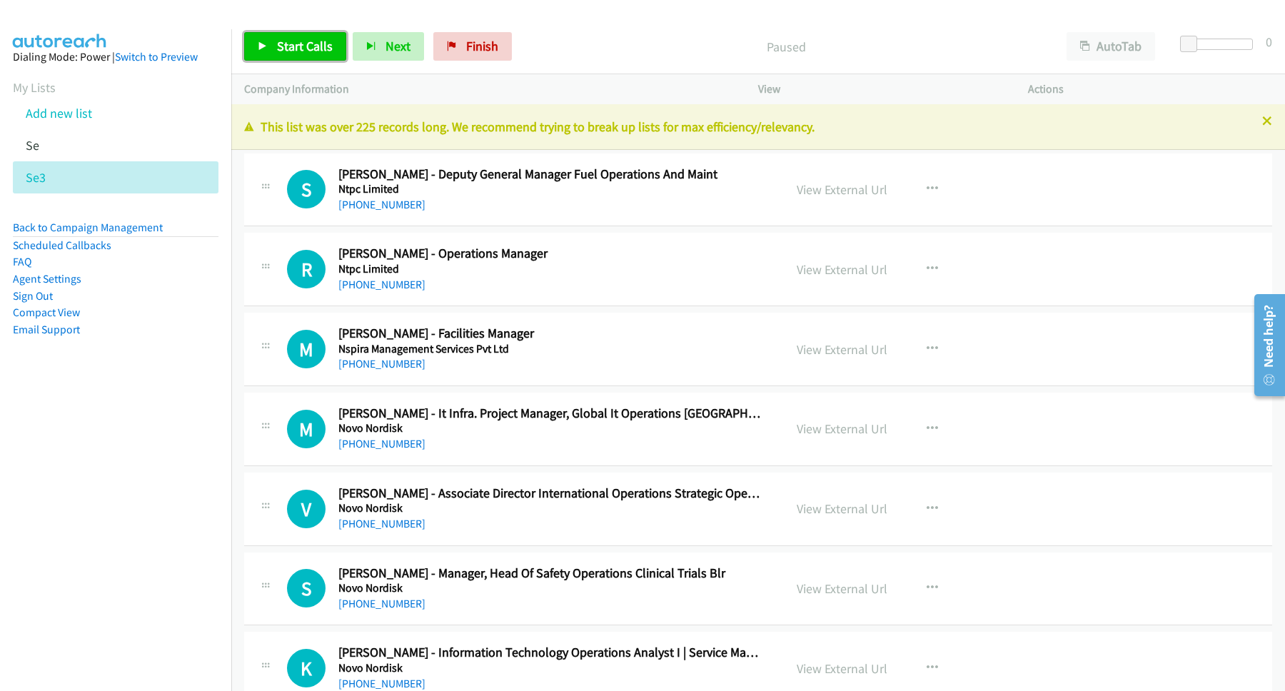
click at [327, 54] on span "Start Calls" at bounding box center [305, 46] width 56 height 16
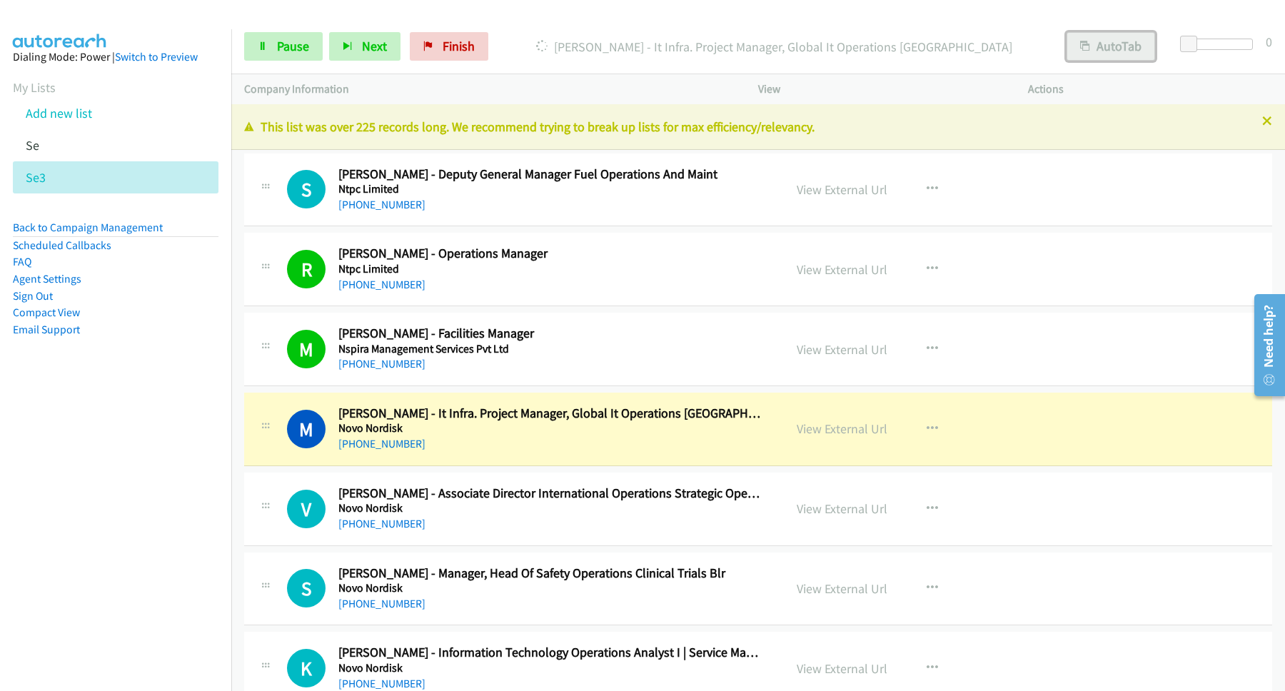
click at [1107, 40] on button "AutoTab" at bounding box center [1110, 46] width 88 height 29
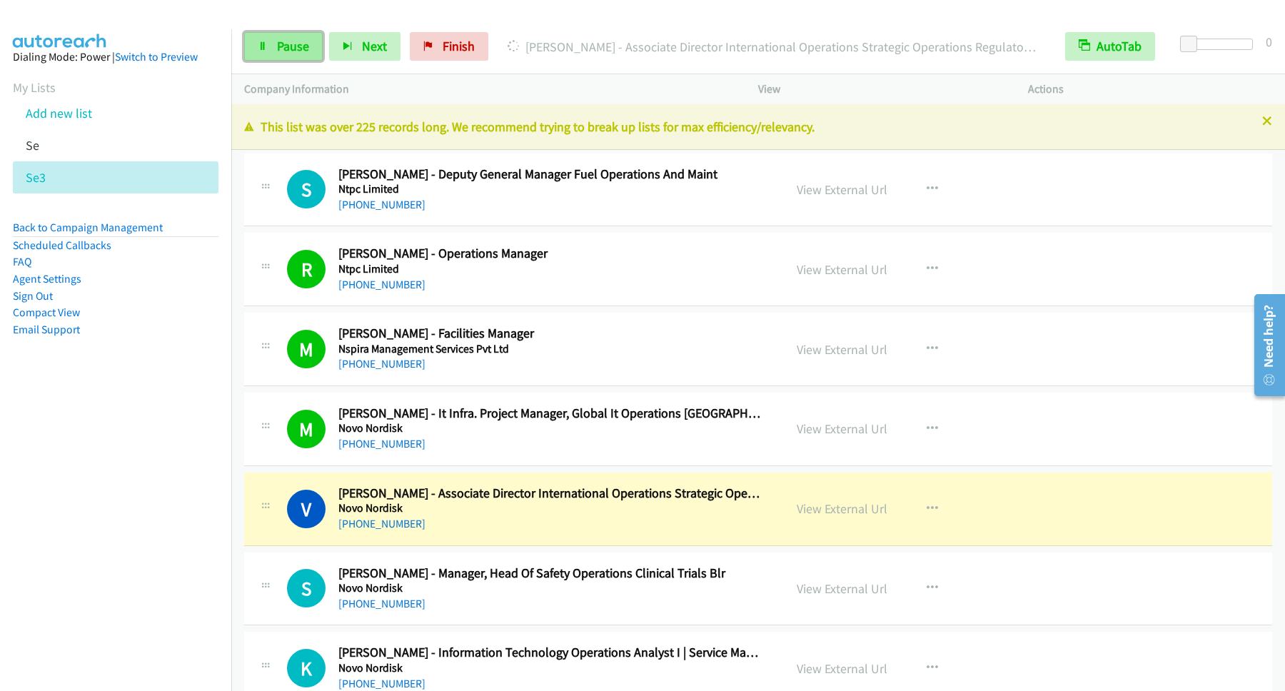
click at [282, 36] on link "Pause" at bounding box center [283, 46] width 78 height 29
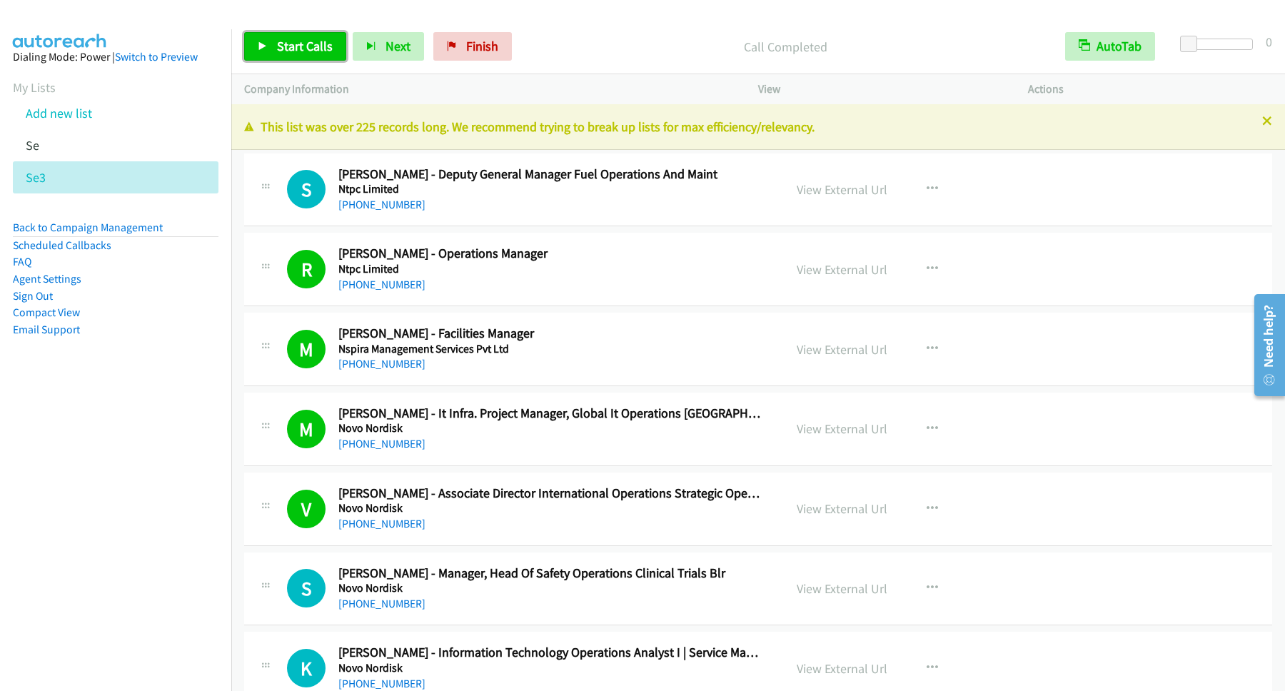
click at [313, 39] on span "Start Calls" at bounding box center [305, 46] width 56 height 16
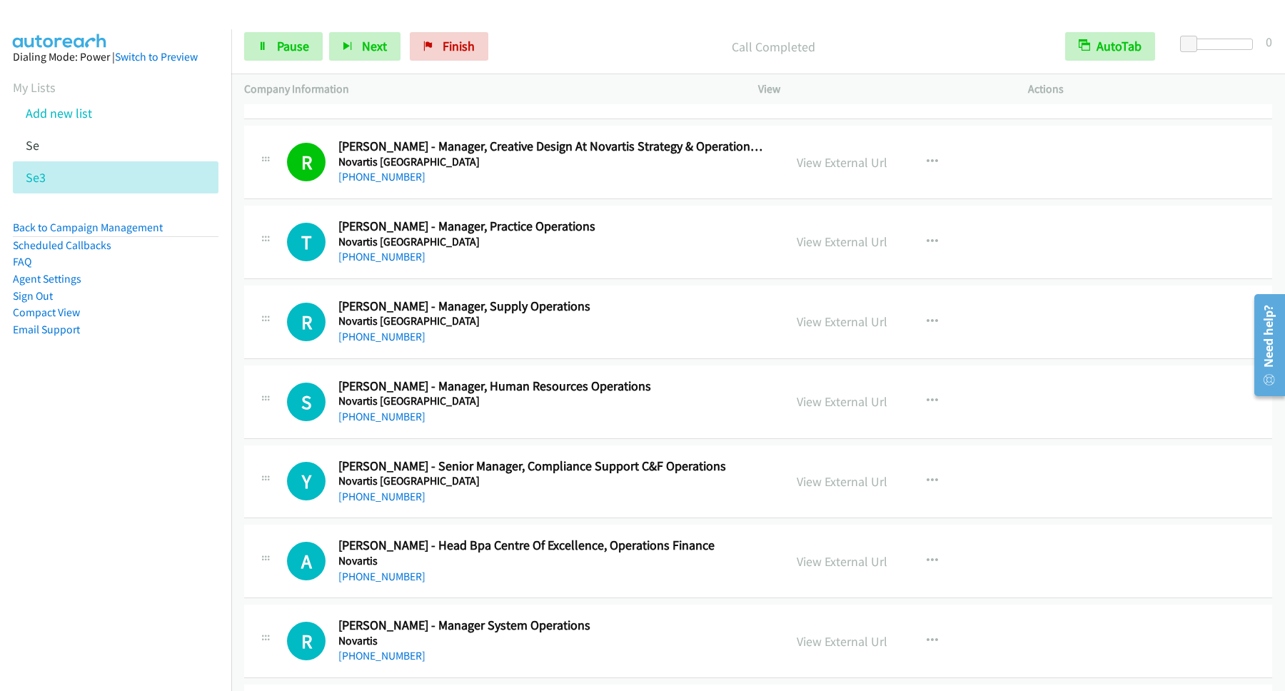
scroll to position [1156, 0]
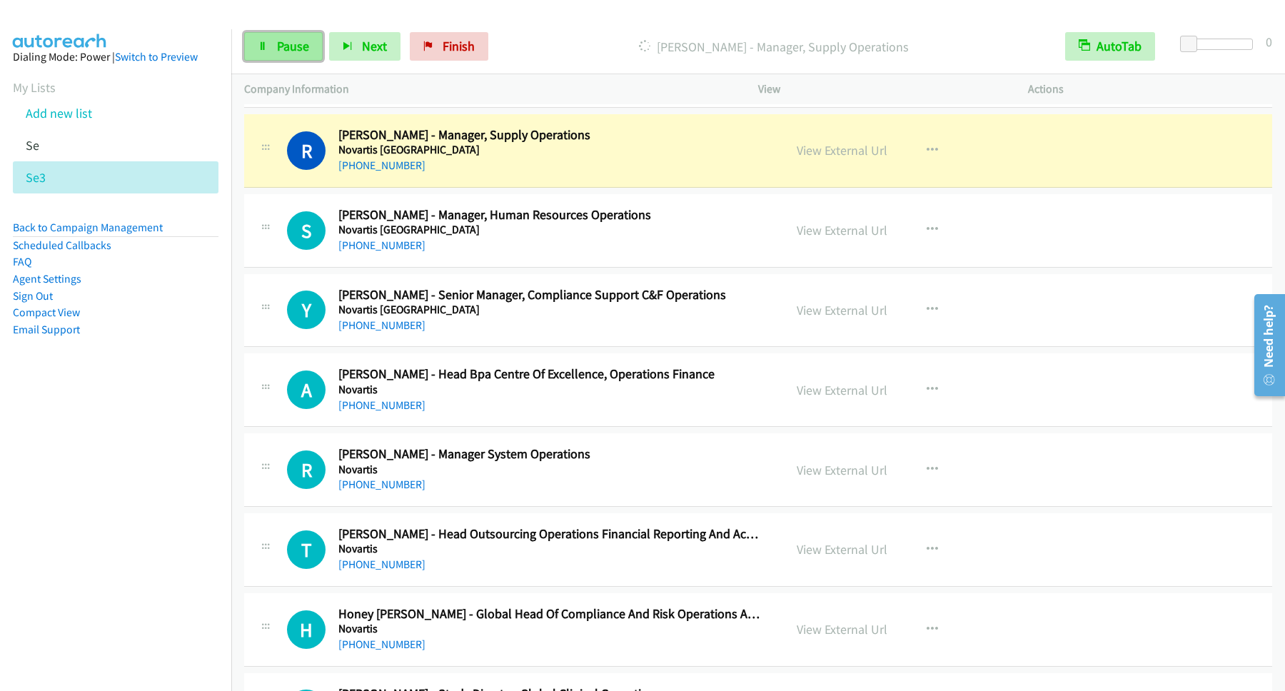
click at [273, 41] on link "Pause" at bounding box center [283, 46] width 78 height 29
click at [920, 472] on button "button" at bounding box center [932, 469] width 39 height 29
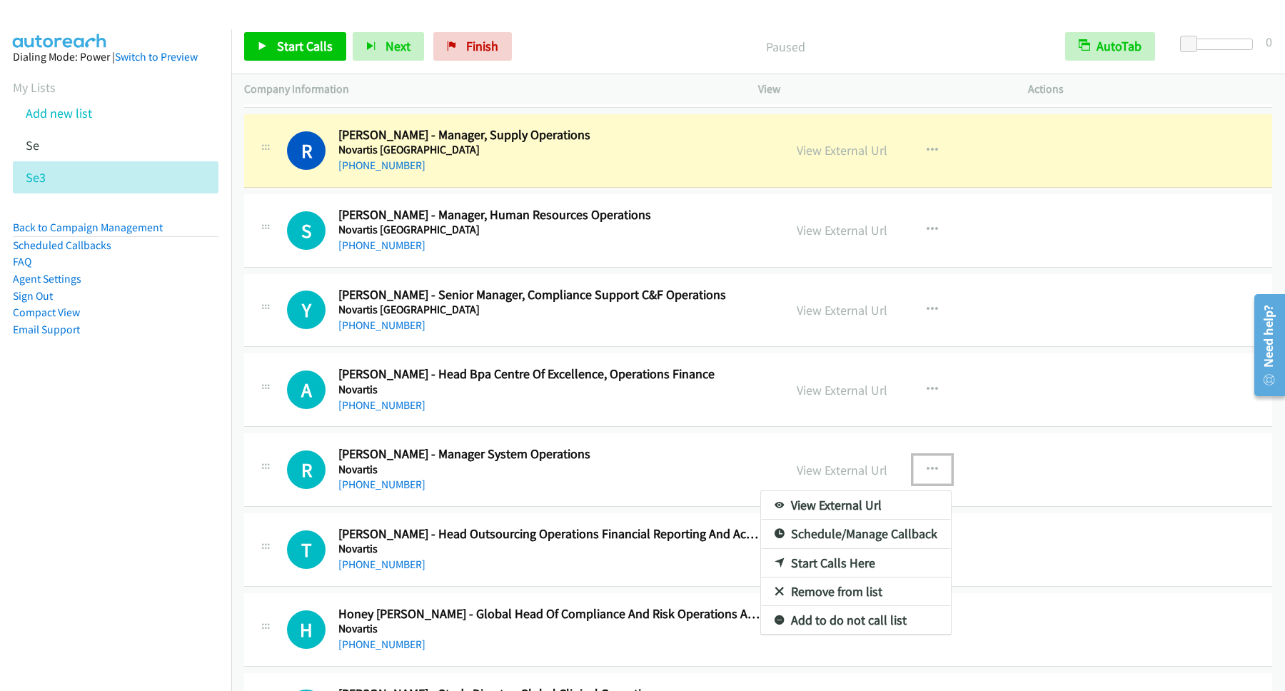
click at [825, 570] on link "Start Calls Here" at bounding box center [856, 563] width 190 height 29
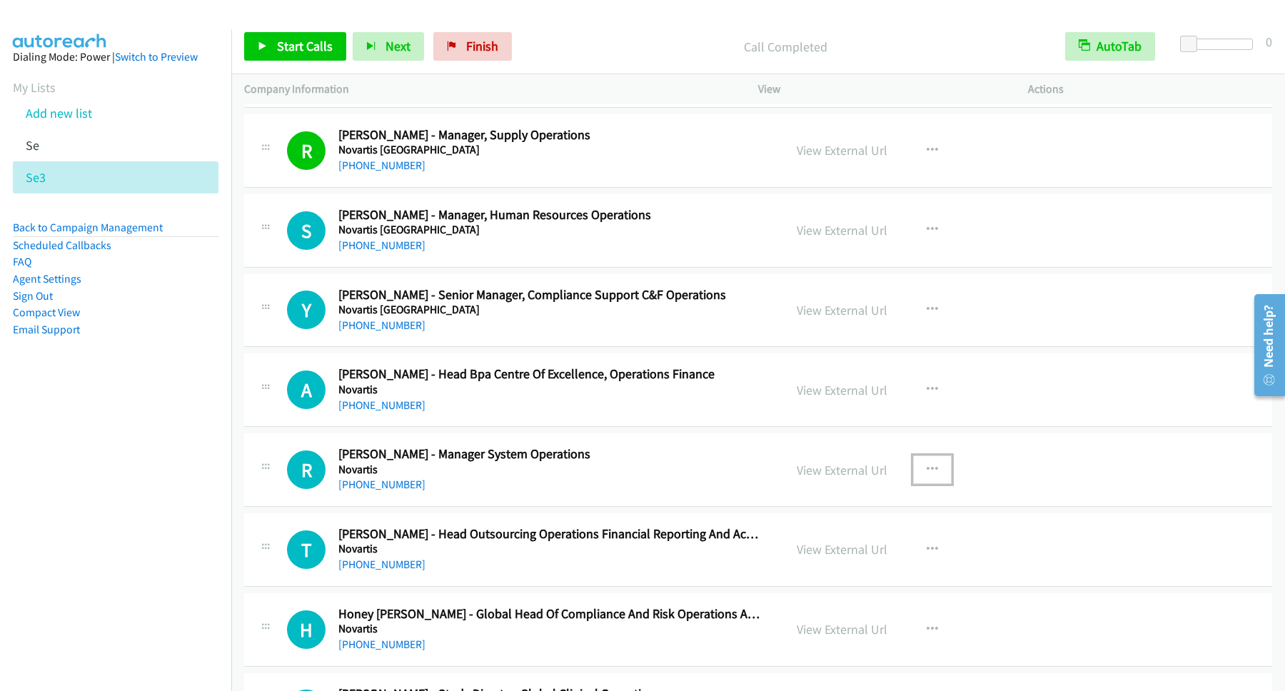
click at [926, 474] on icon "button" at bounding box center [931, 469] width 11 height 11
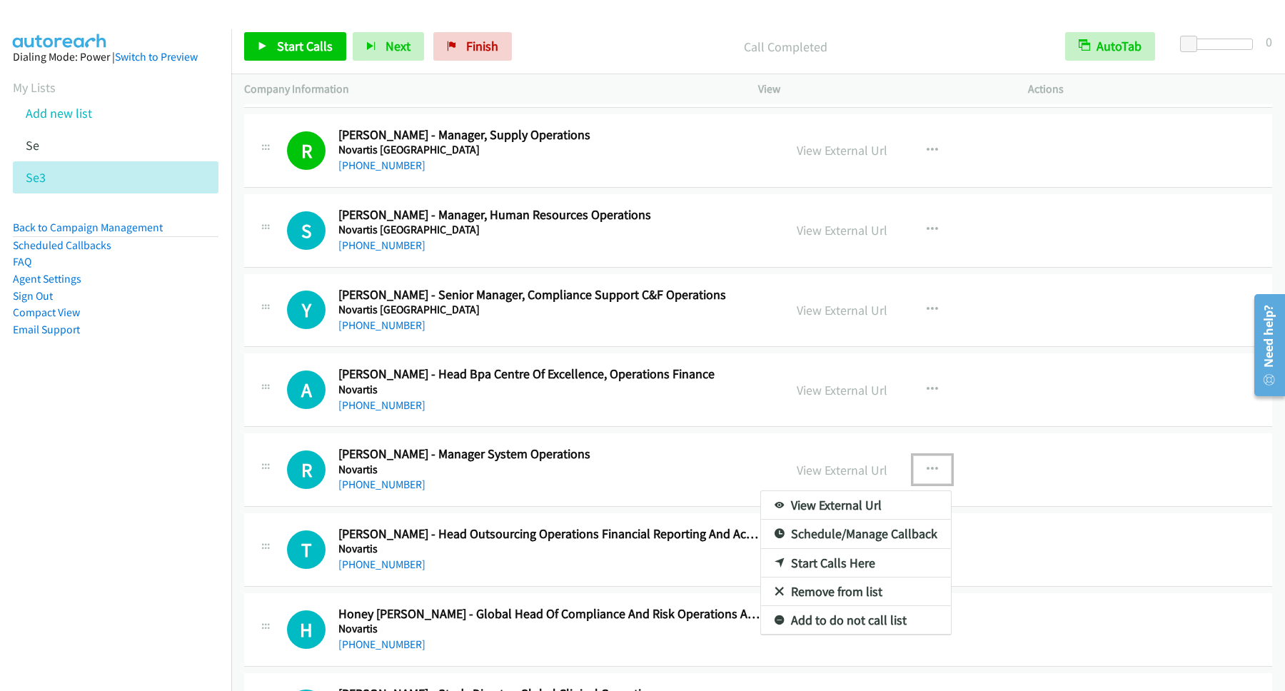
click at [796, 567] on link "Start Calls Here" at bounding box center [856, 563] width 190 height 29
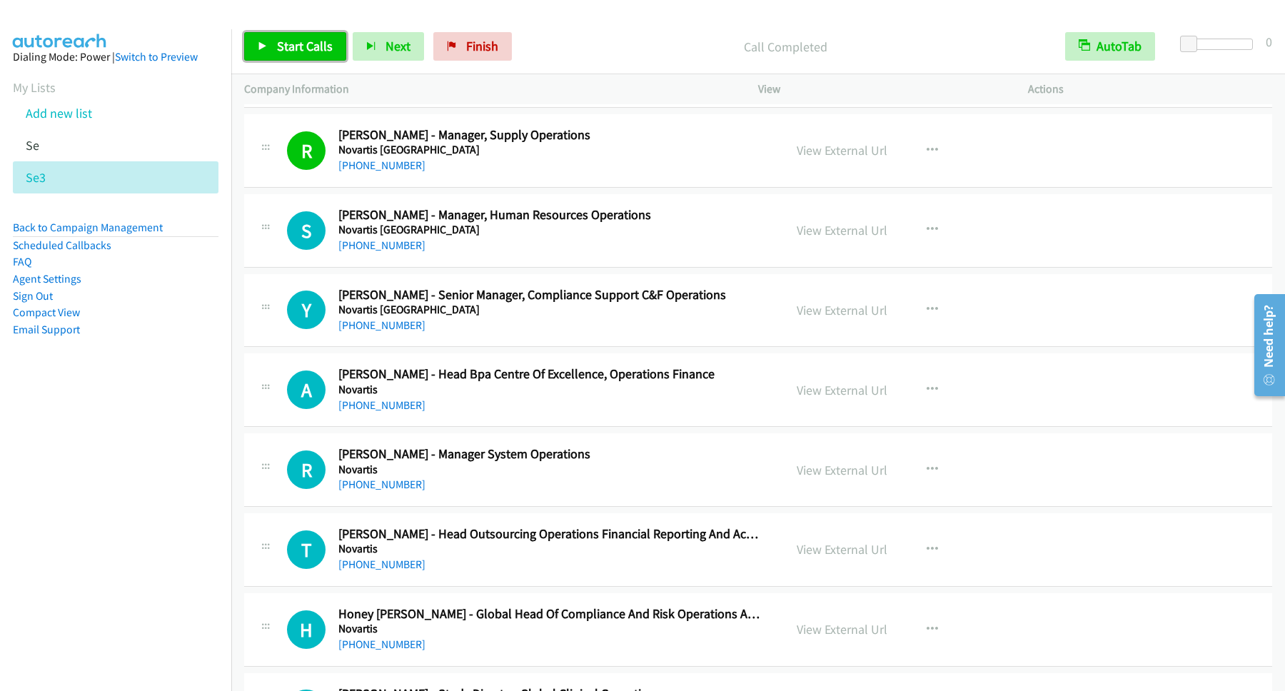
click at [318, 40] on span "Start Calls" at bounding box center [305, 46] width 56 height 16
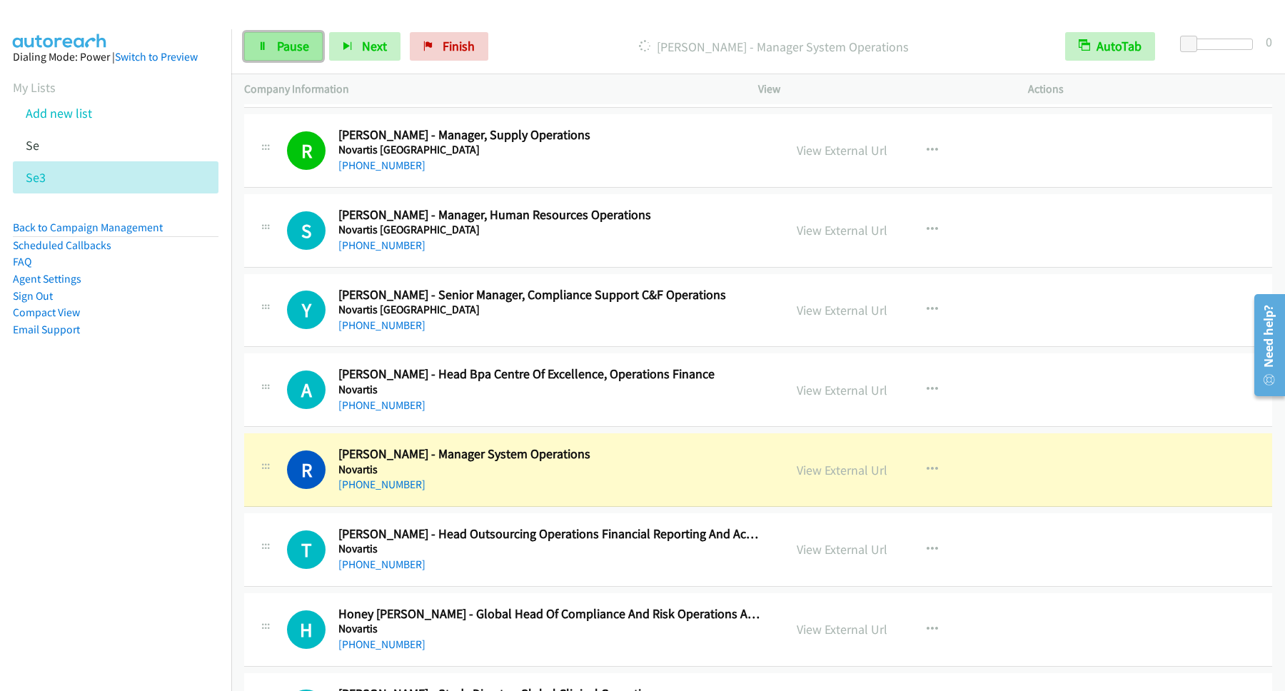
click at [298, 43] on span "Pause" at bounding box center [293, 46] width 32 height 16
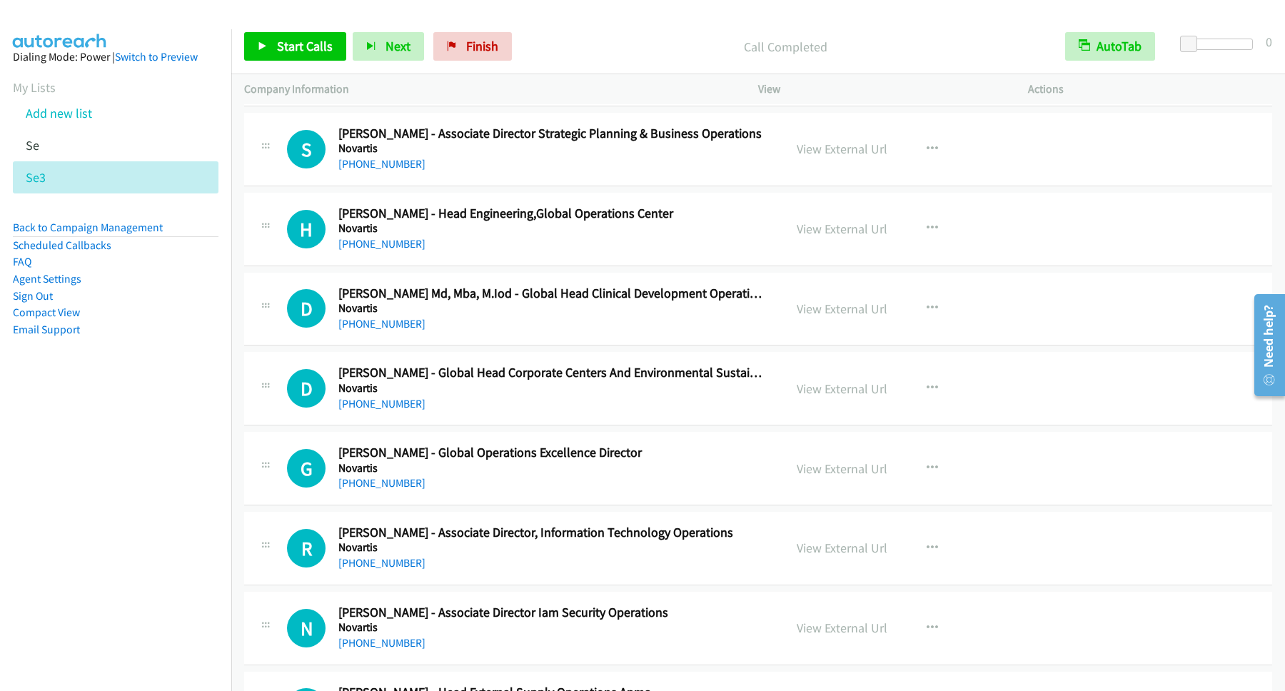
scroll to position [2505, 0]
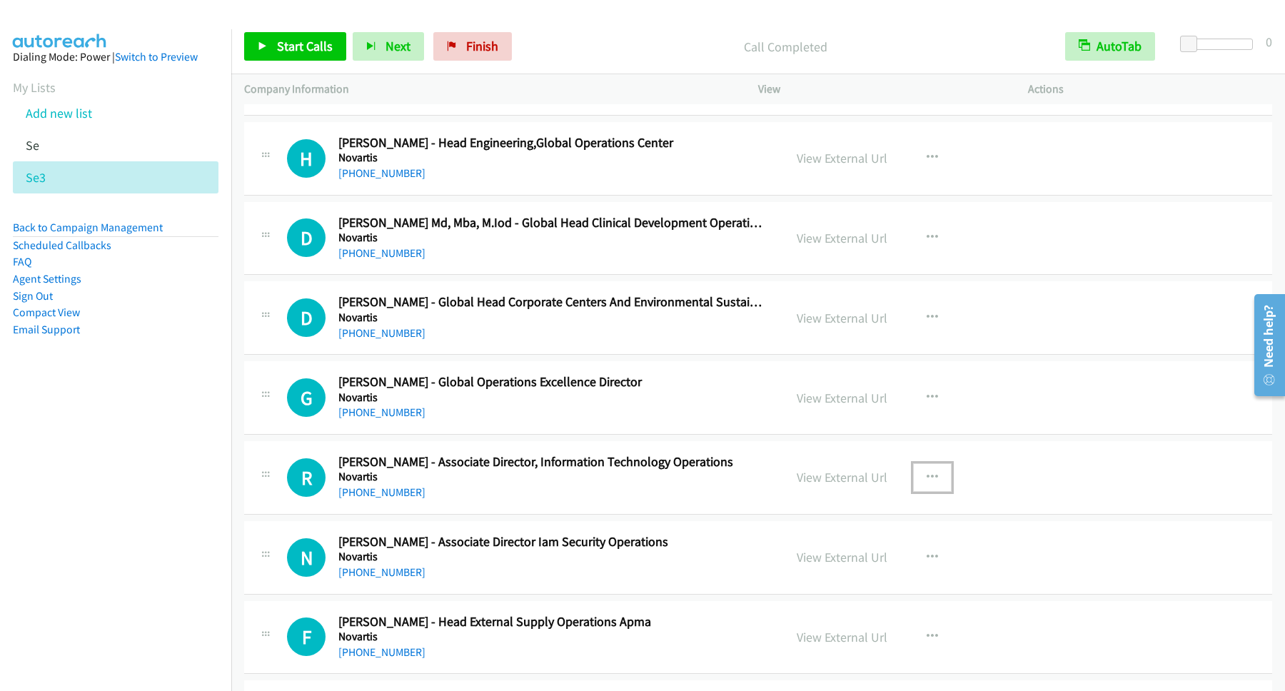
click at [926, 477] on icon "button" at bounding box center [931, 477] width 11 height 11
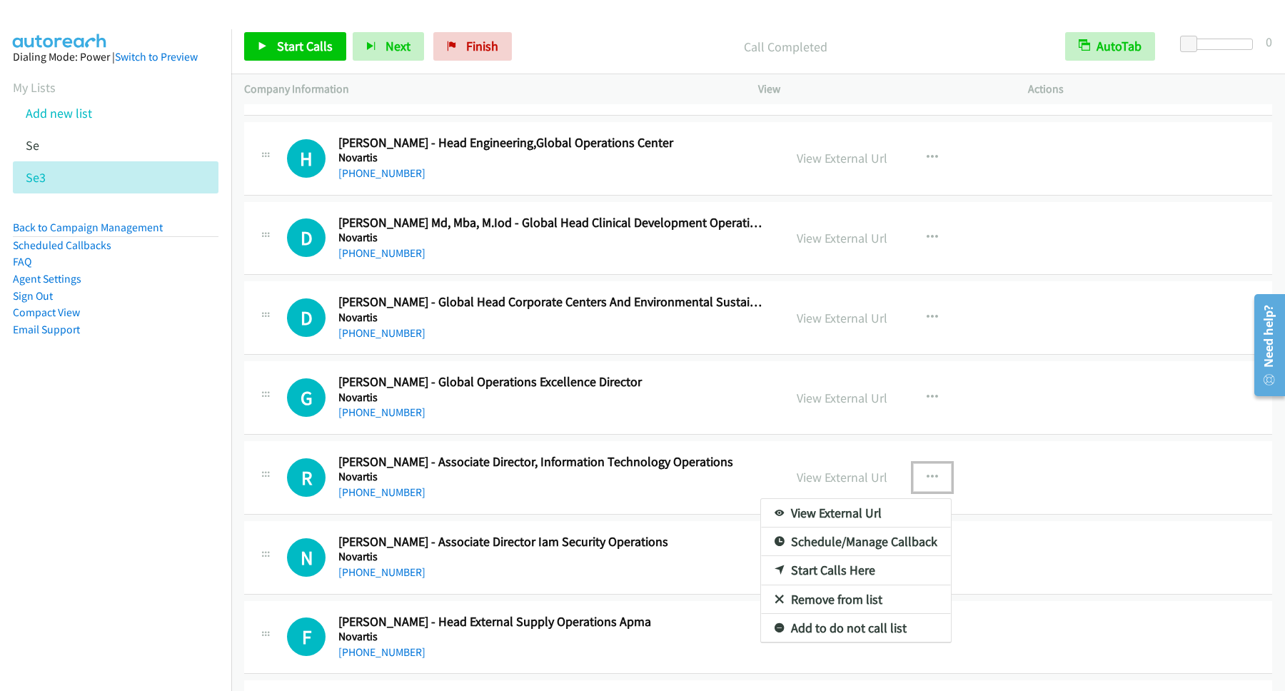
click at [809, 574] on link "Start Calls Here" at bounding box center [856, 570] width 190 height 29
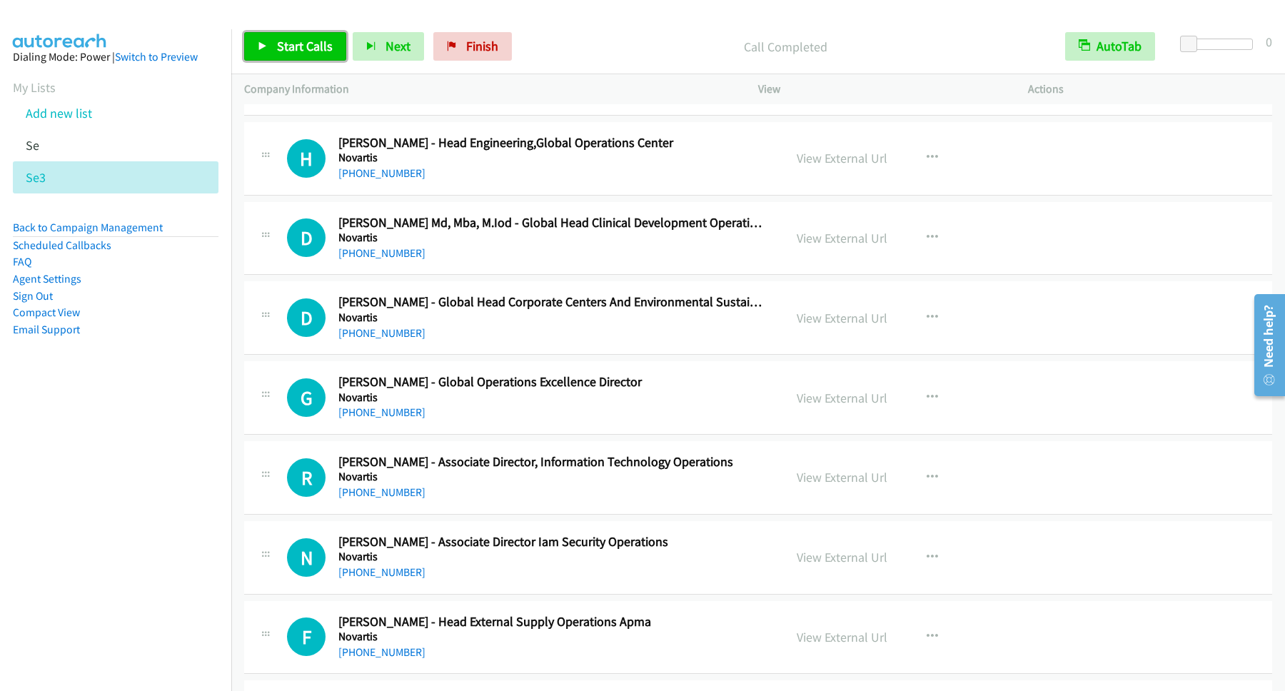
click at [315, 35] on link "Start Calls" at bounding box center [295, 46] width 102 height 29
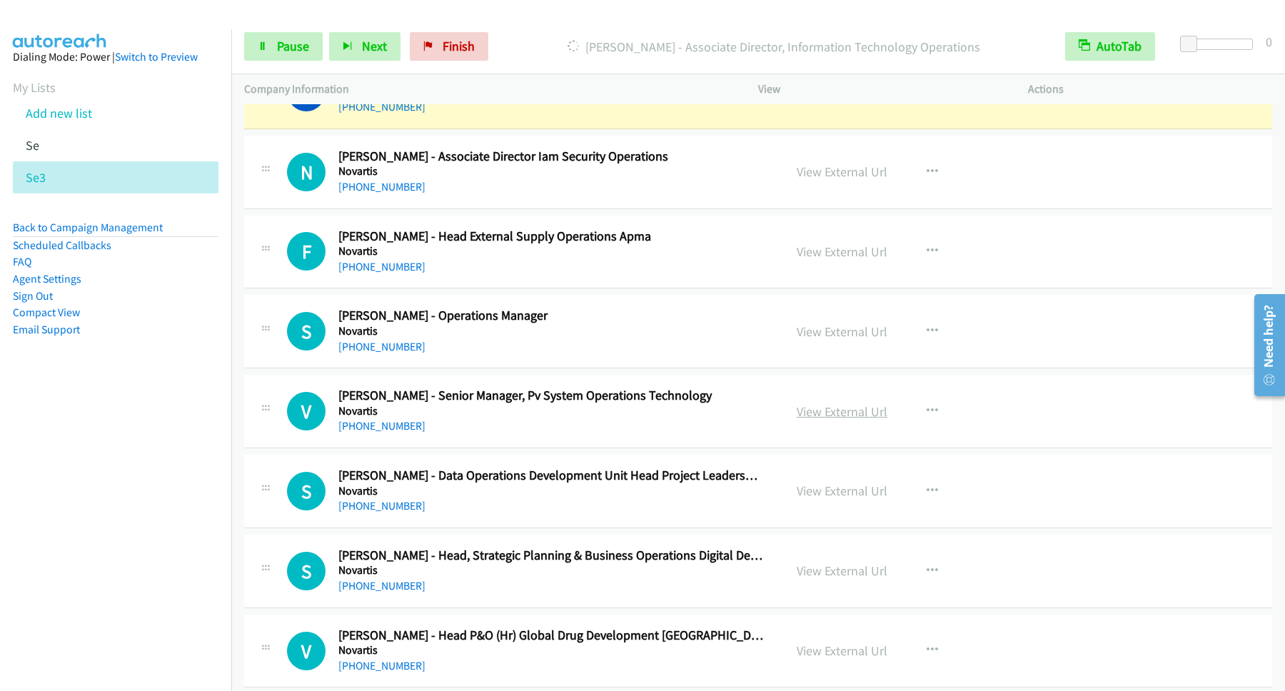
scroll to position [2697, 0]
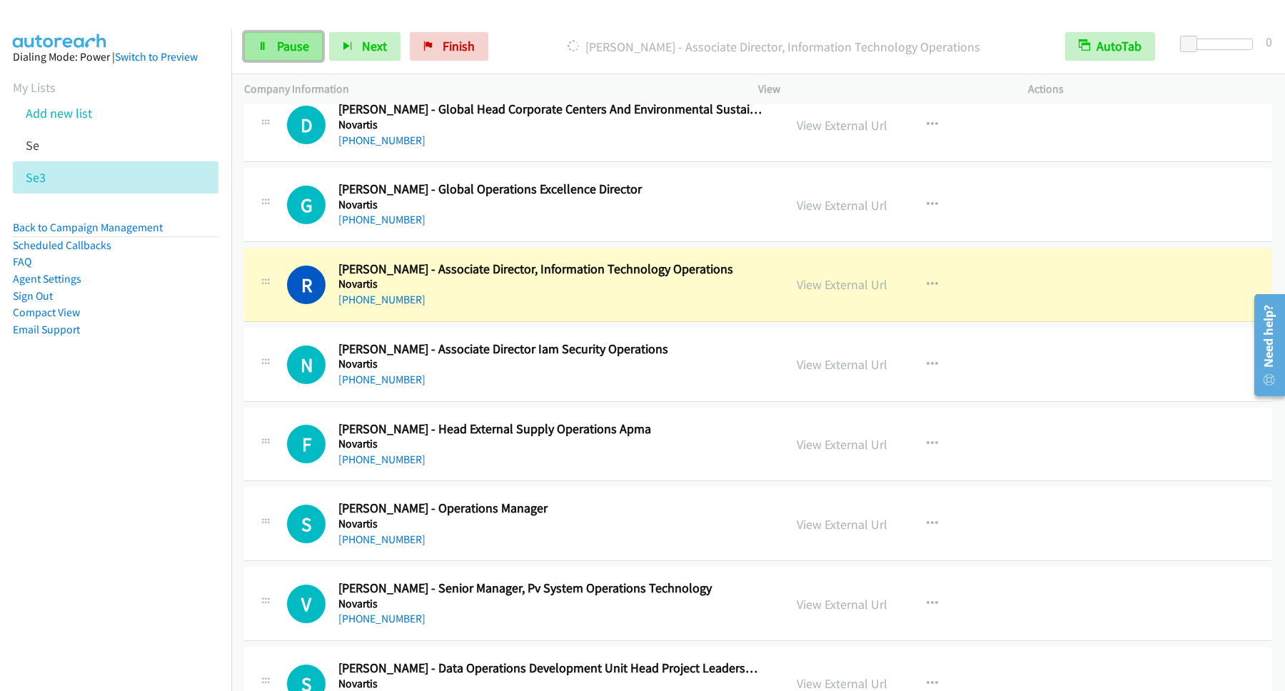
click at [277, 45] on link "Pause" at bounding box center [283, 46] width 78 height 29
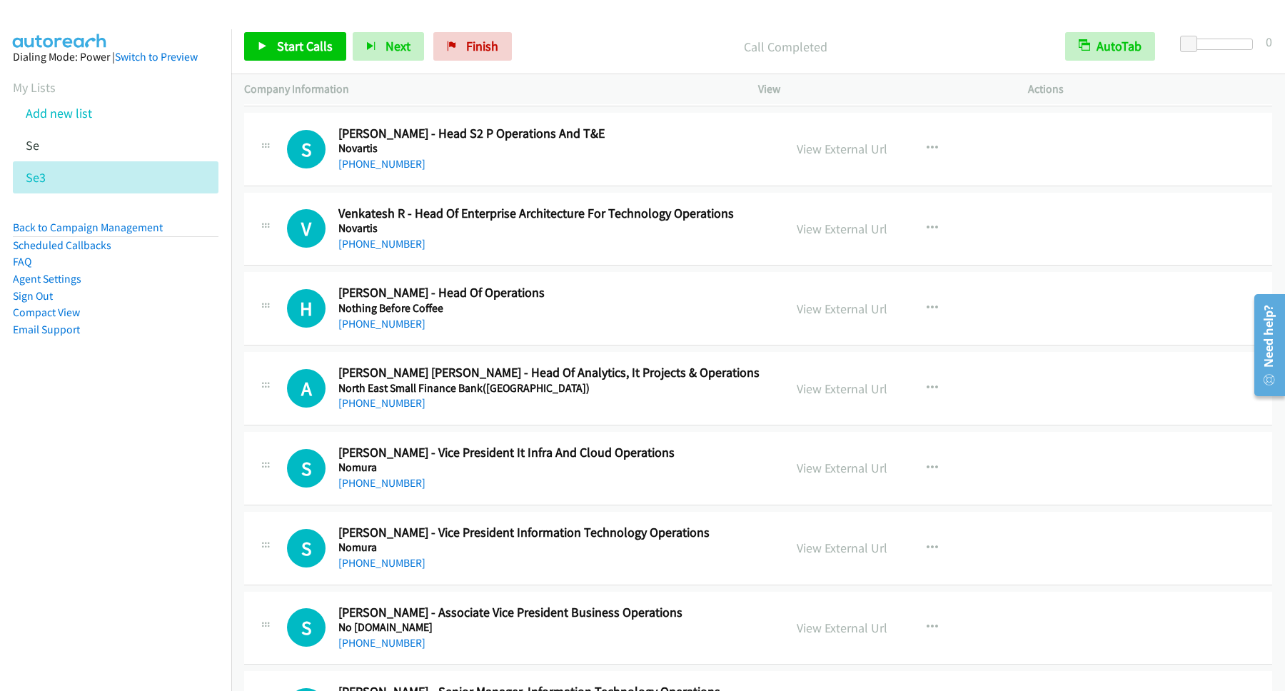
scroll to position [5010, 0]
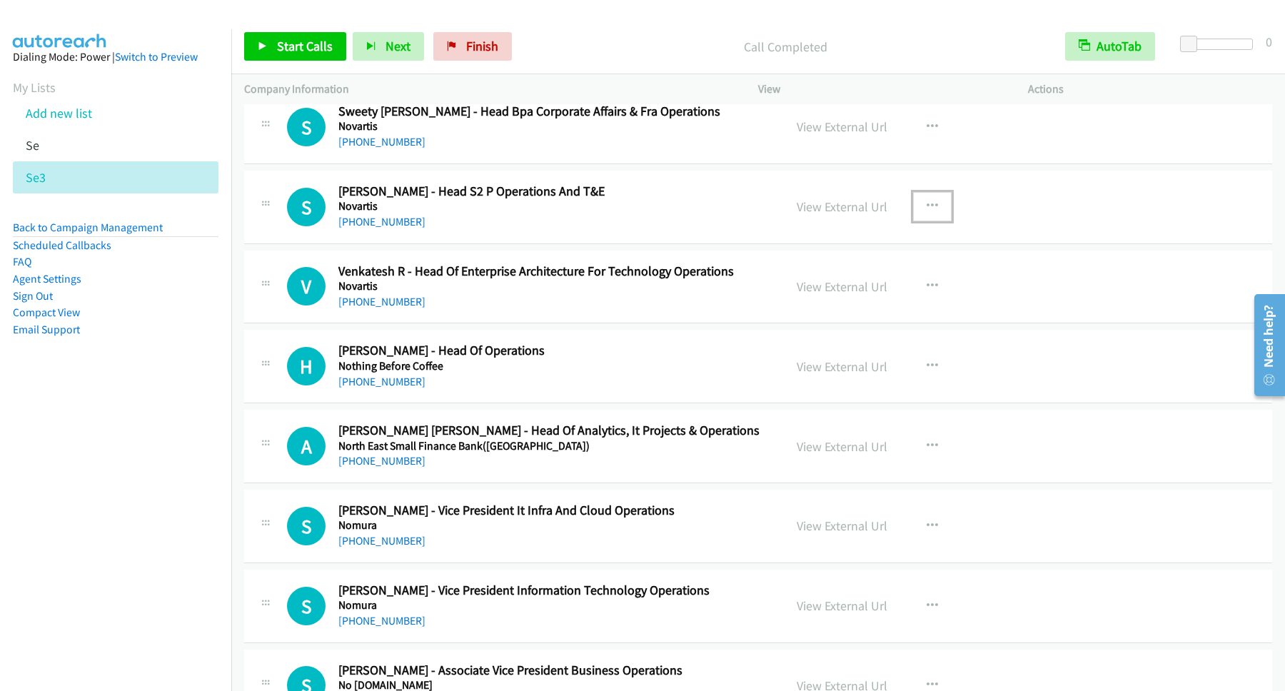
click at [926, 212] on icon "button" at bounding box center [931, 206] width 11 height 11
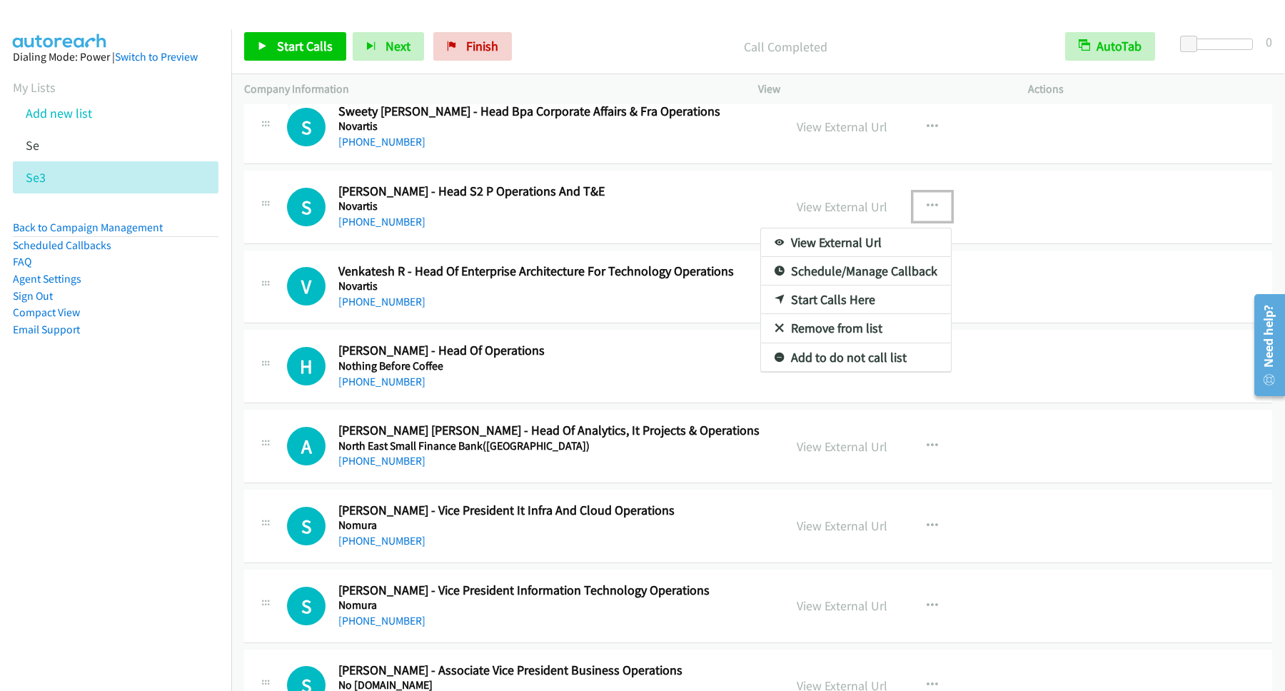
click at [868, 304] on link "Start Calls Here" at bounding box center [856, 299] width 190 height 29
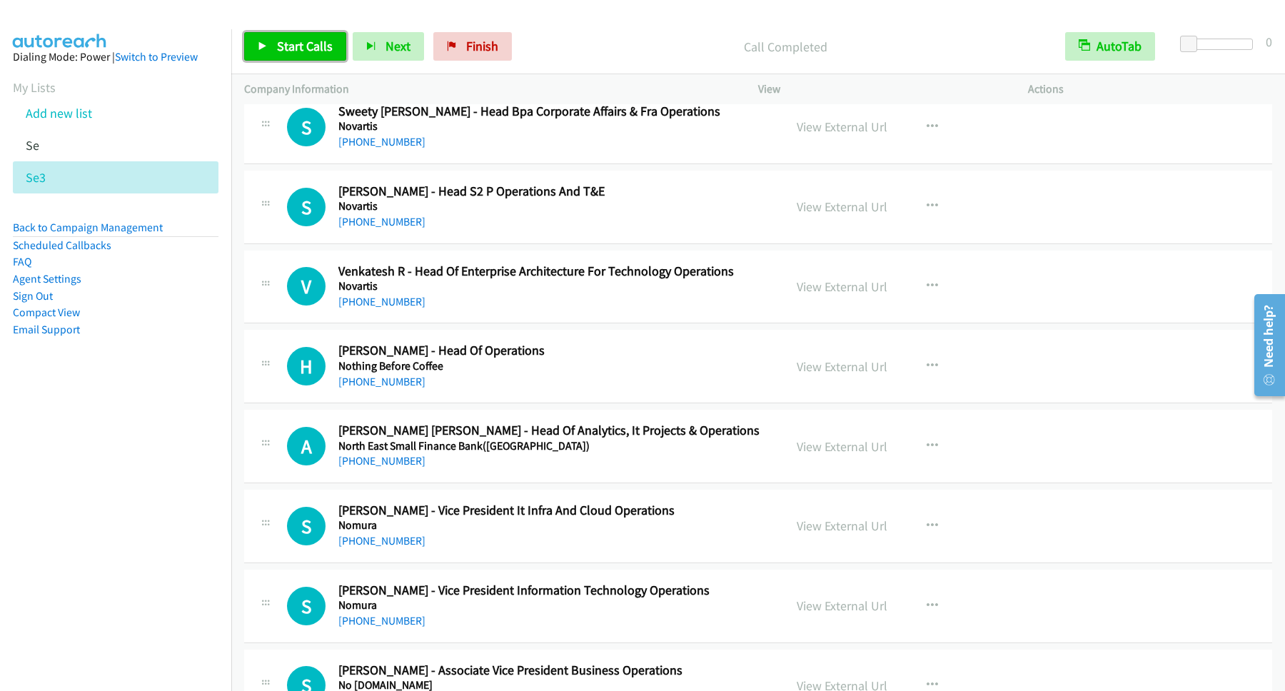
click at [302, 46] on span "Start Calls" at bounding box center [305, 46] width 56 height 16
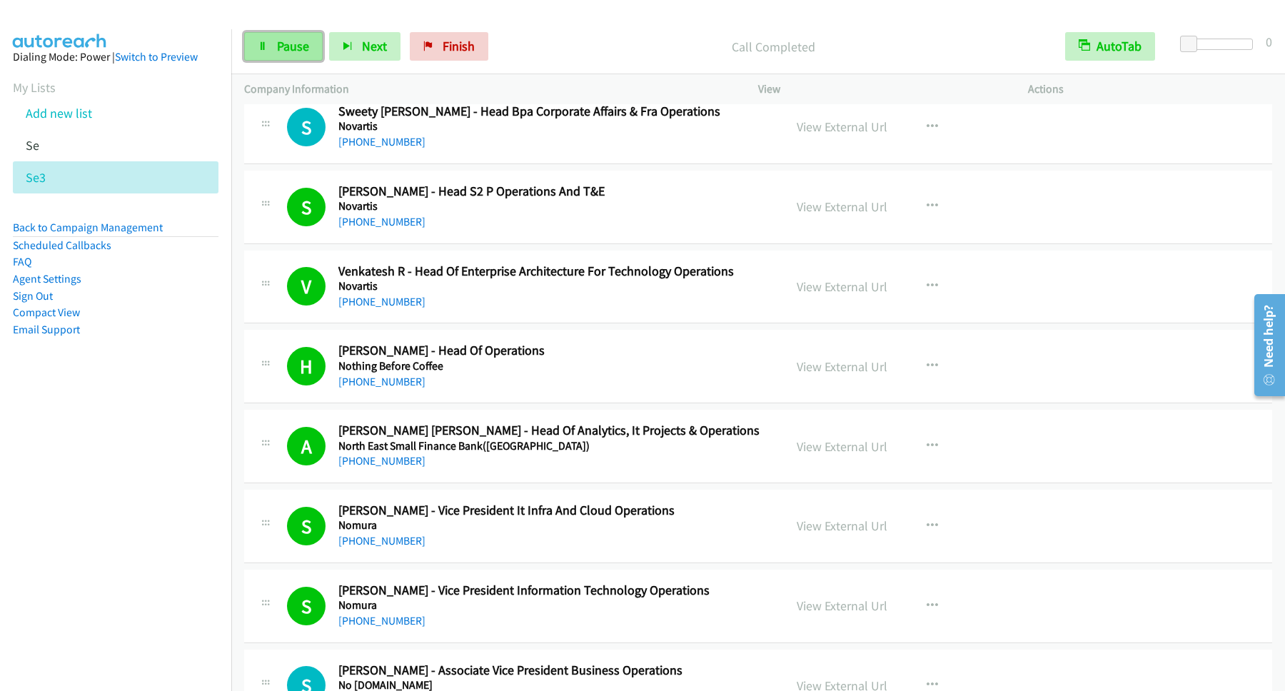
click at [300, 49] on span "Pause" at bounding box center [293, 46] width 32 height 16
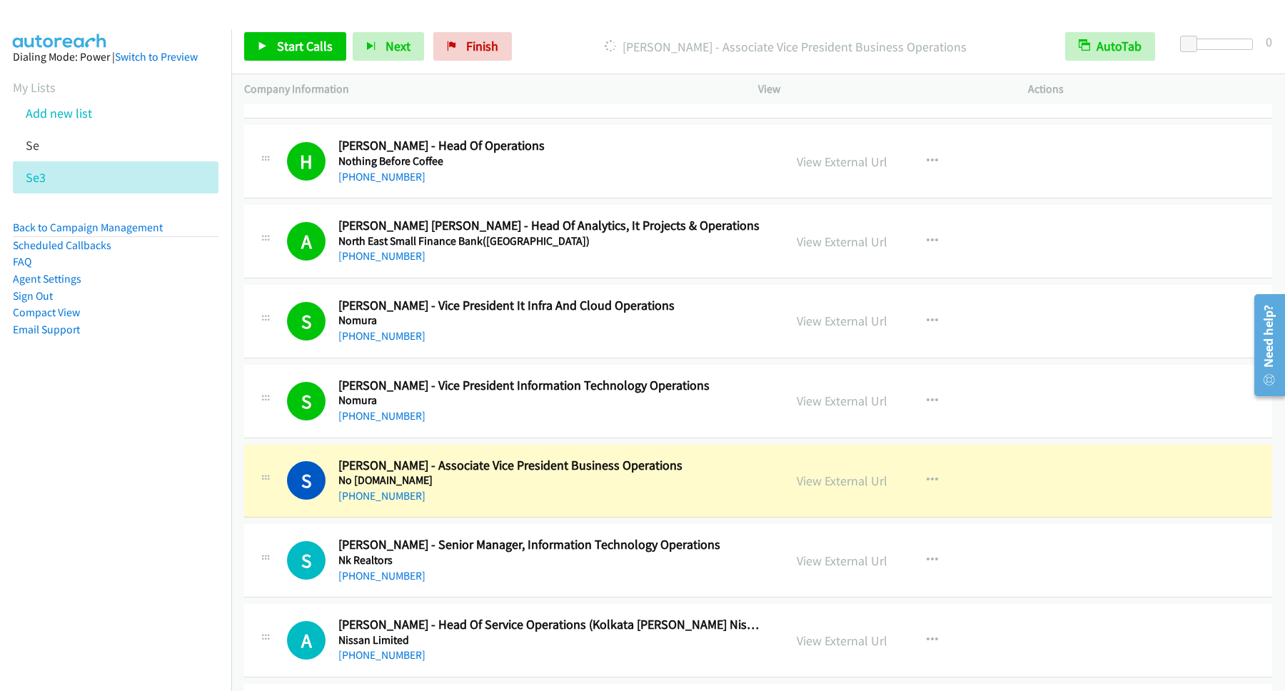
scroll to position [5395, 0]
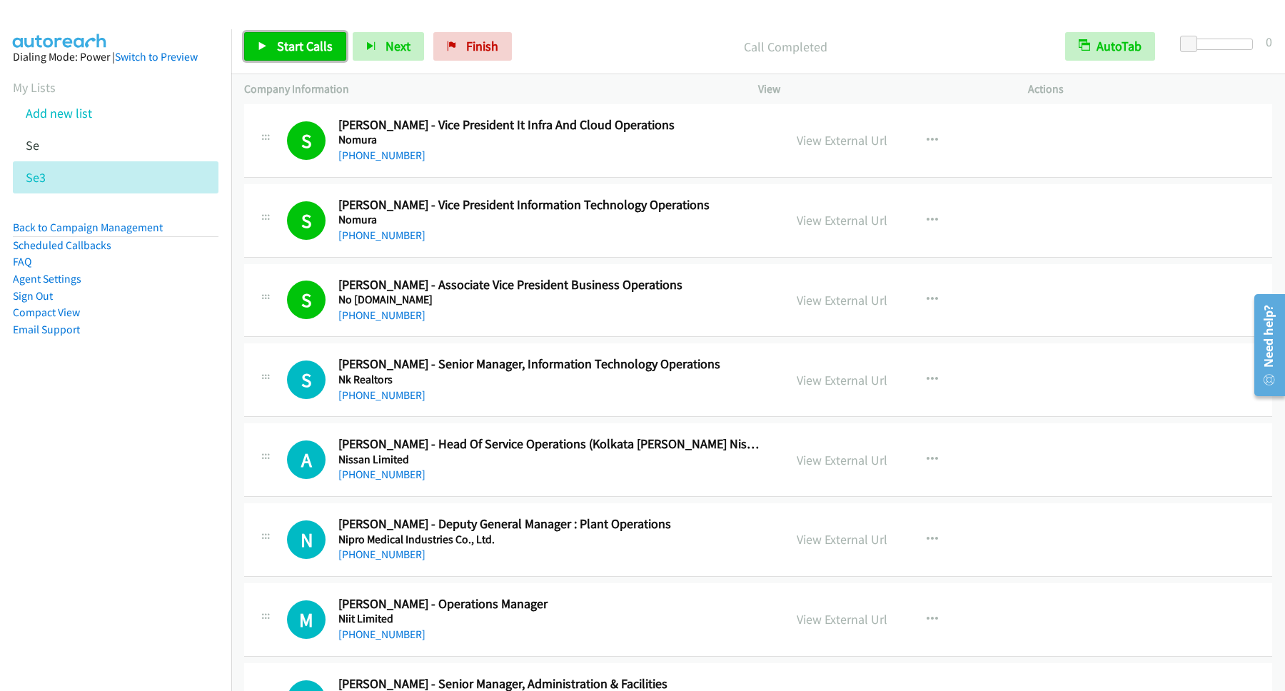
click at [274, 35] on link "Start Calls" at bounding box center [295, 46] width 102 height 29
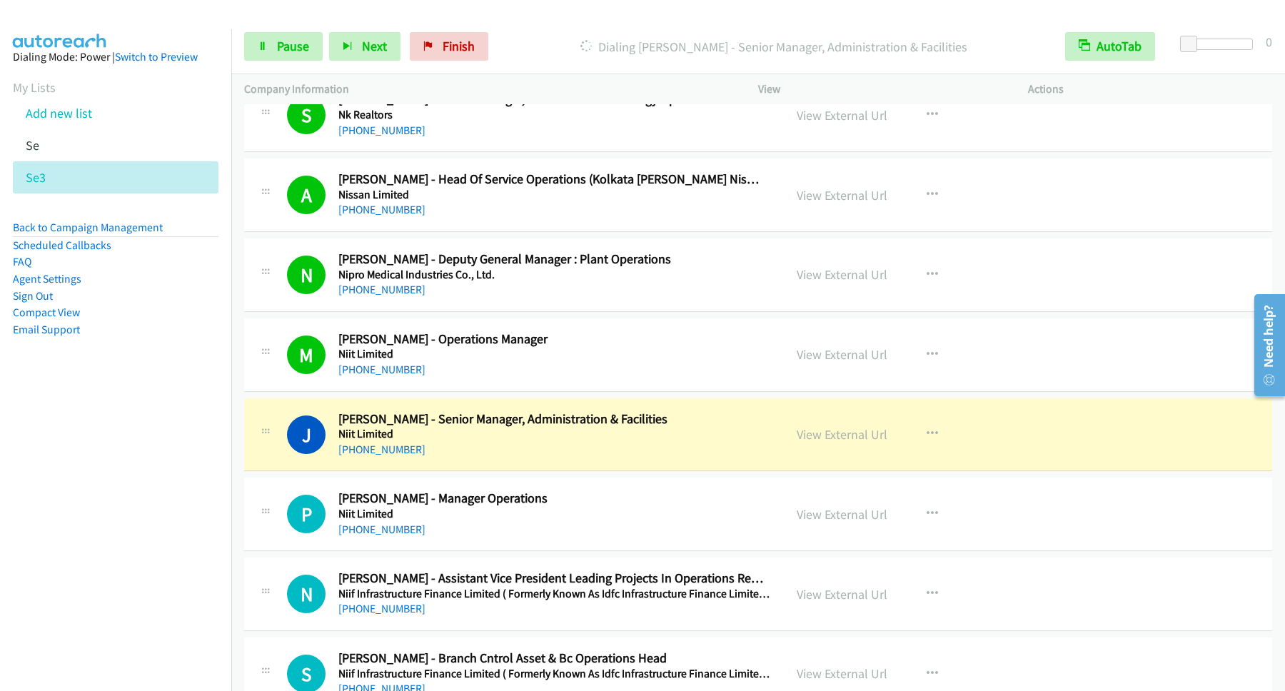
scroll to position [5780, 0]
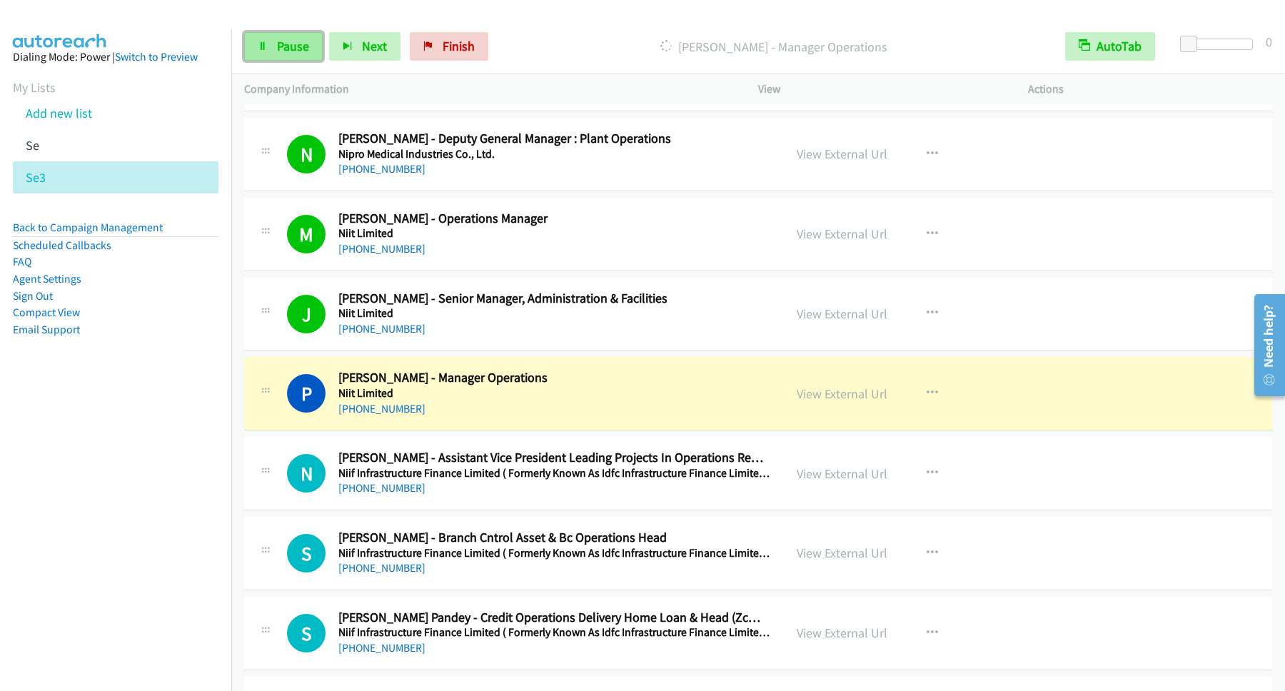
drag, startPoint x: 281, startPoint y: 47, endPoint x: 295, endPoint y: 50, distance: 13.9
click at [285, 49] on span "Pause" at bounding box center [293, 46] width 32 height 16
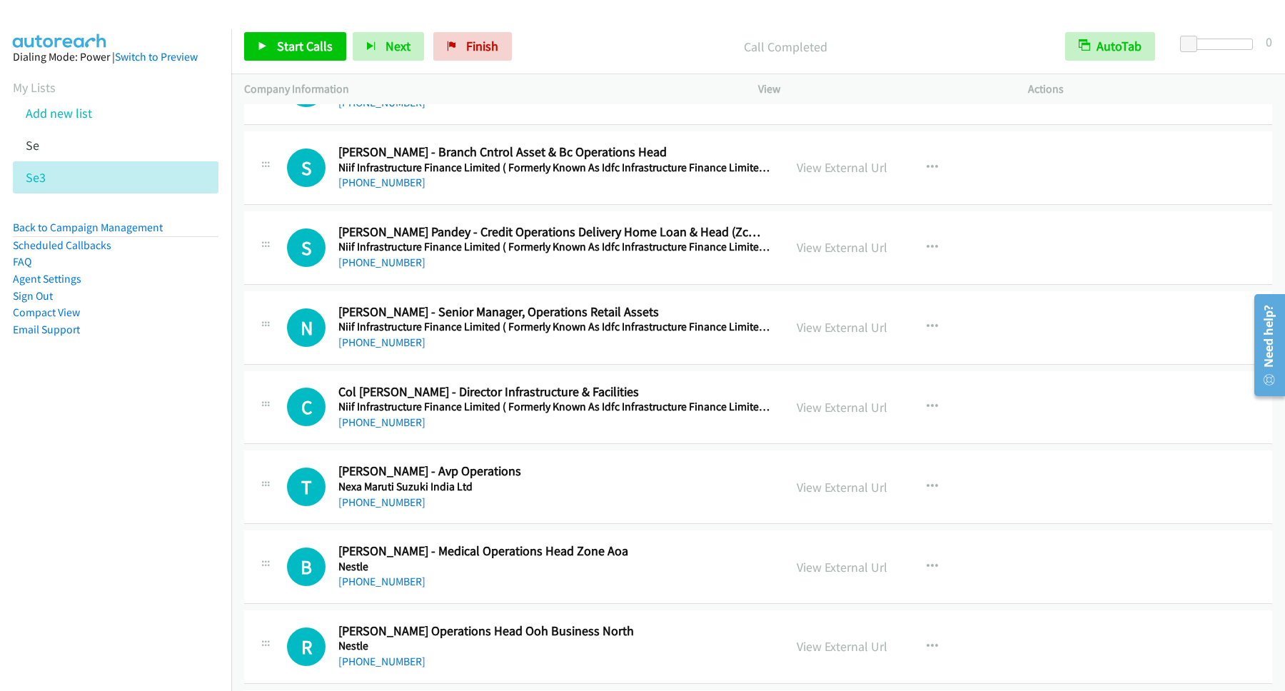
scroll to position [6358, 0]
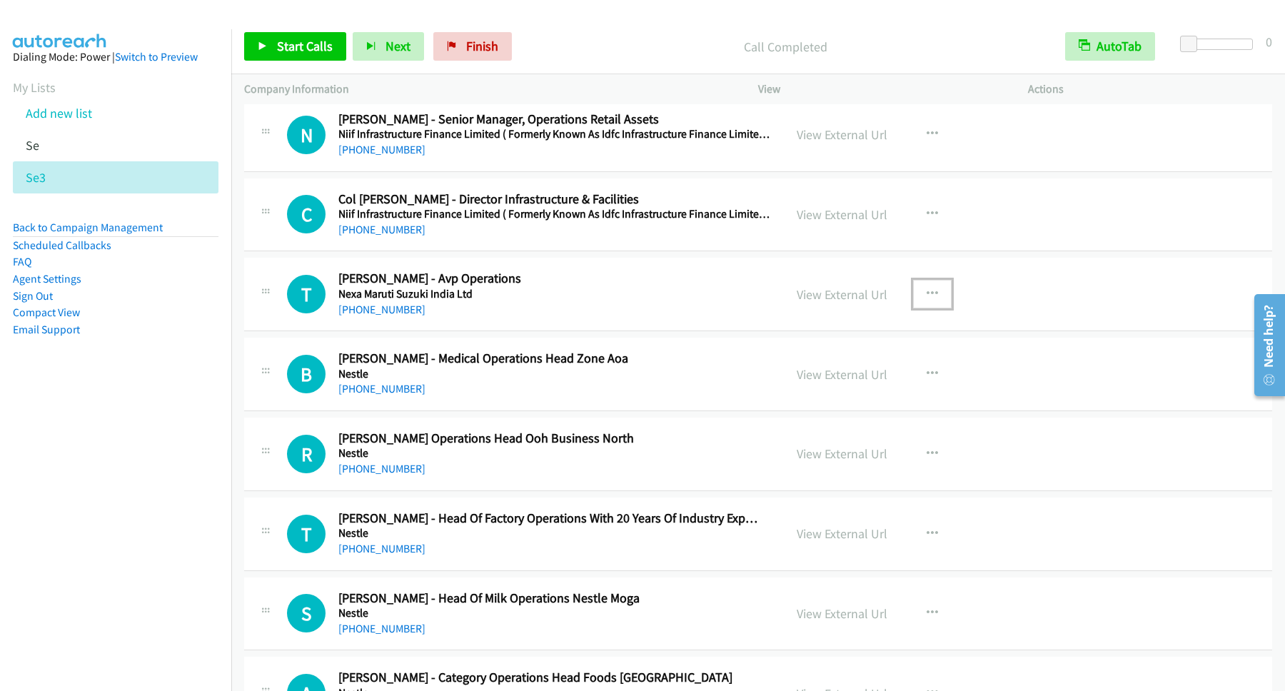
click at [918, 303] on button "button" at bounding box center [932, 294] width 39 height 29
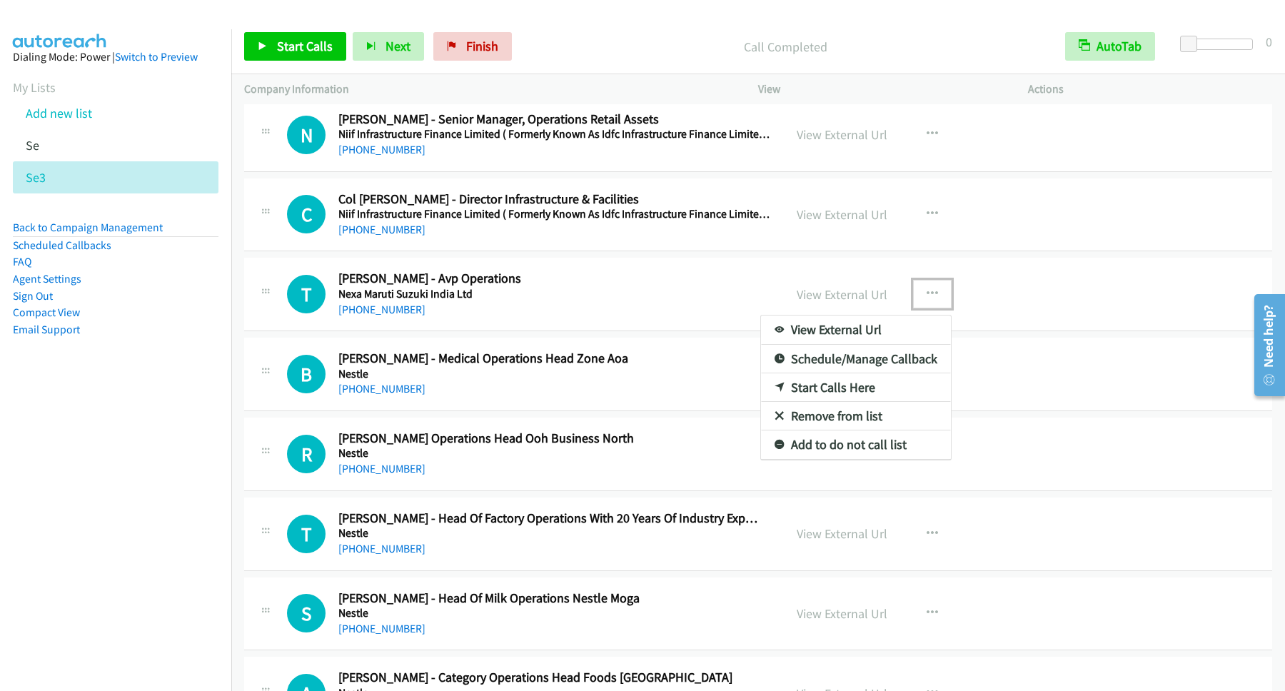
drag, startPoint x: 829, startPoint y: 403, endPoint x: 500, endPoint y: 272, distance: 353.6
click at [828, 402] on link "Start Calls Here" at bounding box center [856, 387] width 190 height 29
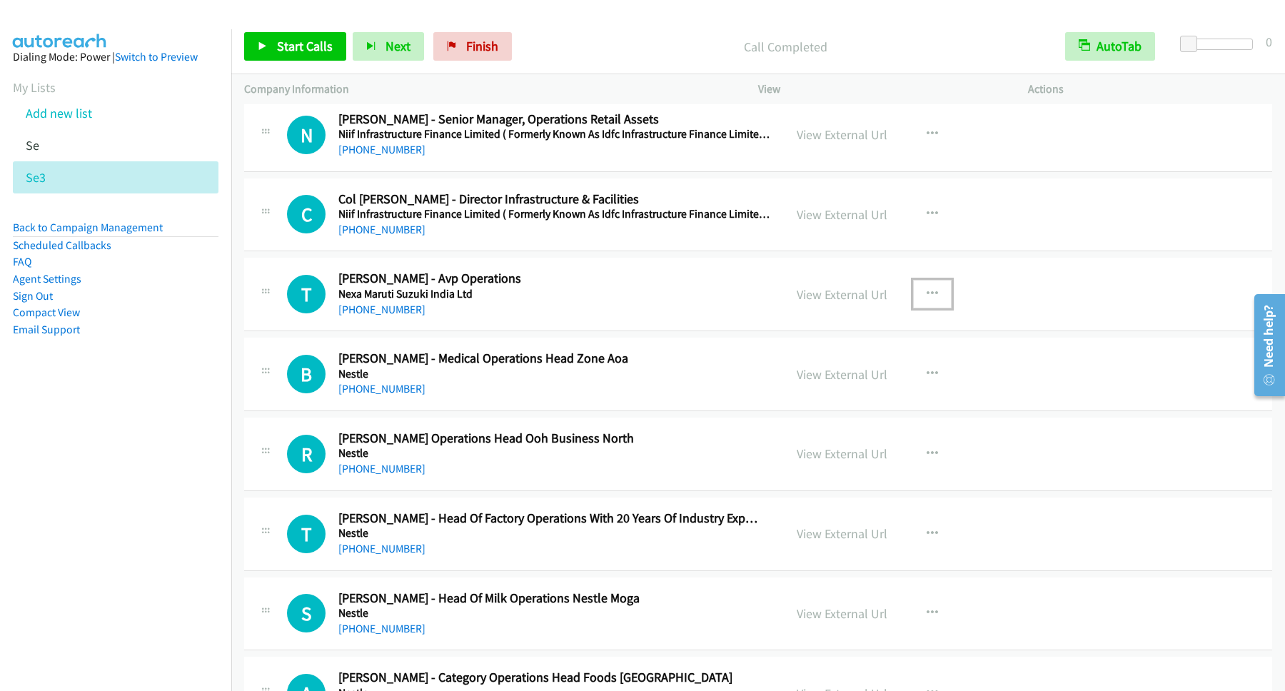
click at [933, 305] on button "button" at bounding box center [932, 294] width 39 height 29
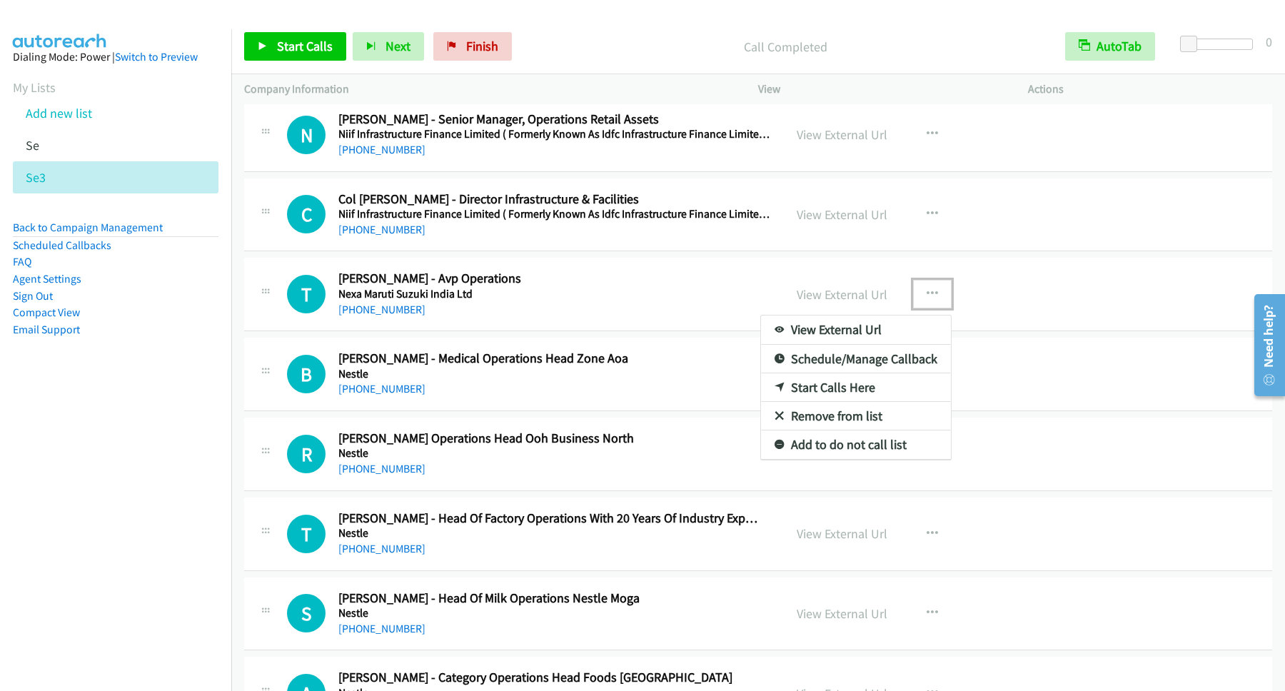
click at [807, 402] on link "Start Calls Here" at bounding box center [856, 387] width 190 height 29
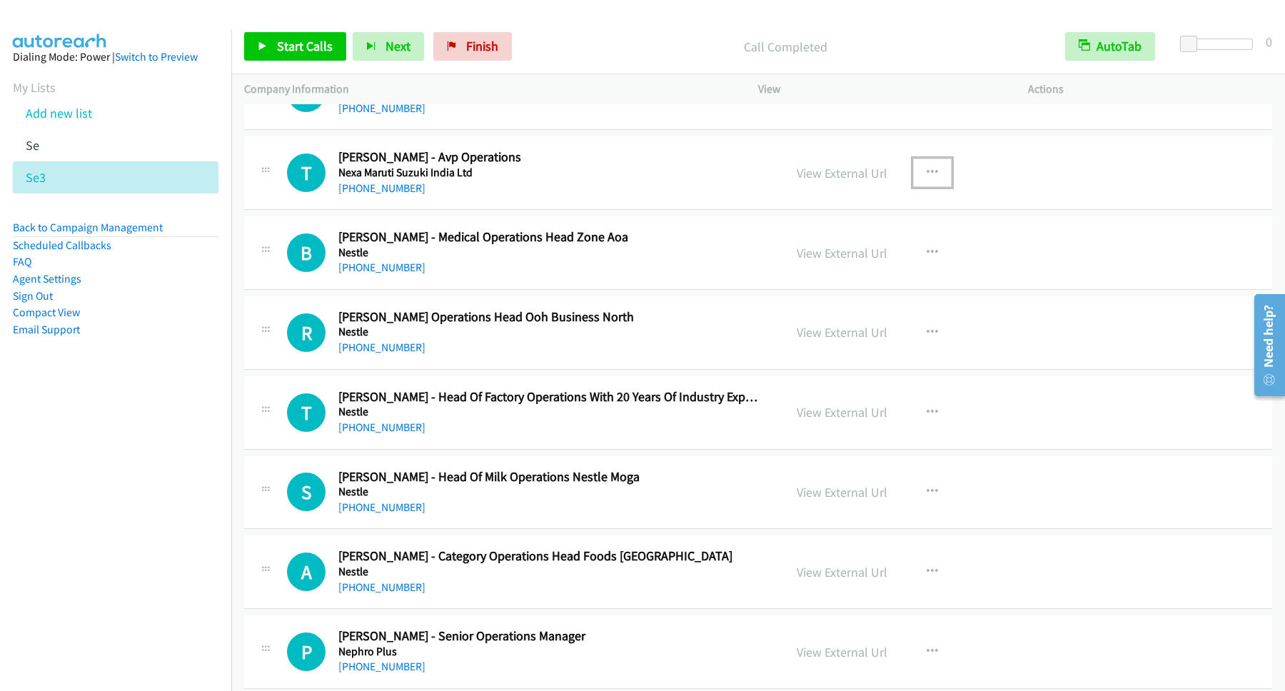
scroll to position [6551, 0]
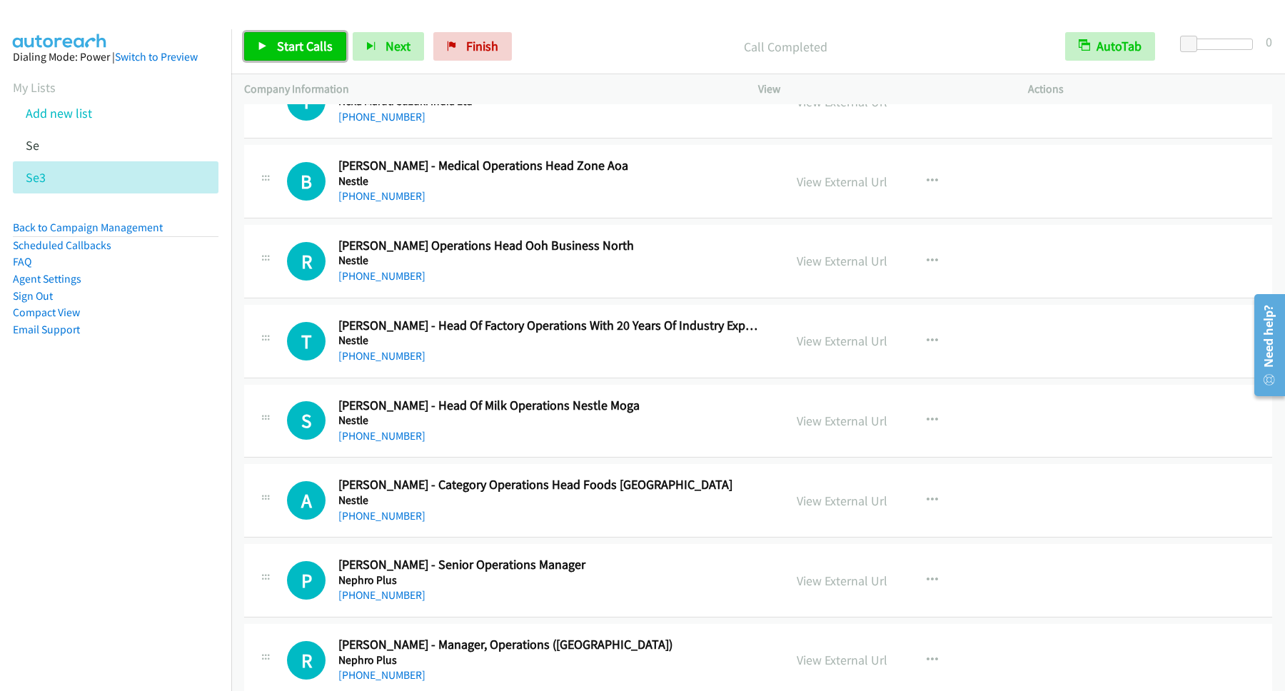
click at [321, 51] on span "Start Calls" at bounding box center [305, 46] width 56 height 16
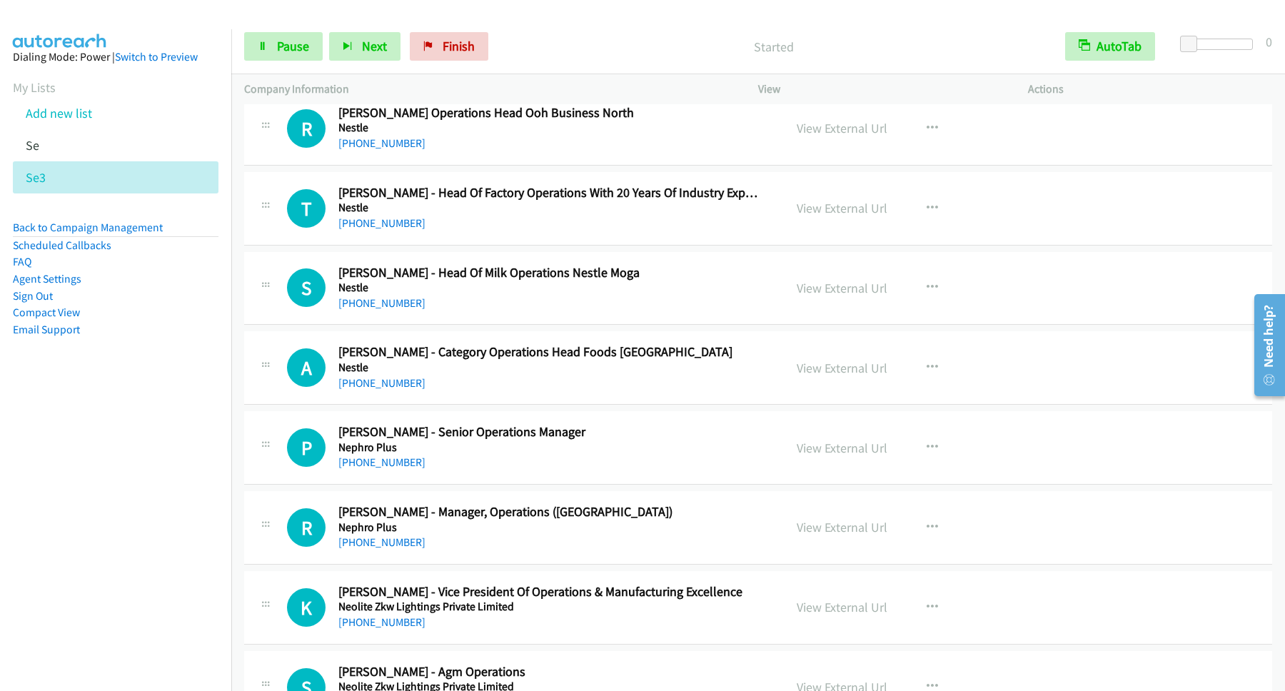
scroll to position [6744, 0]
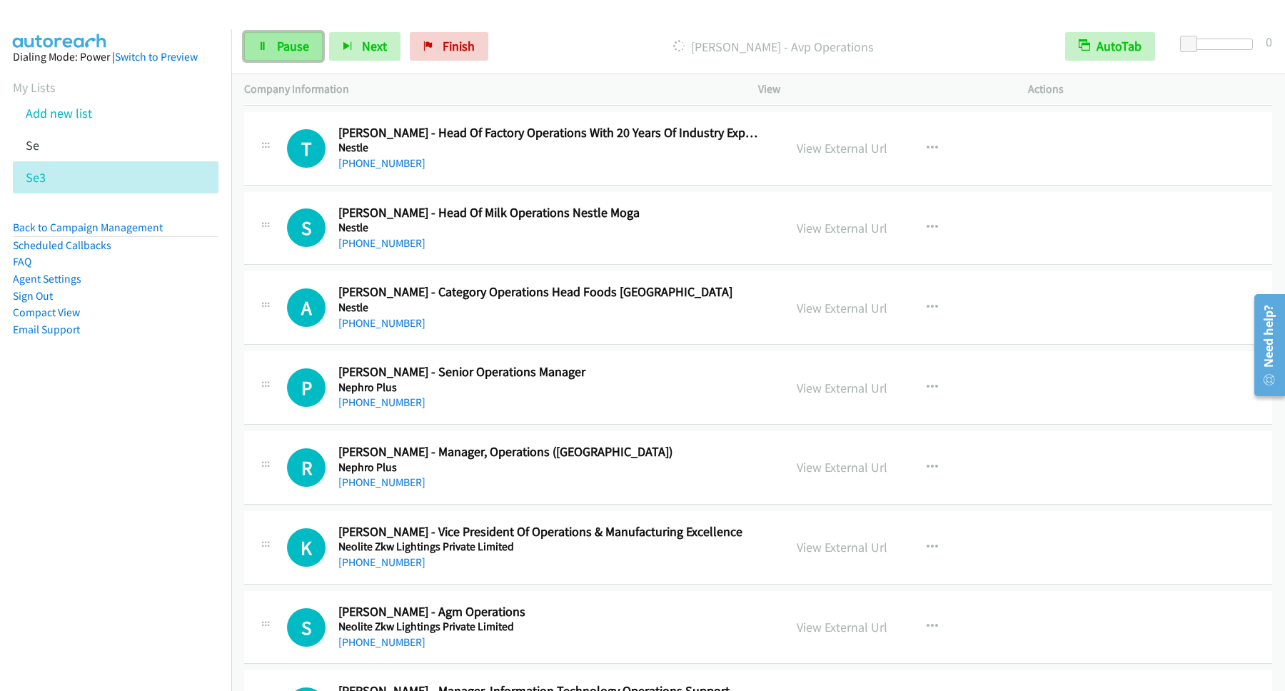
click at [285, 45] on span "Pause" at bounding box center [293, 46] width 32 height 16
click at [303, 39] on link "Start Calls" at bounding box center [295, 46] width 102 height 29
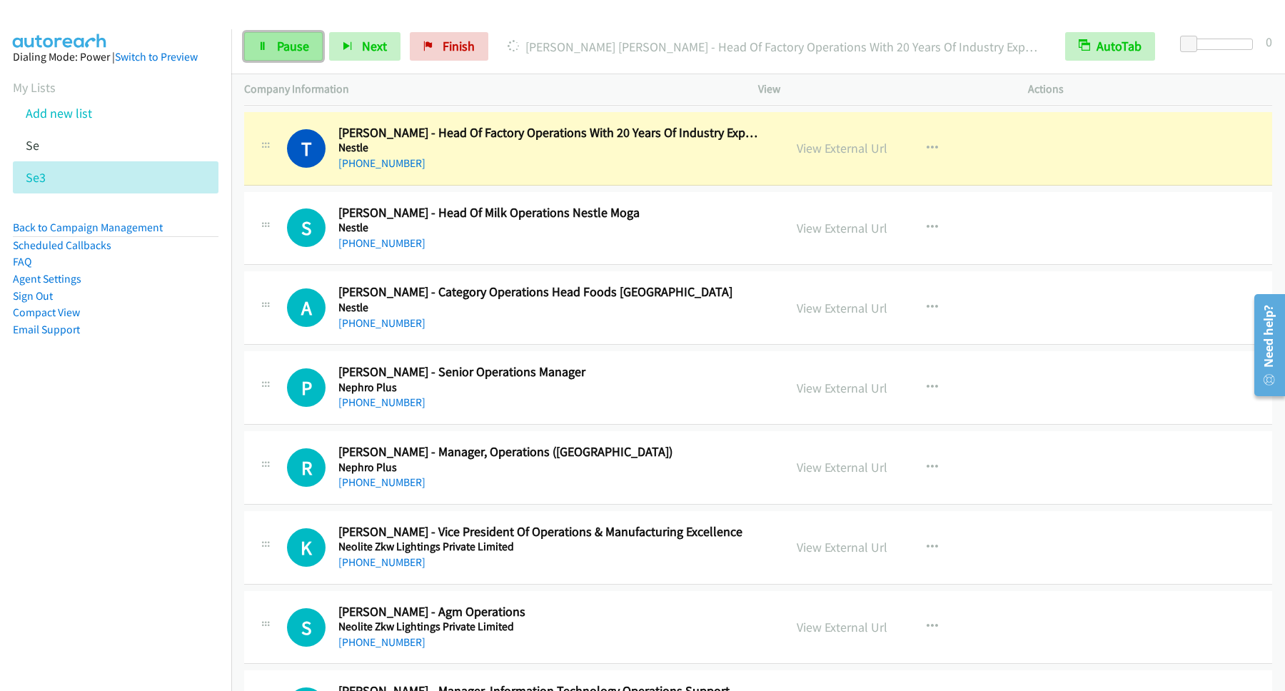
click at [285, 32] on link "Pause" at bounding box center [283, 46] width 78 height 29
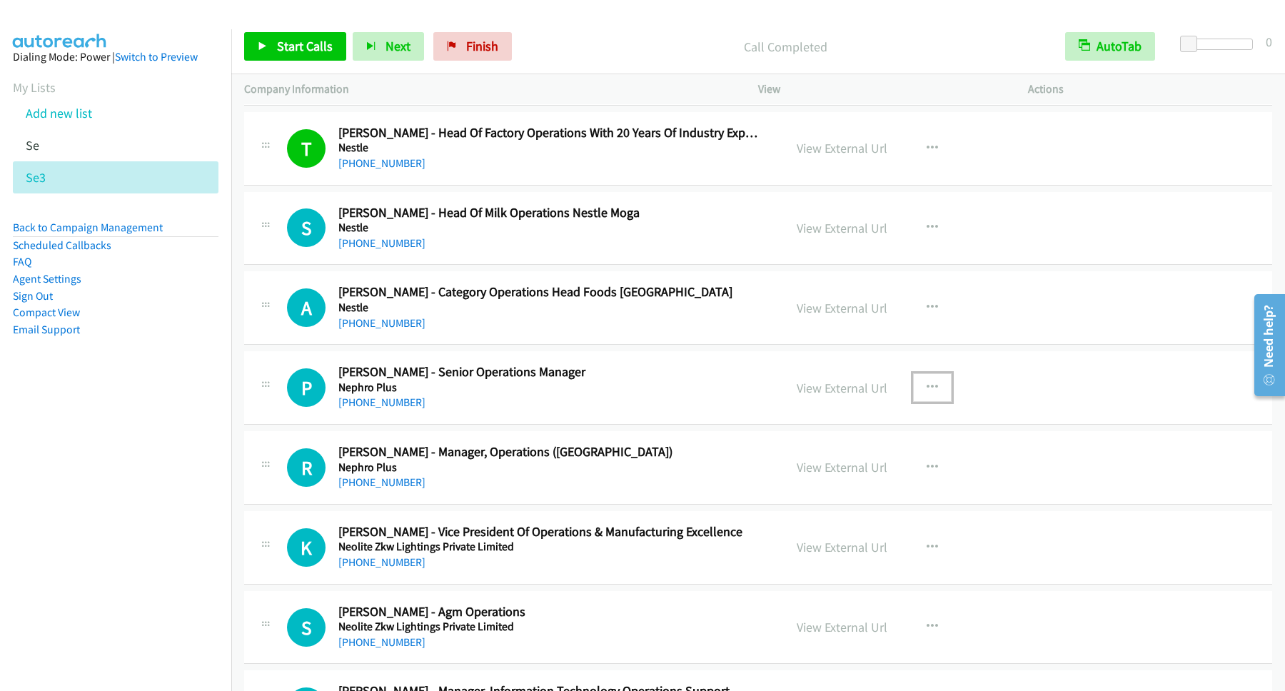
click at [930, 402] on button "button" at bounding box center [932, 387] width 39 height 29
drag, startPoint x: 841, startPoint y: 498, endPoint x: 413, endPoint y: 238, distance: 500.6
click at [841, 495] on link "Start Calls Here" at bounding box center [856, 481] width 190 height 29
click at [310, 47] on span "Start Calls" at bounding box center [305, 46] width 56 height 16
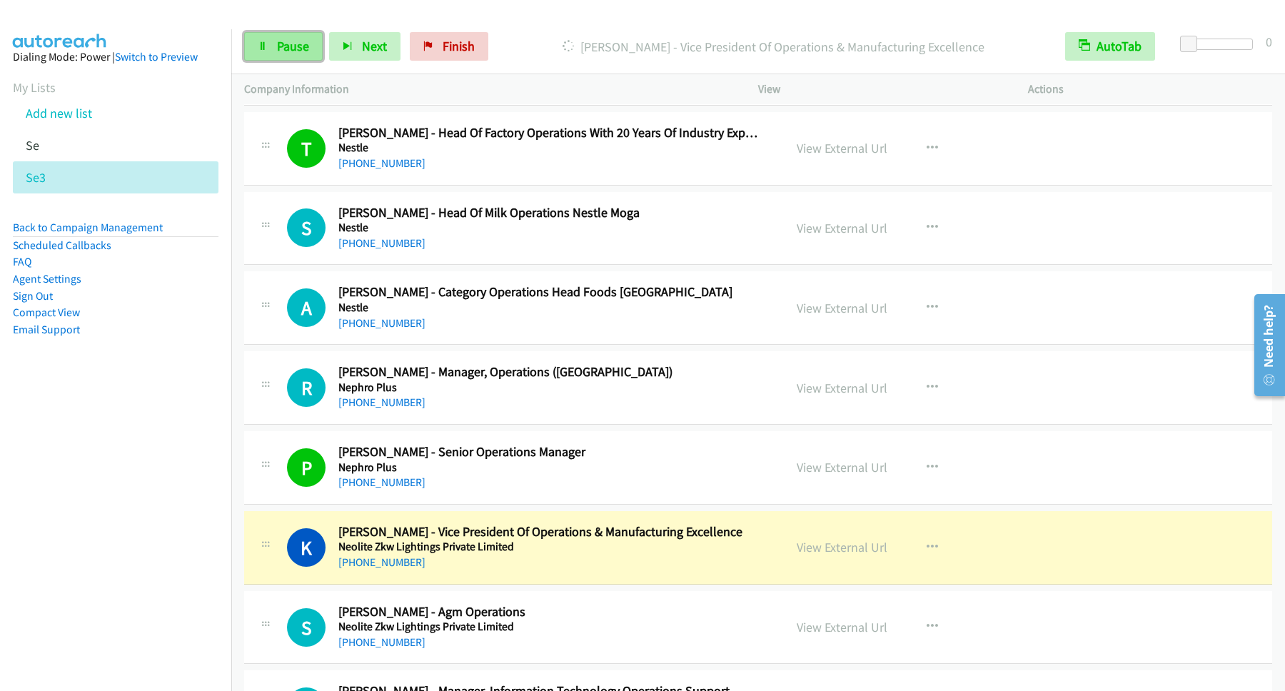
click at [282, 38] on link "Pause" at bounding box center [283, 46] width 78 height 29
